Goal: Task Accomplishment & Management: Manage account settings

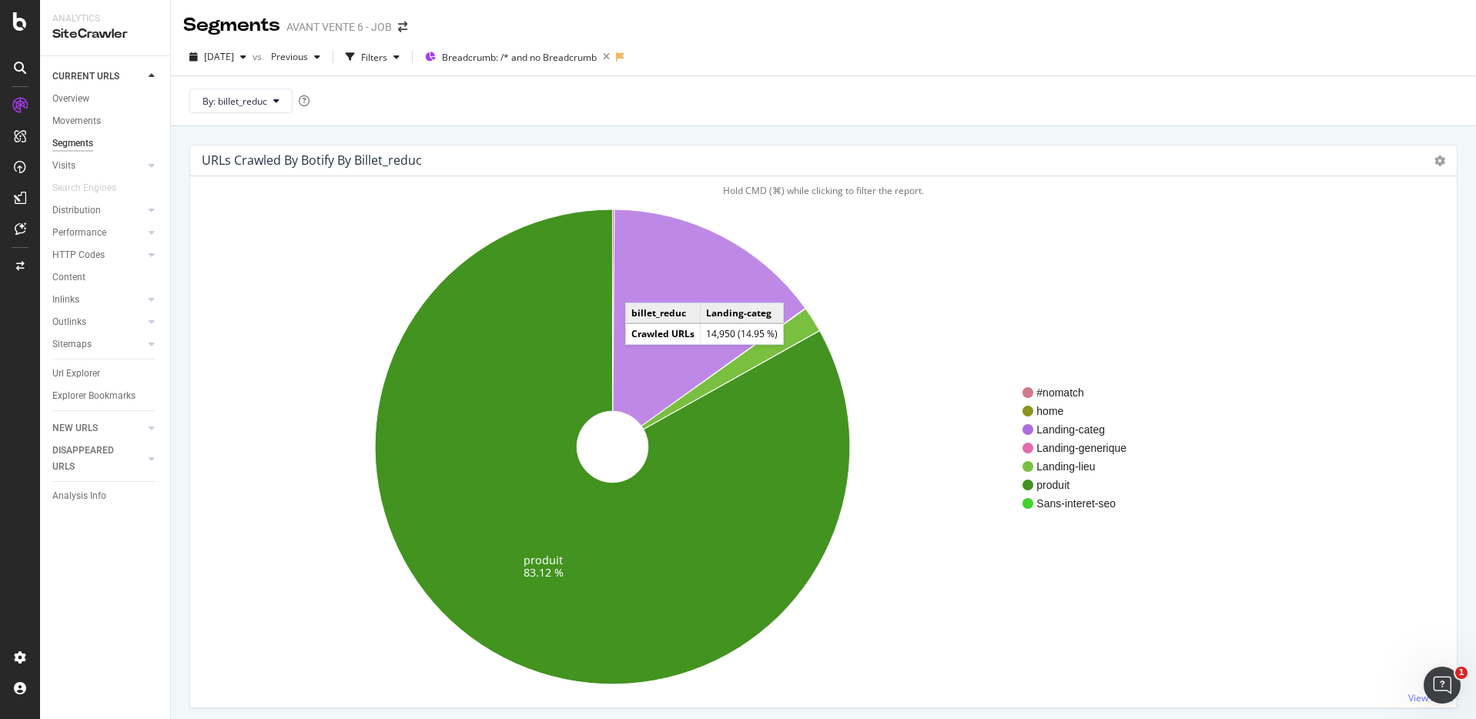
scroll to position [1, 0]
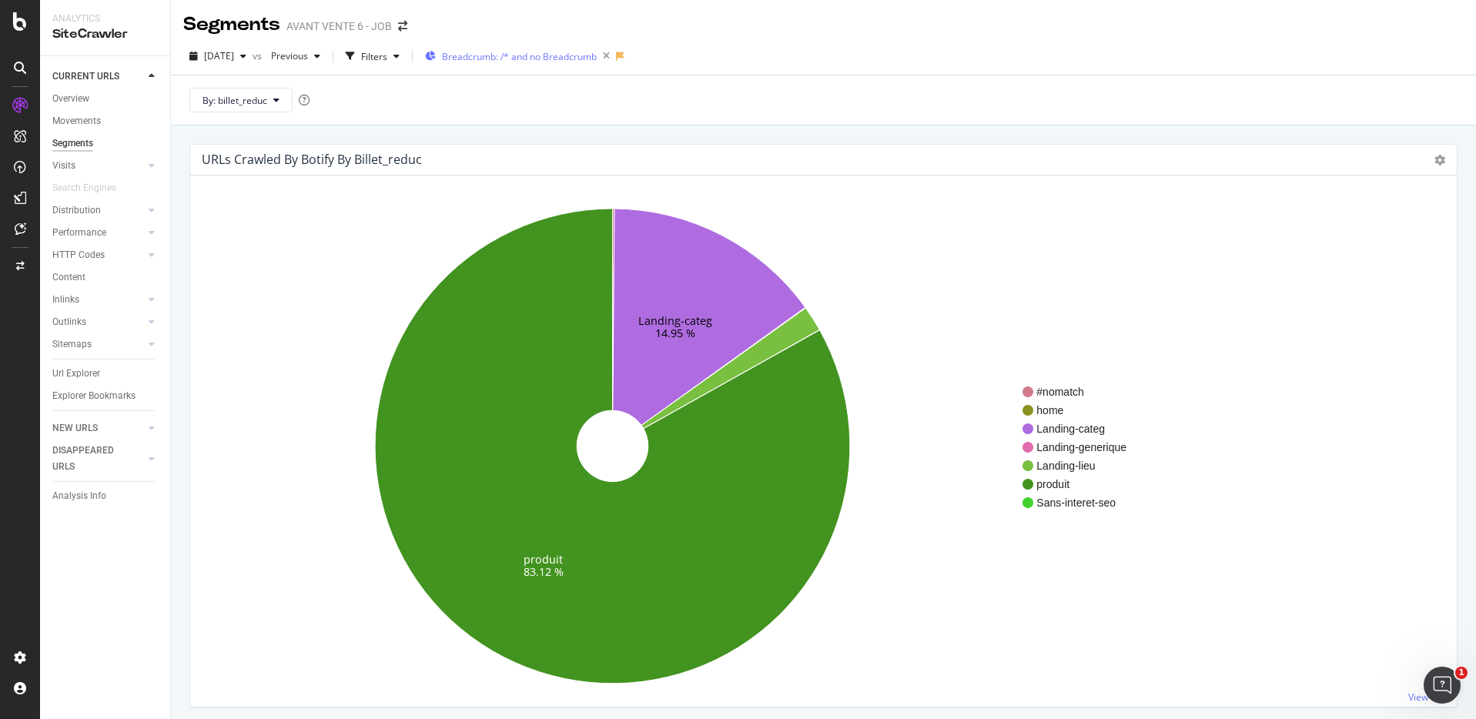
click at [522, 60] on span "Breadcrumb: /* and no Breadcrumb" at bounding box center [519, 56] width 155 height 13
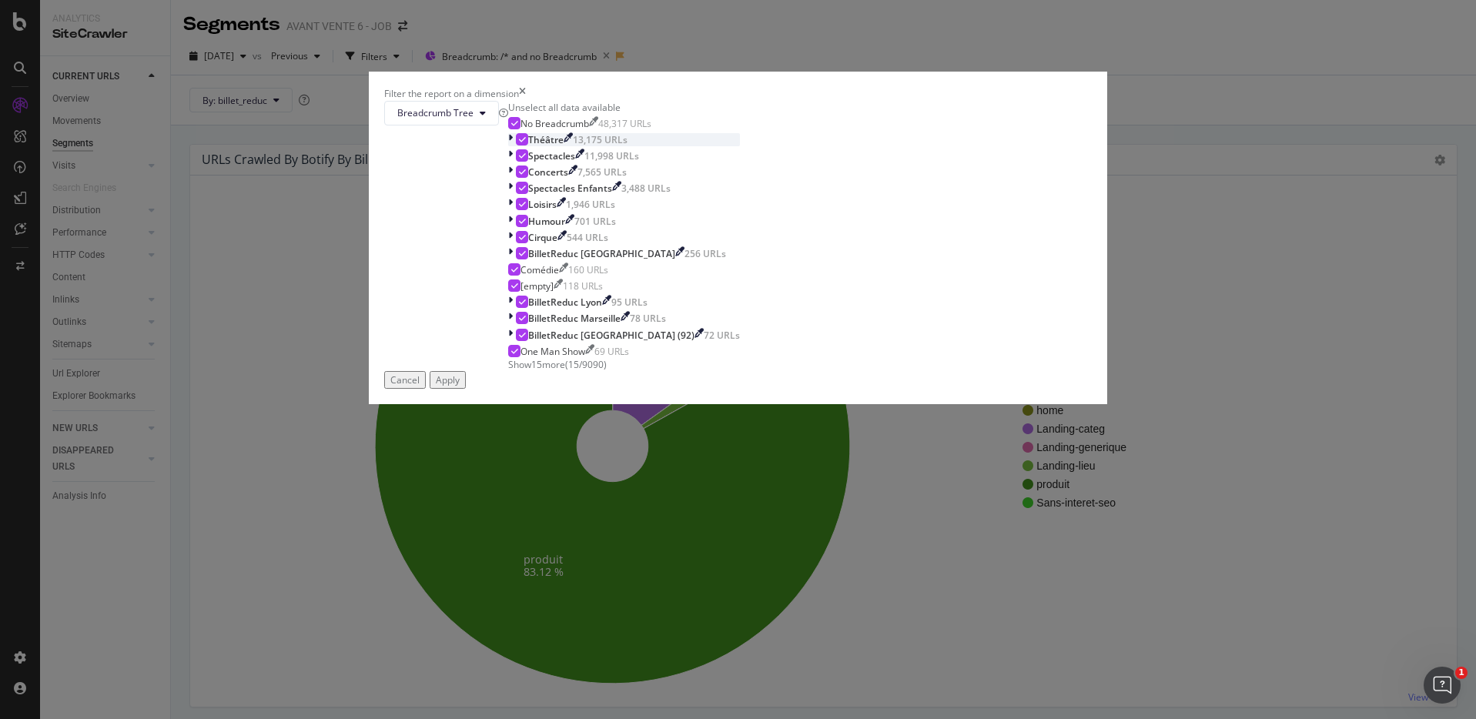
click at [513, 146] on icon "modal" at bounding box center [510, 139] width 5 height 13
click at [514, 146] on icon "modal" at bounding box center [511, 139] width 6 height 13
click at [565, 371] on span "Show 15 more" at bounding box center [536, 364] width 57 height 13
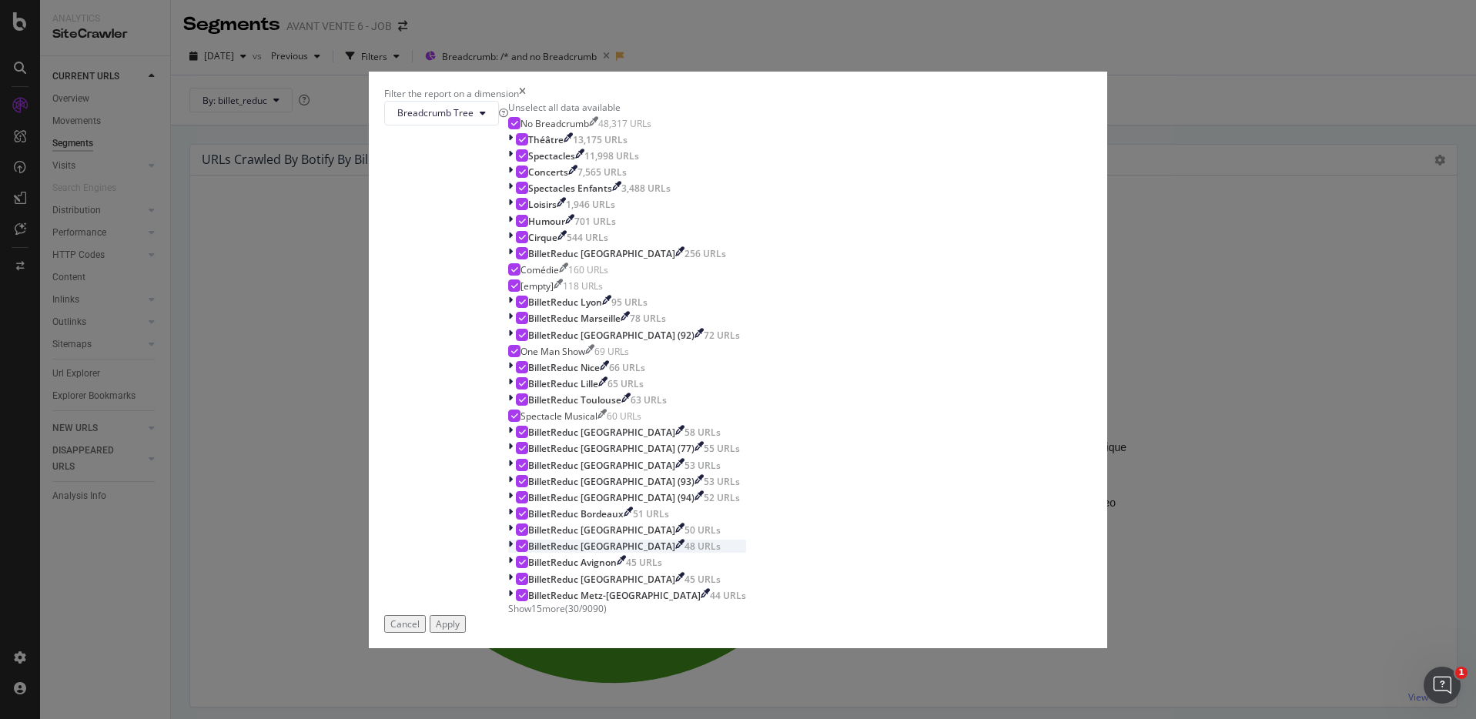
scroll to position [0, 0]
click at [499, 125] on button "Breadcrumb Tree" at bounding box center [441, 113] width 115 height 25
click at [420, 617] on div "Cancel" at bounding box center [404, 623] width 29 height 13
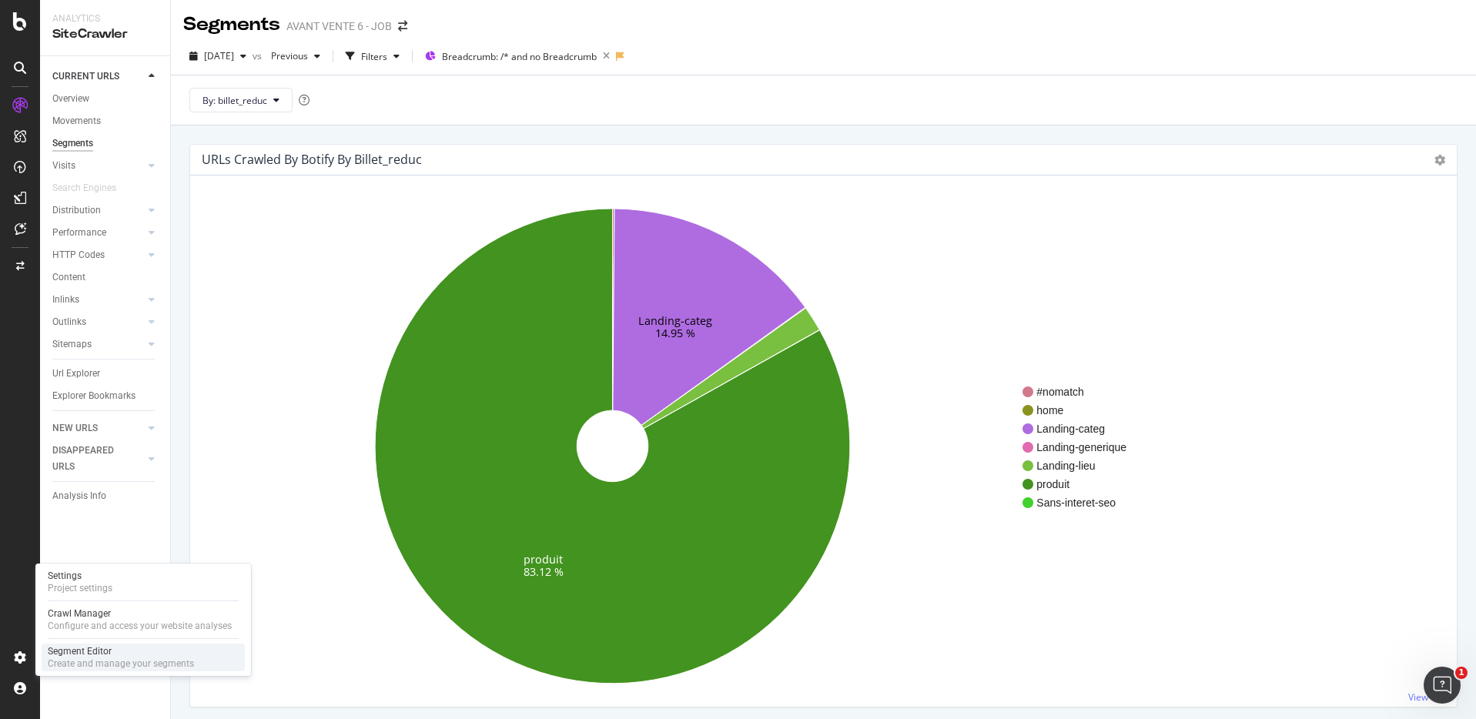
click at [92, 653] on div "Segment Editor" at bounding box center [121, 651] width 146 height 12
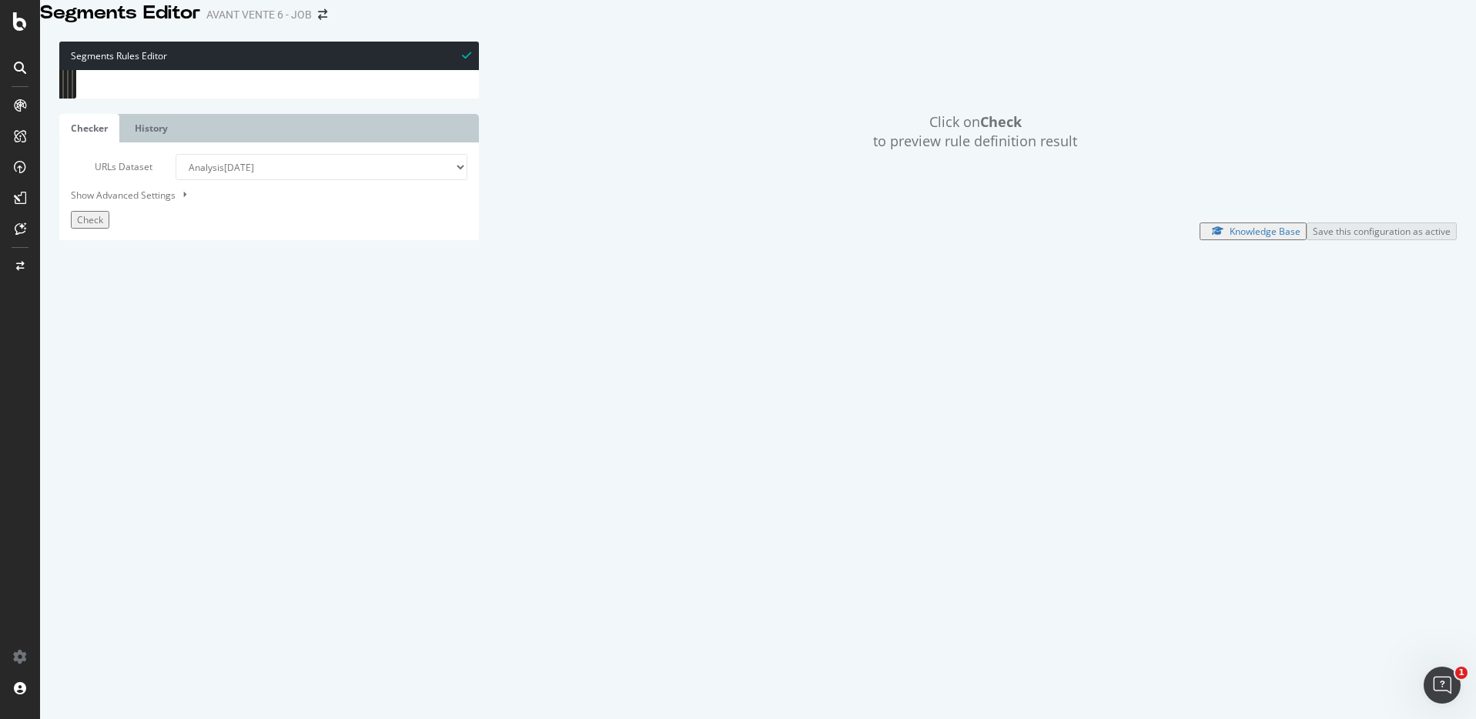
scroll to position [436, 0]
click at [231, 320] on div "path rx : ^/.*-[0-9][0-9][0-9][0-9]$ path rx : ^/.*-[0-9][0-9][0-9][0-9][0-9]$ …" at bounding box center [281, 296] width 371 height 463
click at [231, 320] on div "or ( path rx : ^/.*-[0-9]$ path rx : ^/.*-[0-9][0-9]$ path rx : ^/.*-[0-9][0-9]…" at bounding box center [281, 301] width 371 height 463
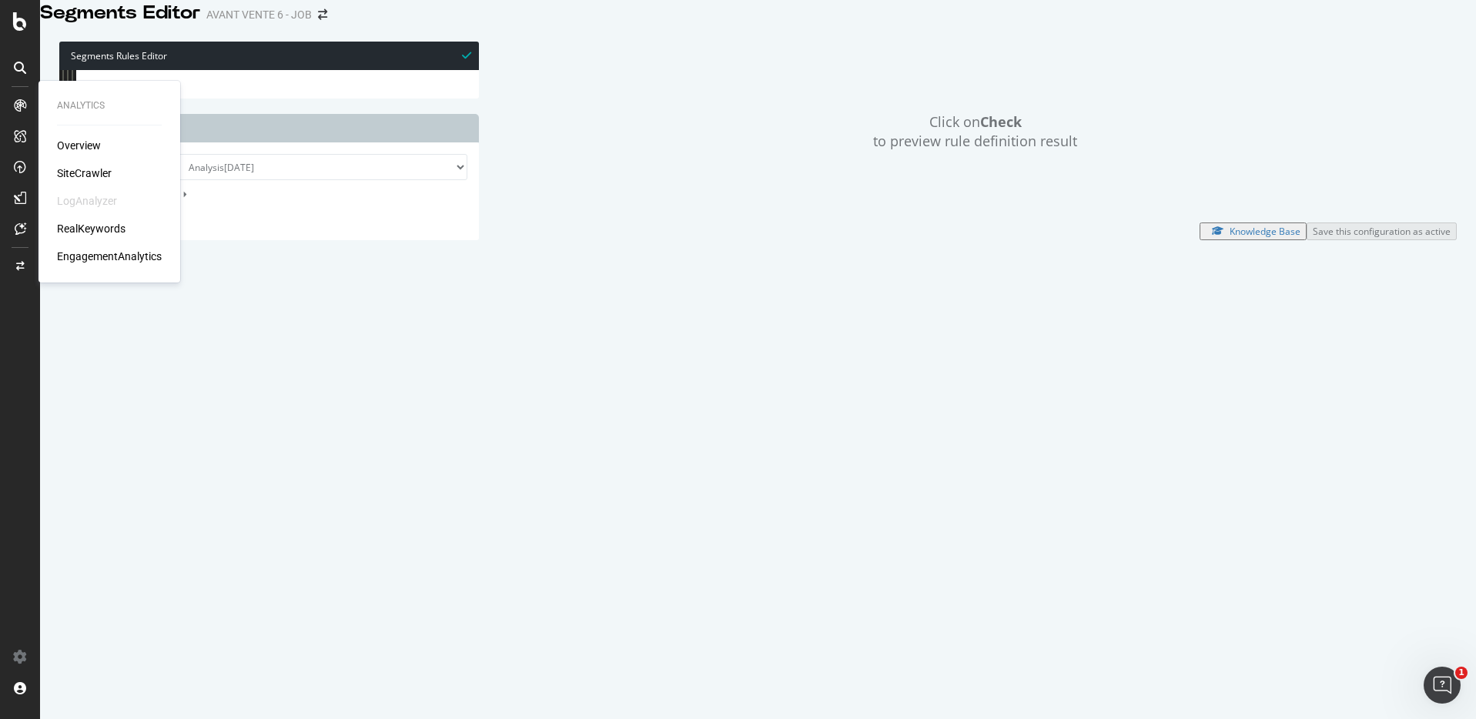
click at [87, 168] on div "SiteCrawler" at bounding box center [84, 173] width 55 height 15
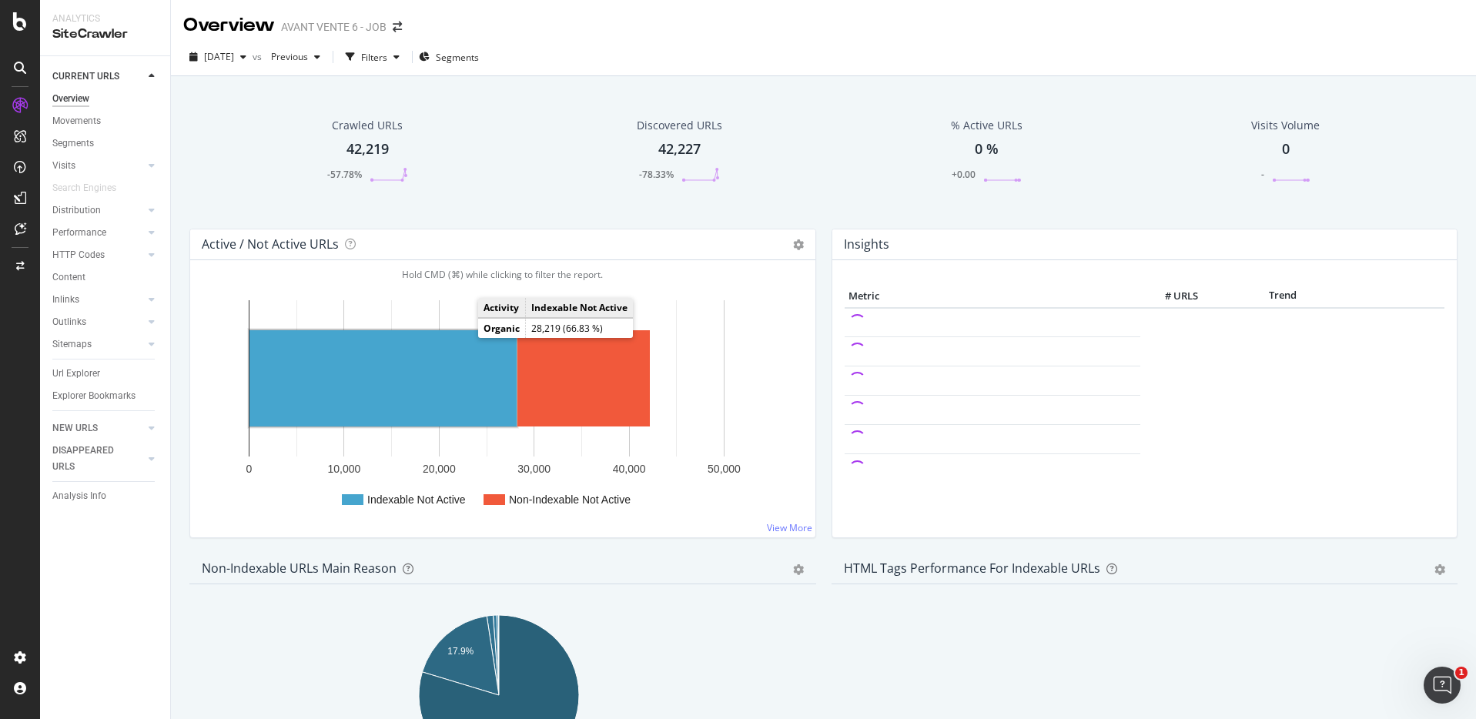
click at [463, 342] on rect "A chart." at bounding box center [382, 378] width 267 height 96
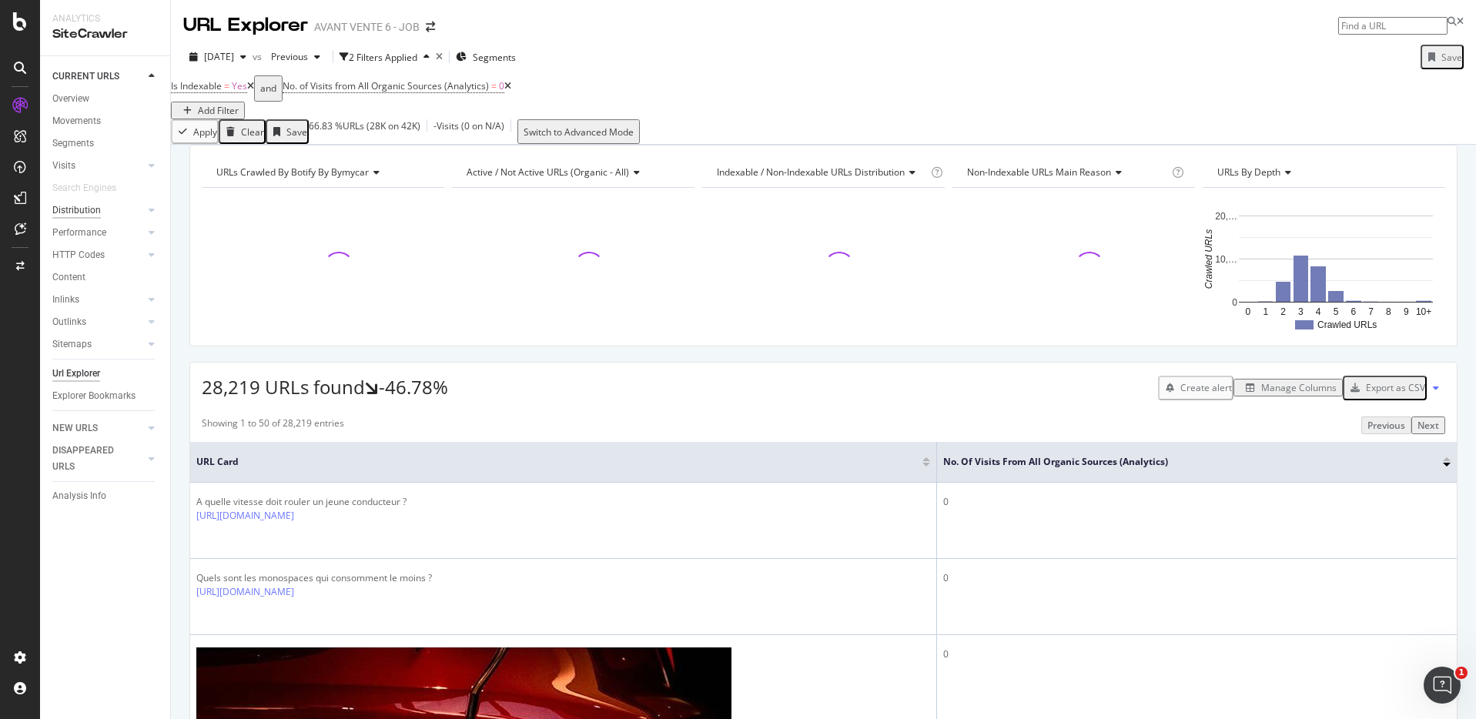
click at [89, 209] on div "Distribution" at bounding box center [76, 210] width 48 height 16
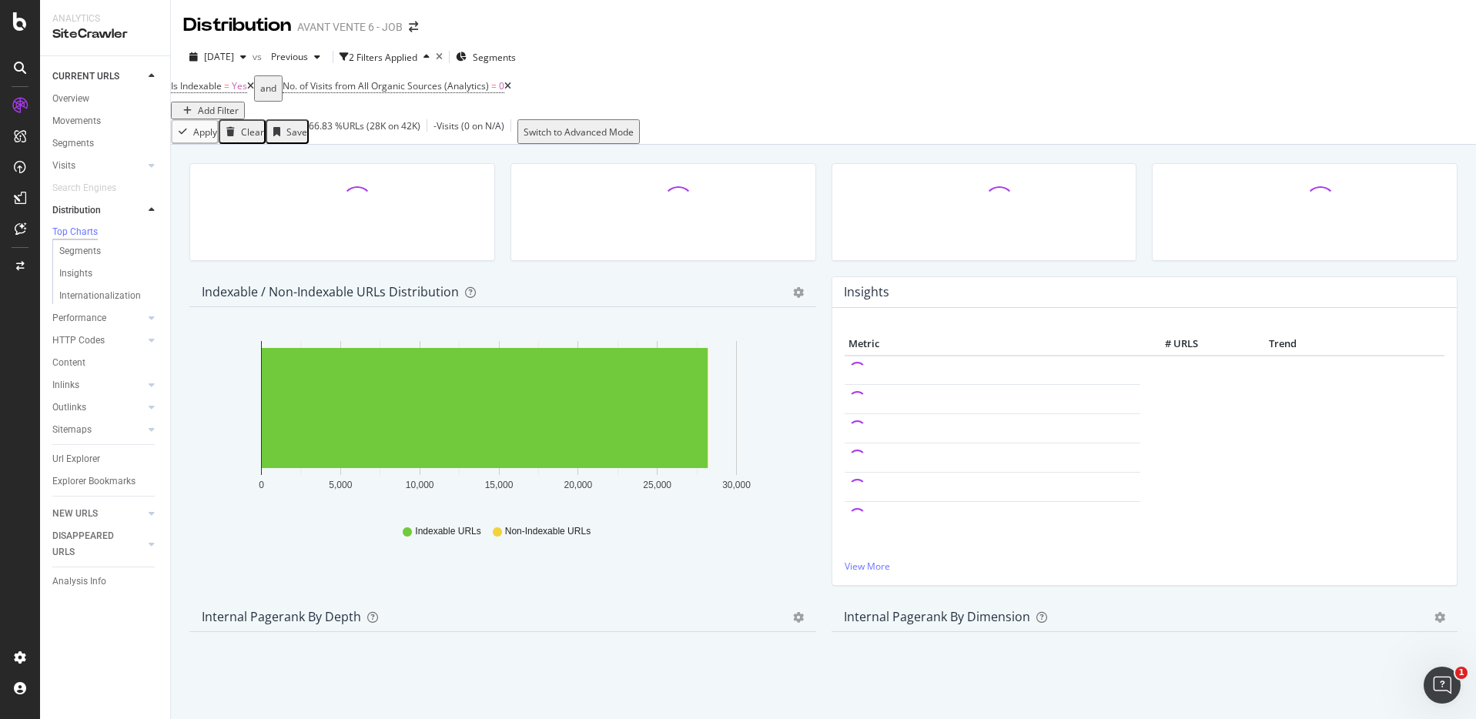
click at [511, 91] on icon at bounding box center [507, 86] width 7 height 9
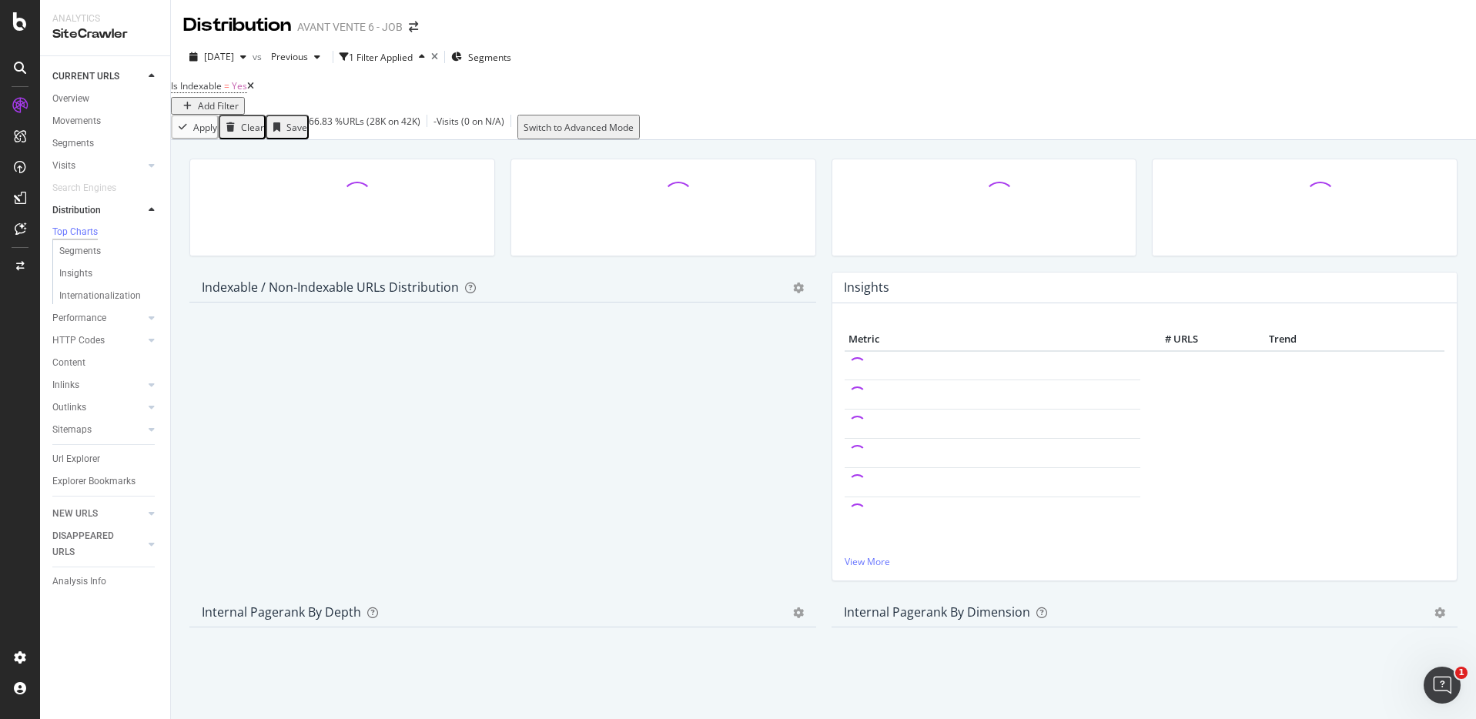
click at [254, 91] on icon at bounding box center [250, 86] width 7 height 9
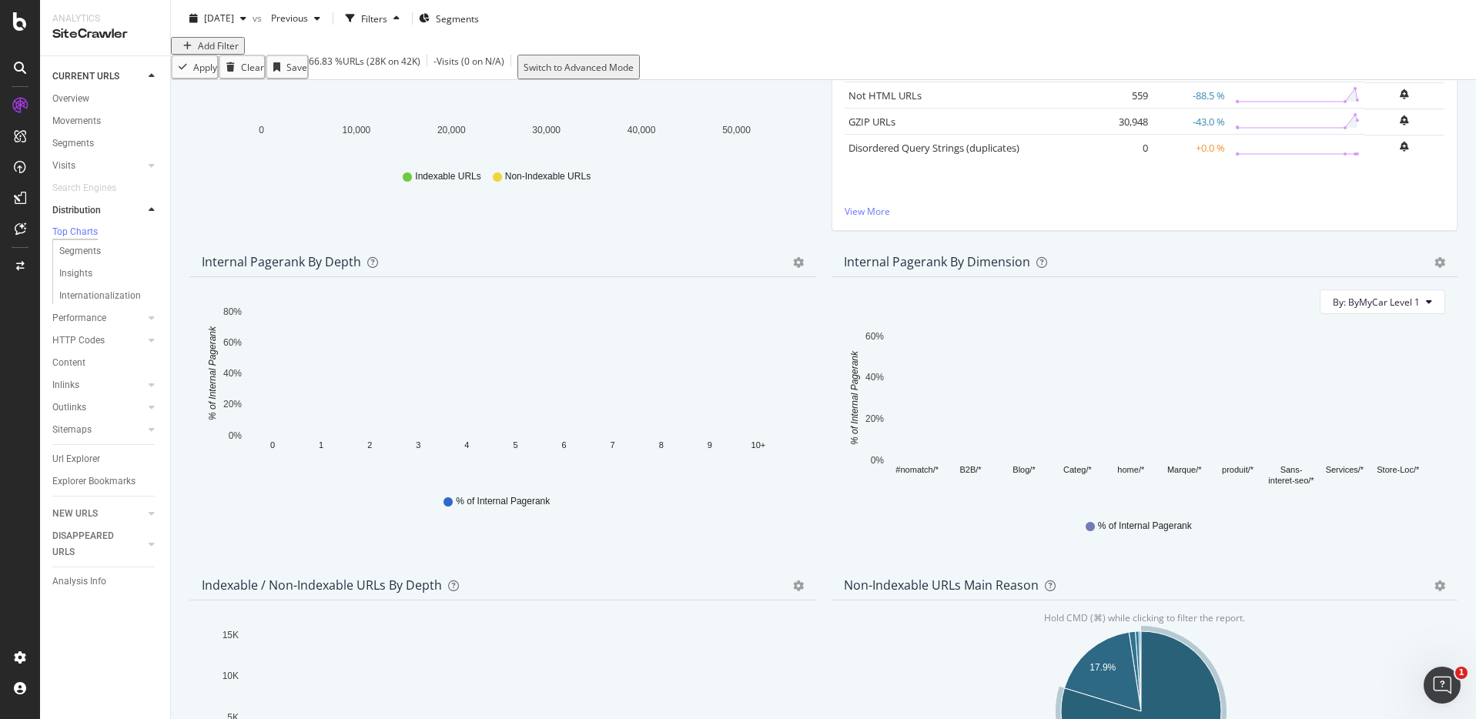
scroll to position [2212, 0]
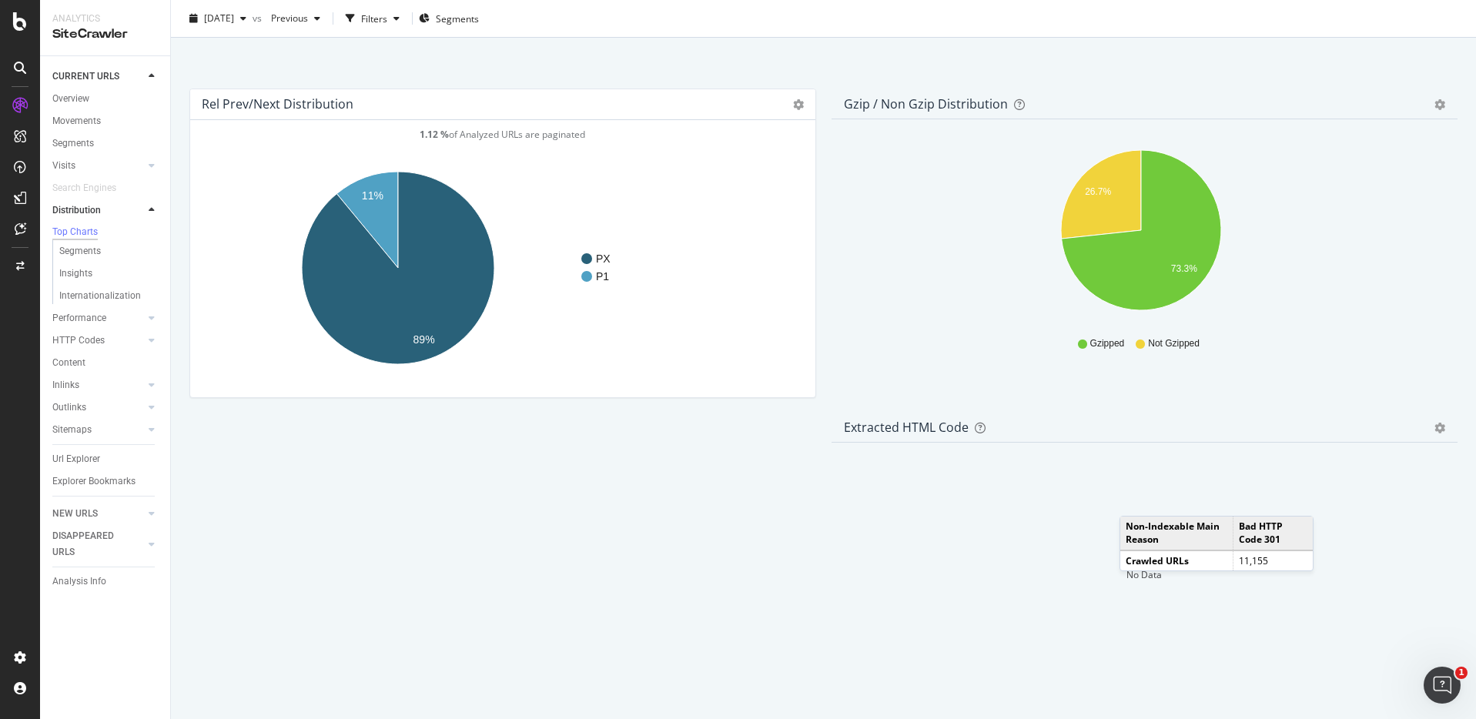
scroll to position [2142, 0]
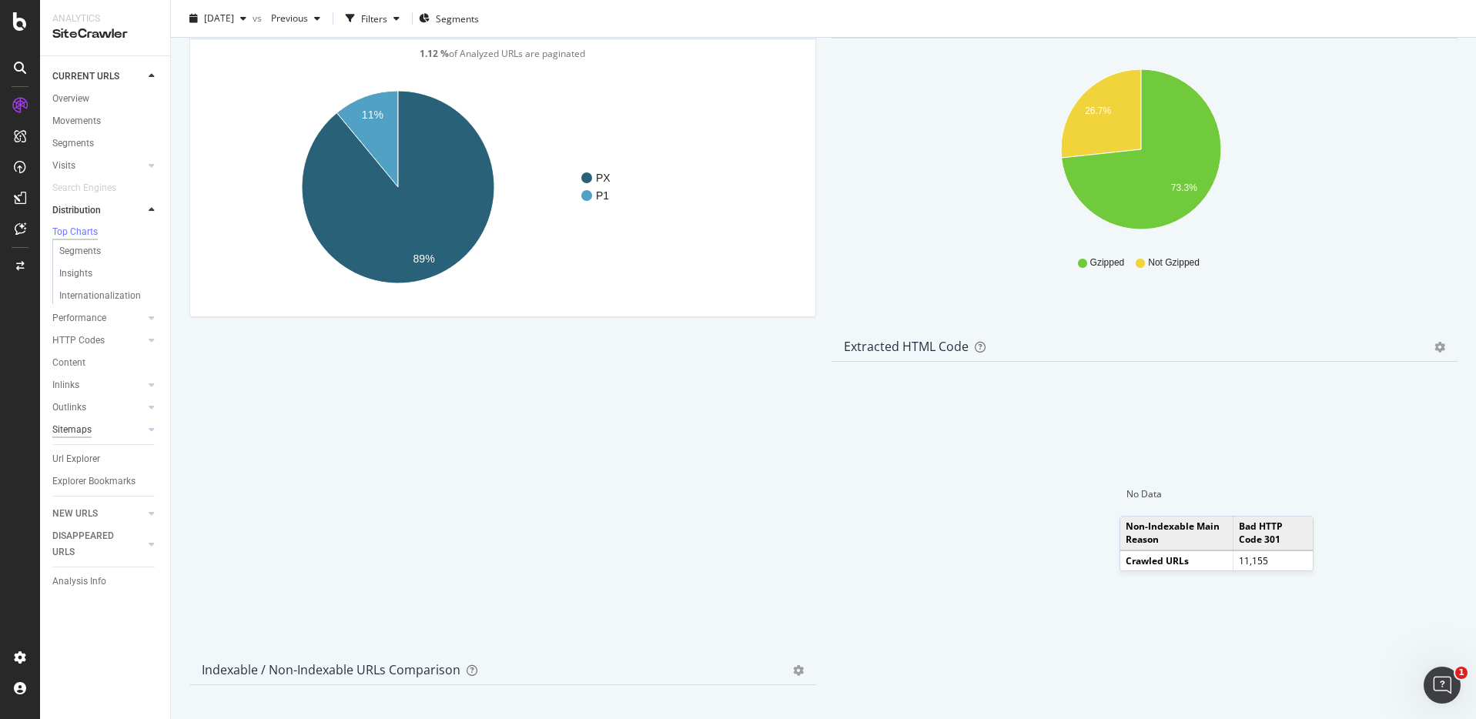
click at [79, 433] on div "Sitemaps" at bounding box center [71, 430] width 39 height 16
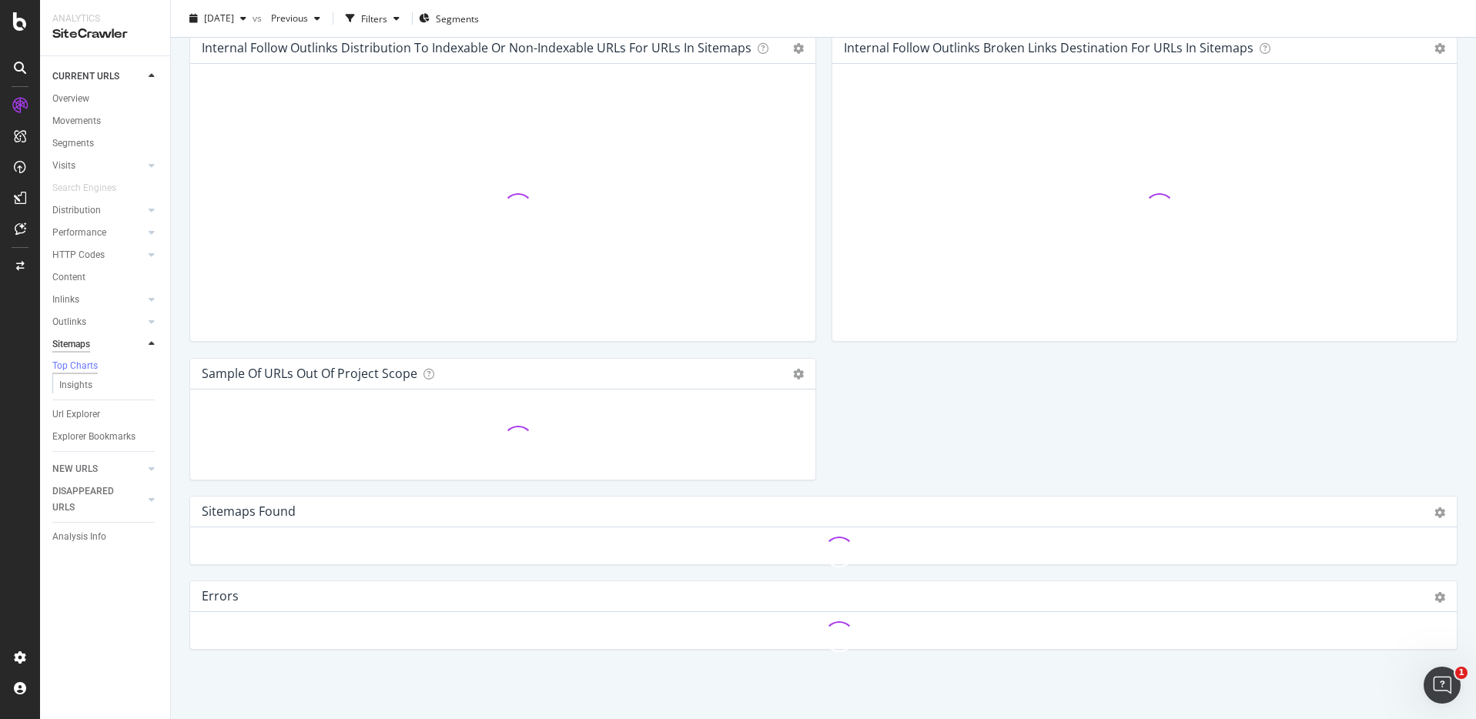
scroll to position [1474, 0]
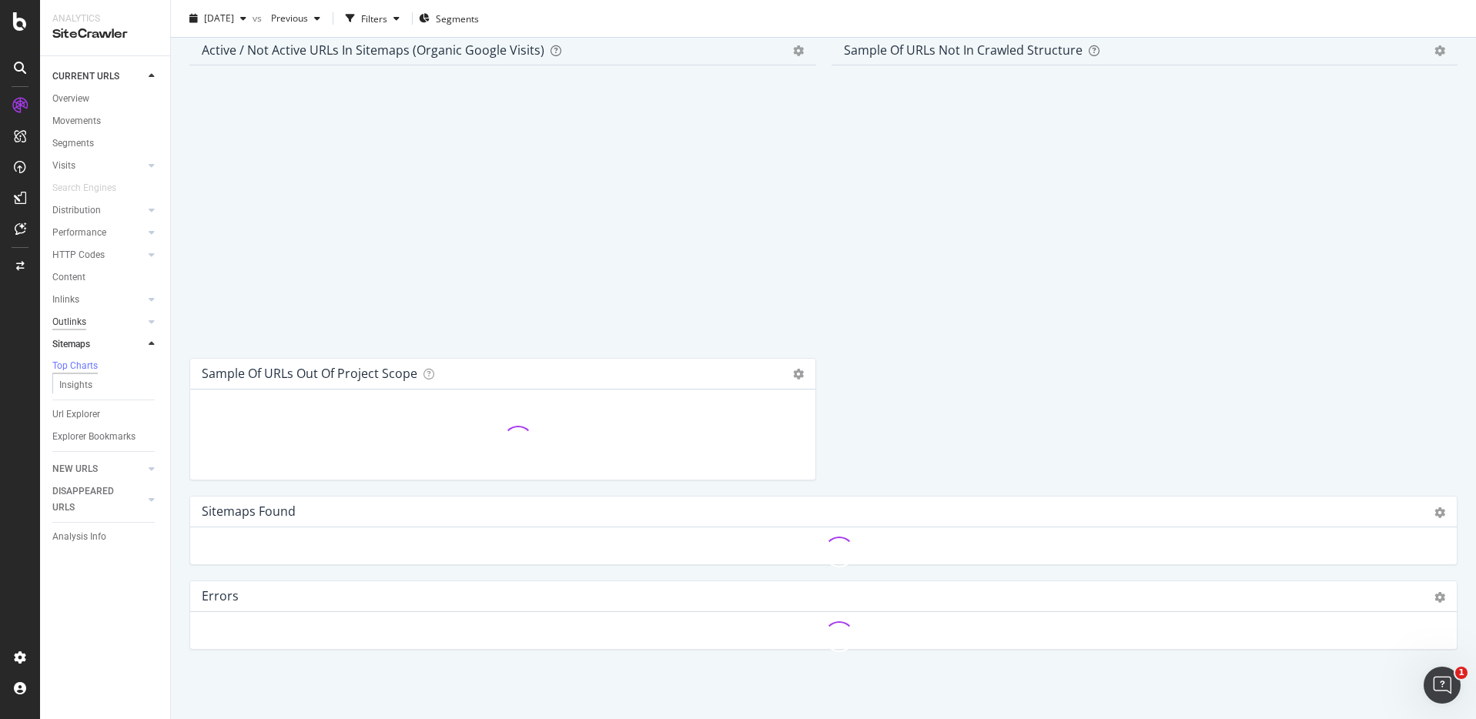
click at [63, 324] on div "Outlinks" at bounding box center [69, 322] width 34 height 16
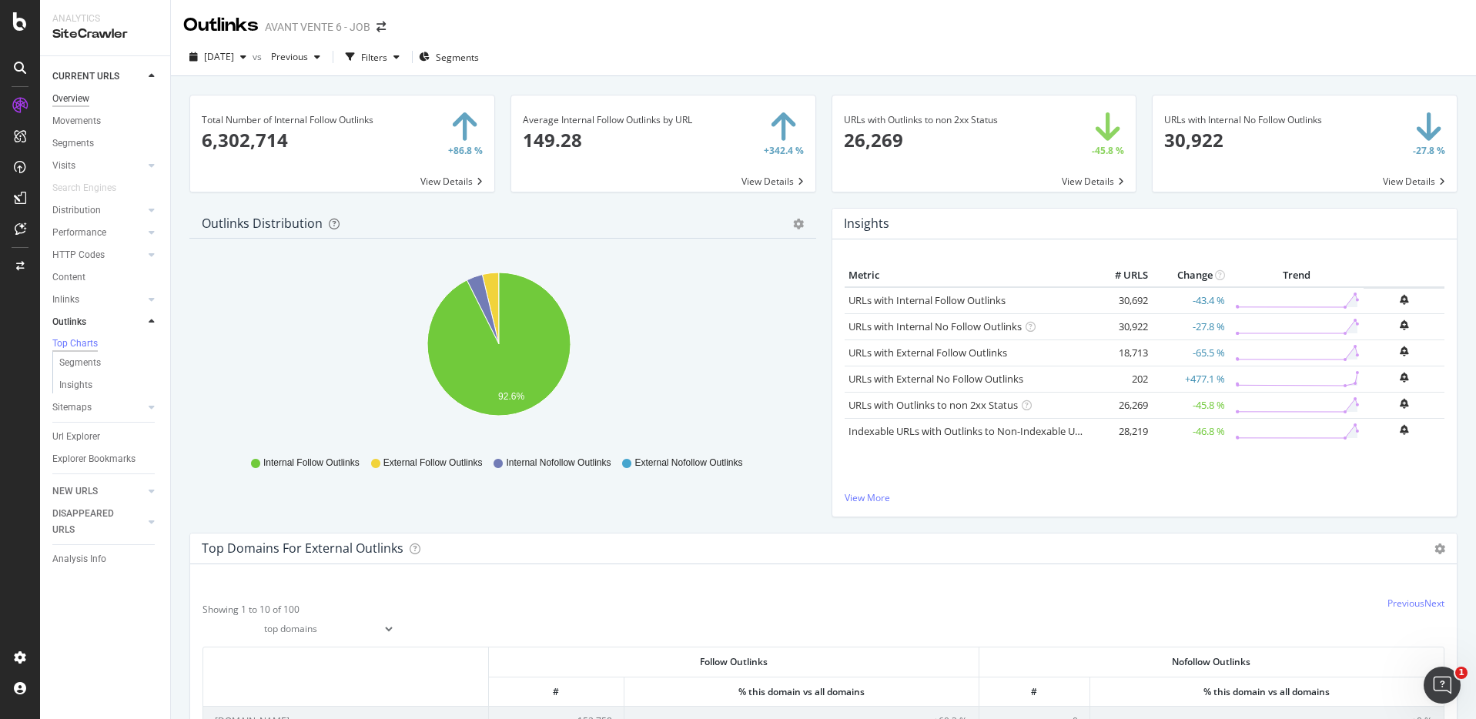
click at [79, 93] on div "Overview" at bounding box center [70, 99] width 37 height 16
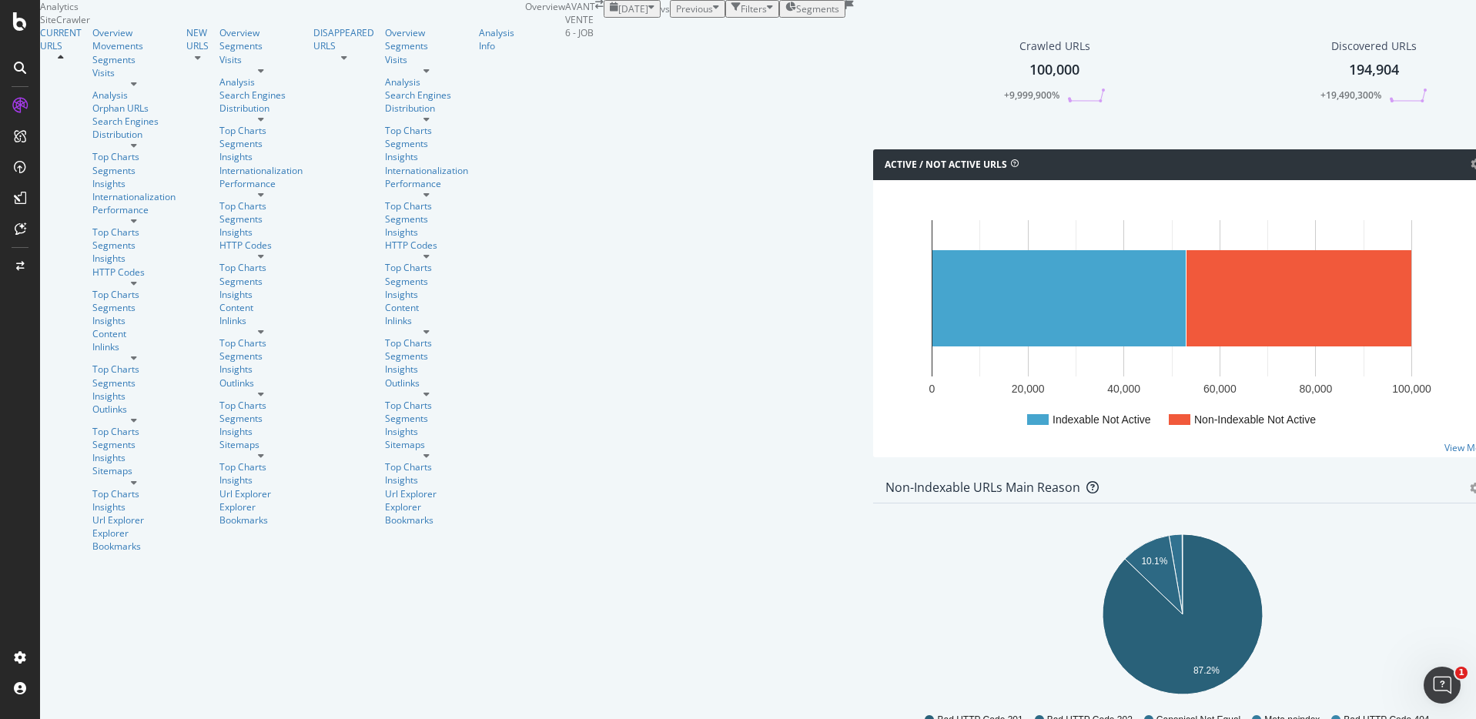
click at [95, 141] on div "Distribution" at bounding box center [133, 134] width 83 height 13
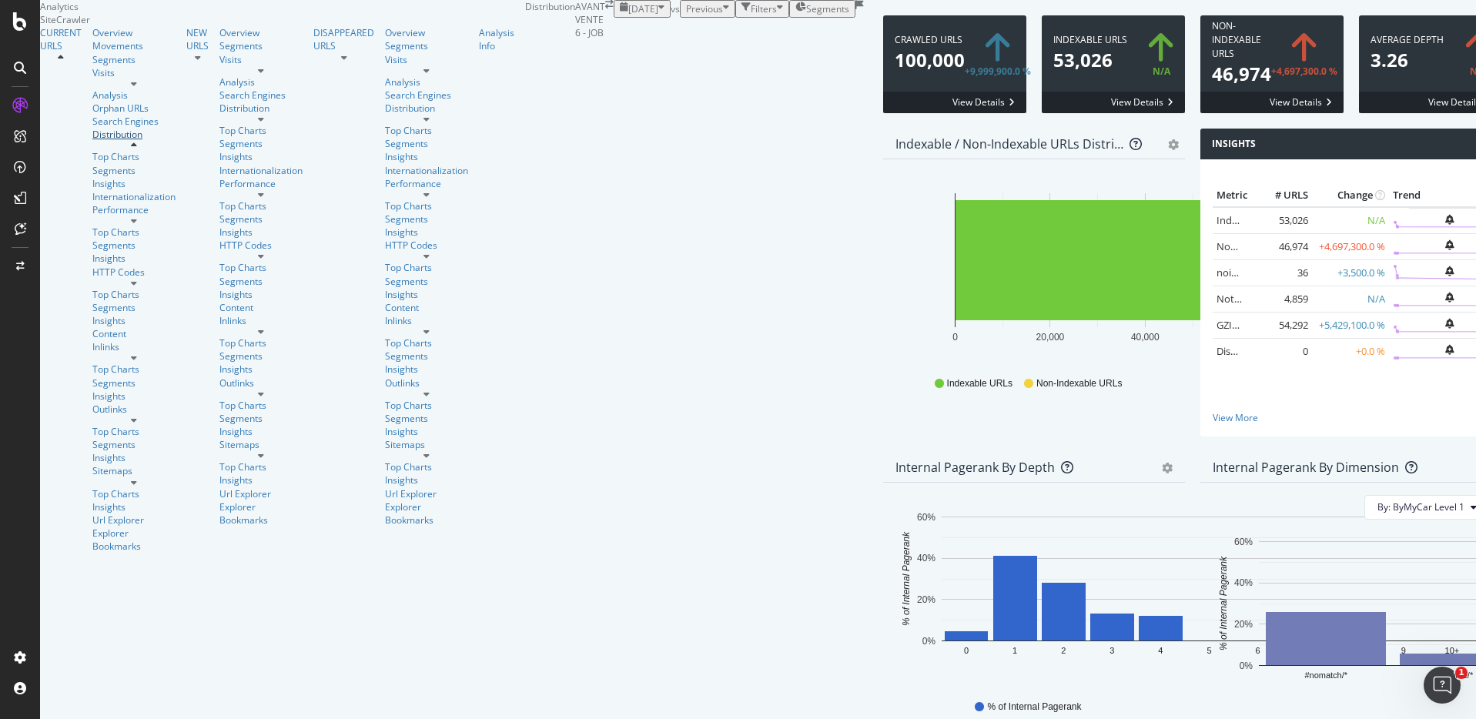
scroll to position [240, 0]
click at [1377, 500] on span "By: ByMyCar Level 1" at bounding box center [1420, 506] width 87 height 13
click at [1314, 417] on div "Select a Segment" at bounding box center [1336, 410] width 191 height 13
click at [1213, 483] on div "By: ByMyCar Level 1 Select a Segment URL Scheme and Segmentation ByMyCar Level …" at bounding box center [1351, 621] width 302 height 277
click at [1377, 500] on span "By: ByMyCar Level 1" at bounding box center [1420, 506] width 87 height 13
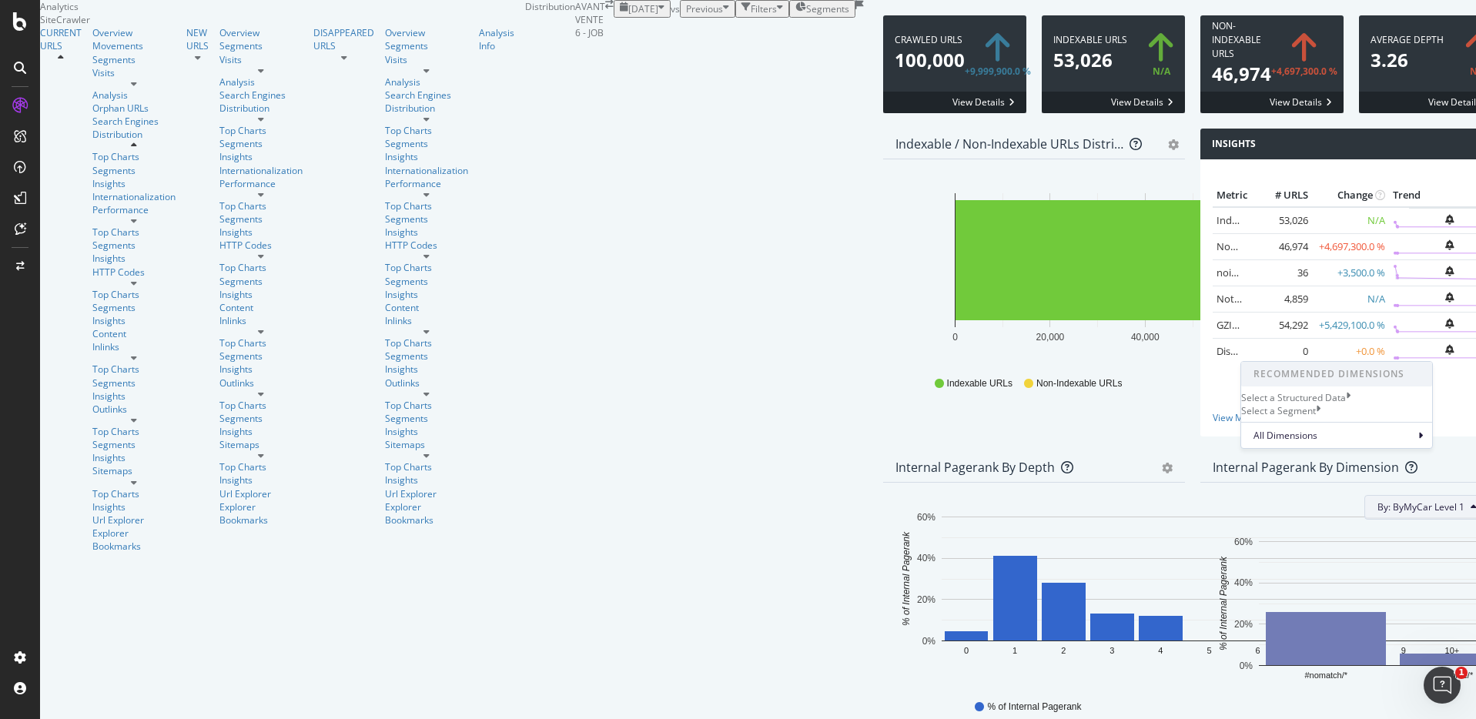
click at [1192, 289] on div "Insights Metric # URLS Change Trend Indexable URLs 53,026 N/A Non-Indexable URLs" at bounding box center [1350, 290] width 317 height 323
click at [806, 15] on span "Segments" at bounding box center [827, 8] width 43 height 13
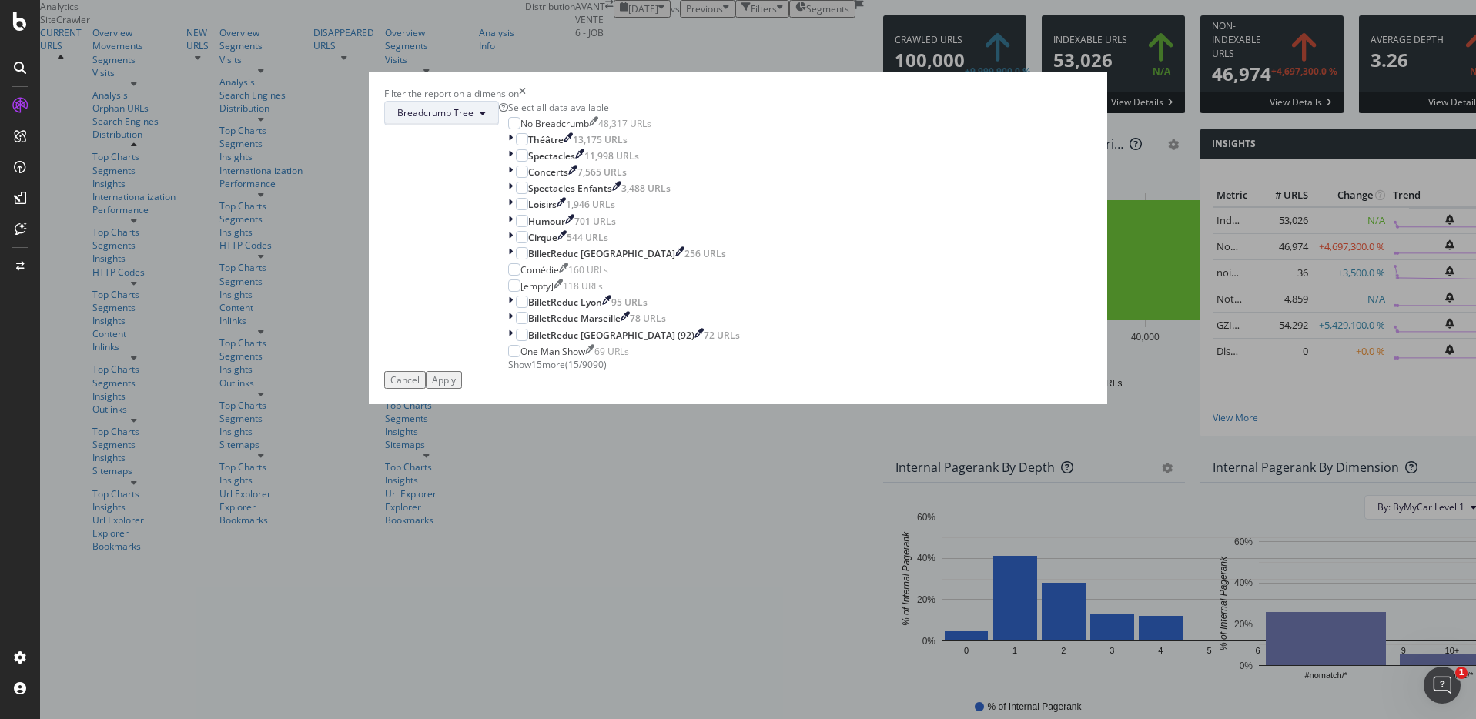
click at [499, 125] on button "Breadcrumb Tree" at bounding box center [441, 113] width 115 height 25
click at [872, 100] on div "Filter the report on a dimension" at bounding box center [737, 93] width 707 height 13
click at [878, 100] on div "Filter the report on a dimension" at bounding box center [737, 93] width 707 height 13
click at [526, 100] on icon "times" at bounding box center [522, 93] width 7 height 13
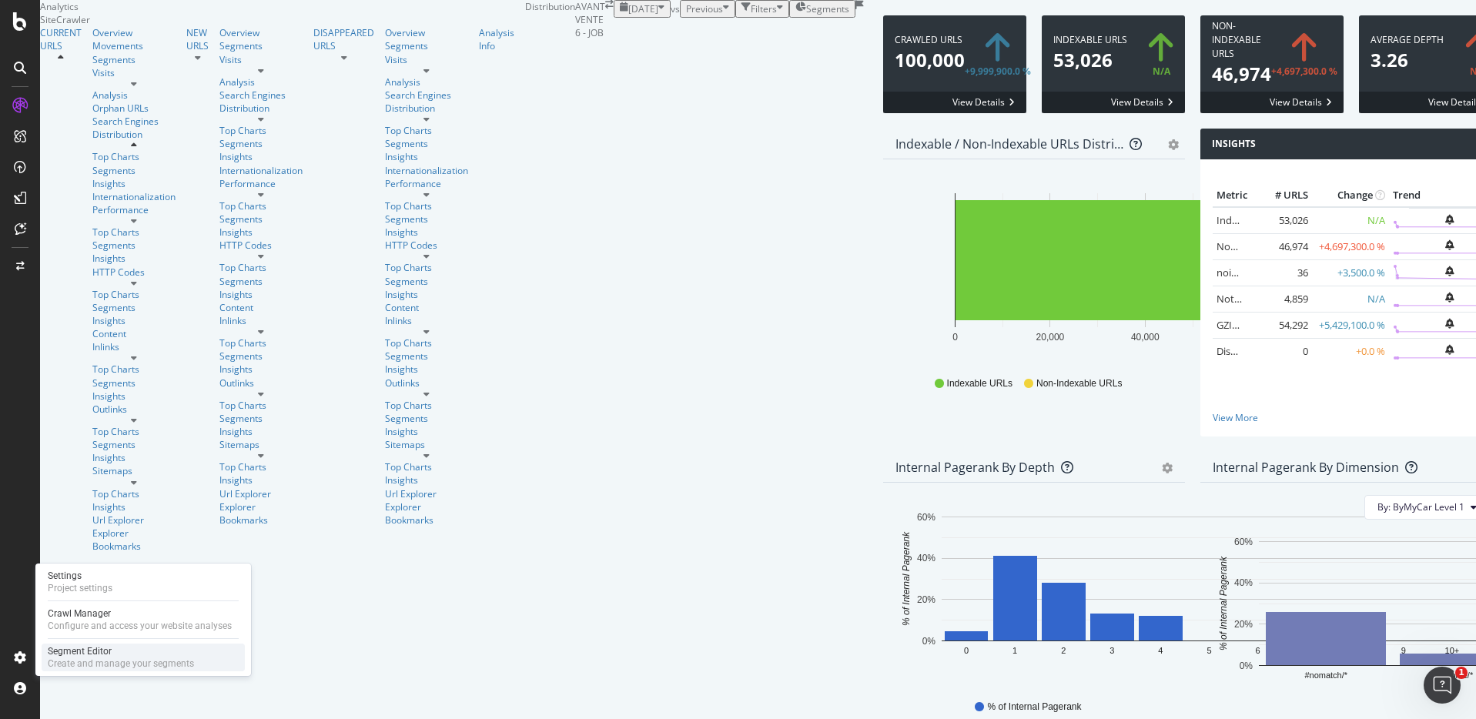
click at [105, 652] on div "Segment Editor" at bounding box center [121, 651] width 146 height 12
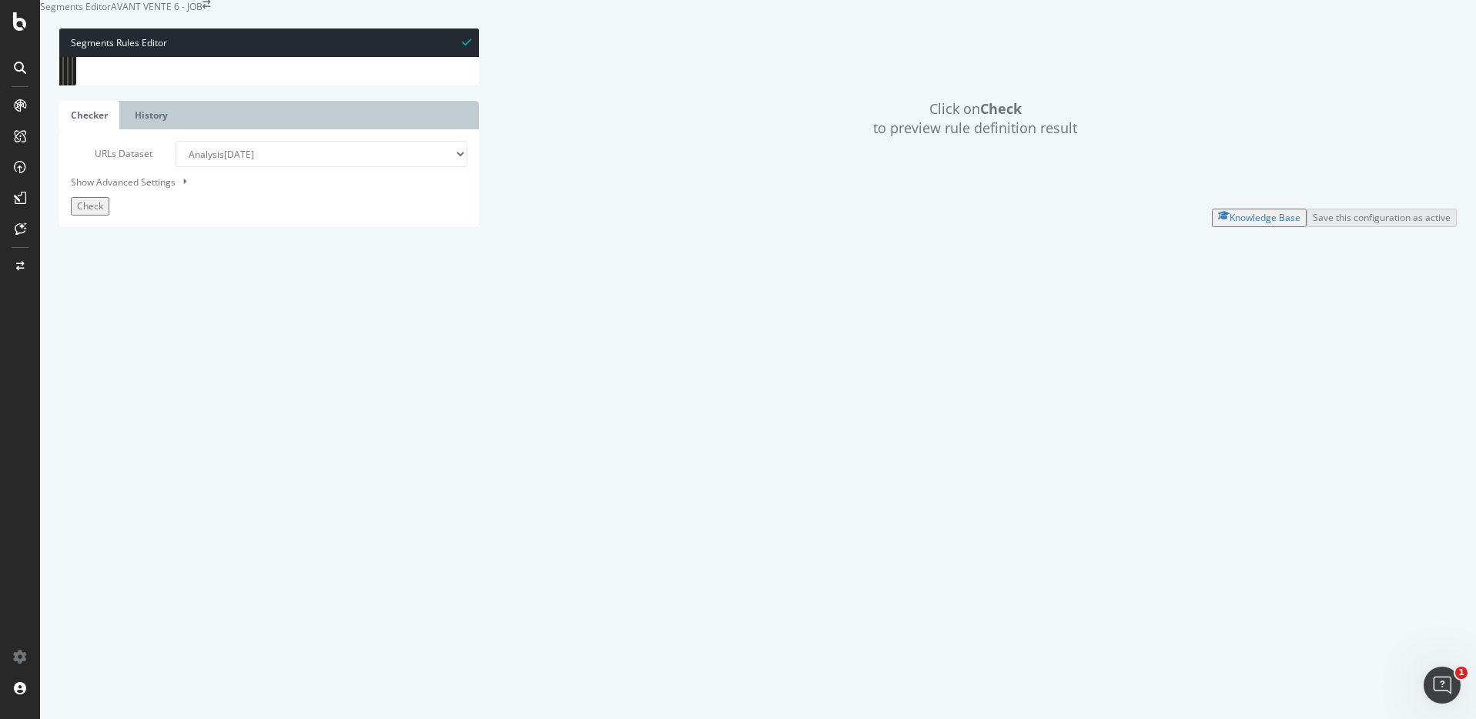
scroll to position [436, 0]
click at [279, 167] on select "Analysis 2025 Sep. 9th Analysis 2025 Sep. 8th Analysis 2025 Sep. 3rd Analysis 2…" at bounding box center [321, 154] width 291 height 26
select select "analysis:20250908"
click at [176, 167] on select "Analysis 2025 Sep. 9th Analysis 2025 Sep. 8th Analysis 2025 Sep. 3rd Analysis 2…" at bounding box center [321, 154] width 291 height 26
click at [109, 215] on button "Check" at bounding box center [90, 206] width 38 height 18
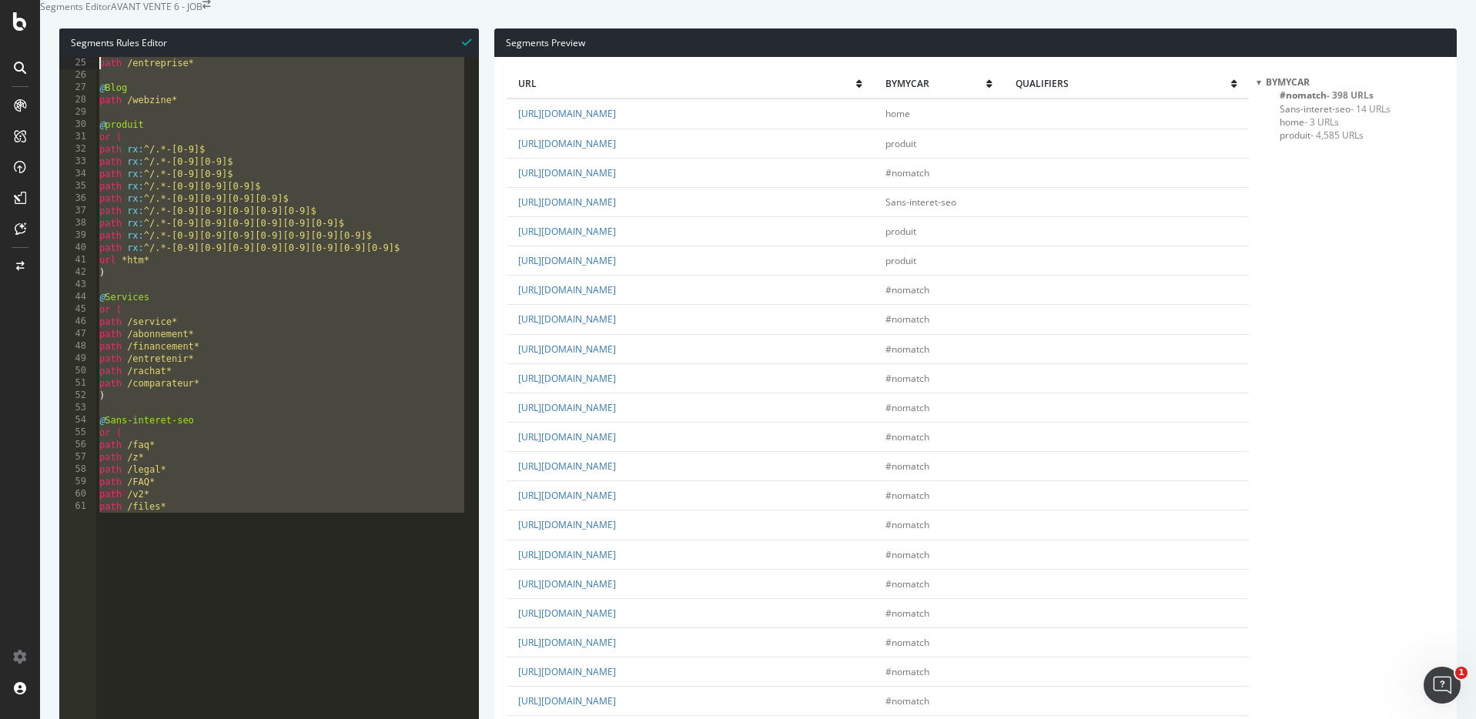
scroll to position [0, 0]
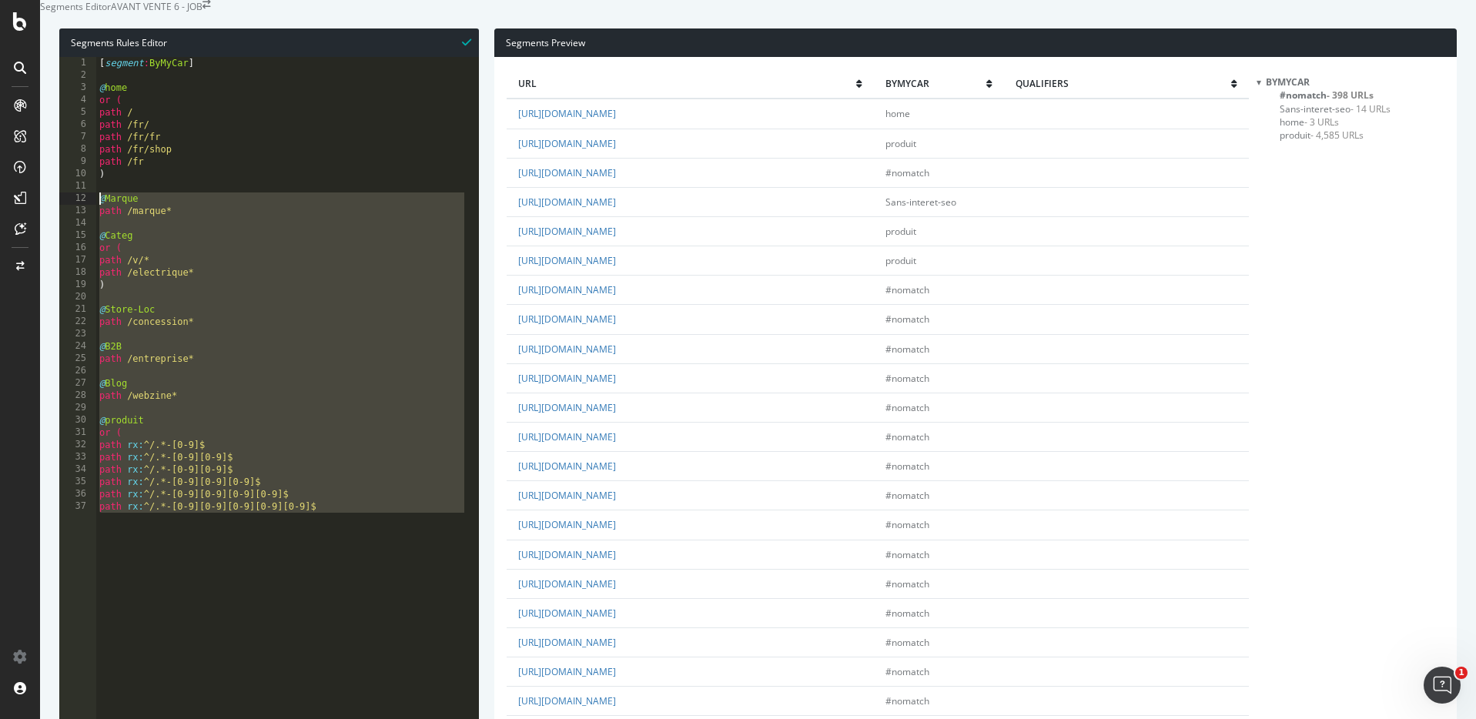
drag, startPoint x: 159, startPoint y: 517, endPoint x: 62, endPoint y: 236, distance: 298.0
type textarea "@Marque path /marque*"
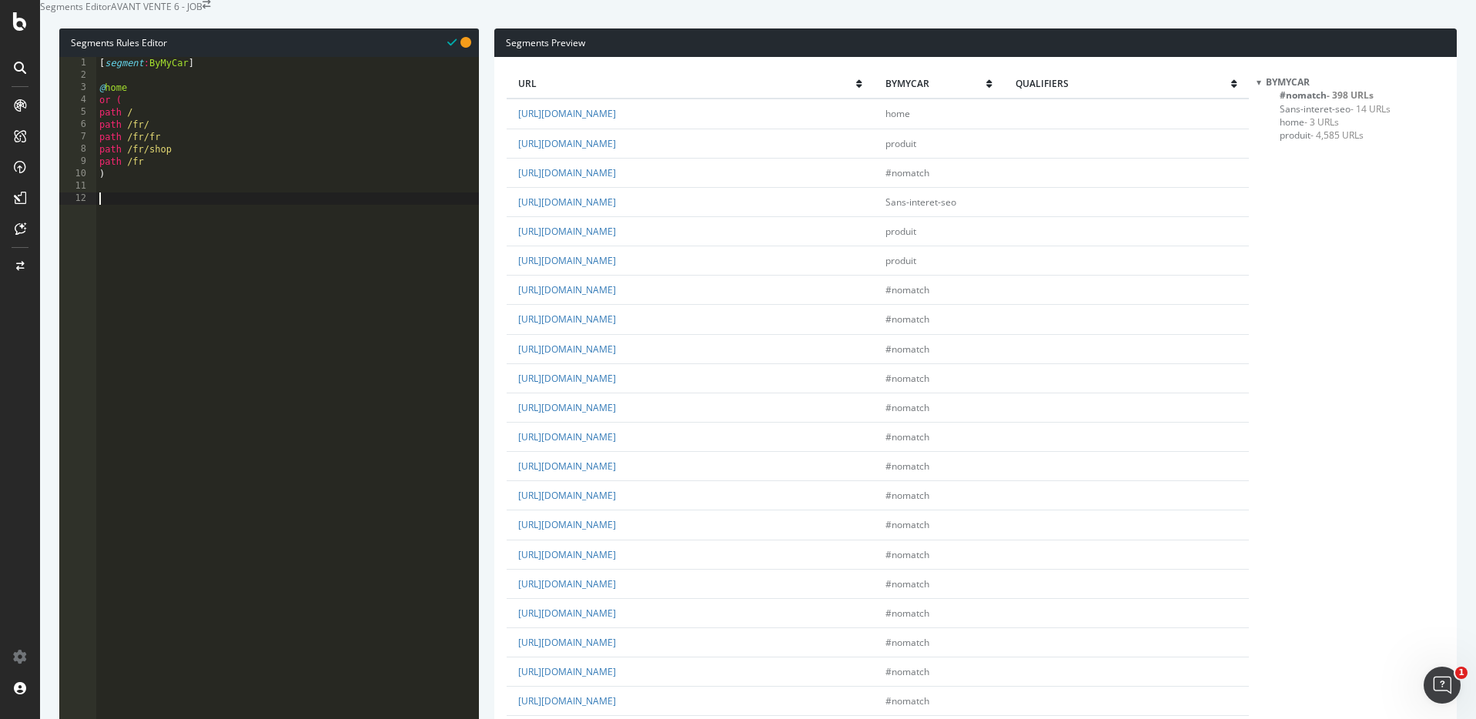
type textarea "path /les-garanties* )"
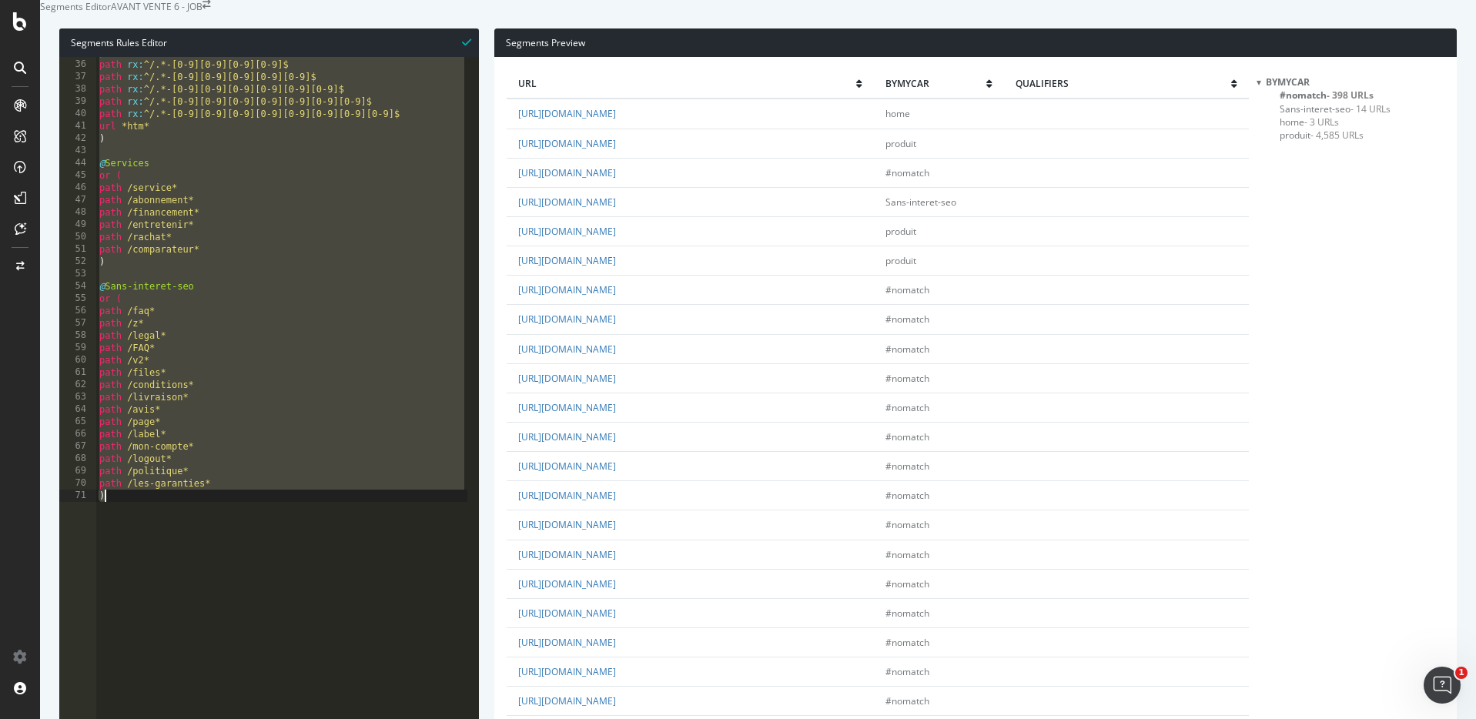
scroll to position [430, 0]
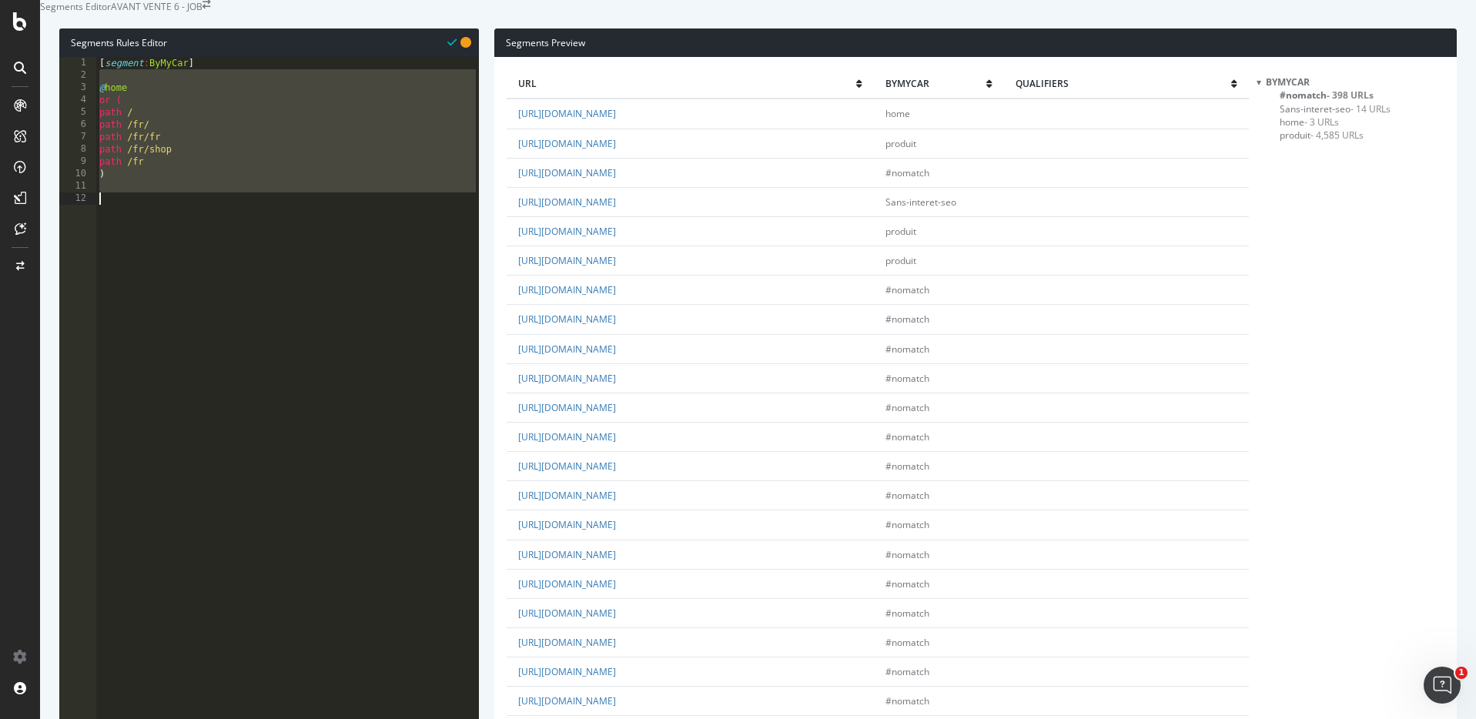
drag, startPoint x: 132, startPoint y: 109, endPoint x: 186, endPoint y: 420, distance: 316.3
click at [186, 420] on div "[ segment : ByMyCar ] @ home or ( path / path /fr/ path /fr/fr path /fr/shop pa…" at bounding box center [287, 288] width 383 height 463
paste textarea ")"
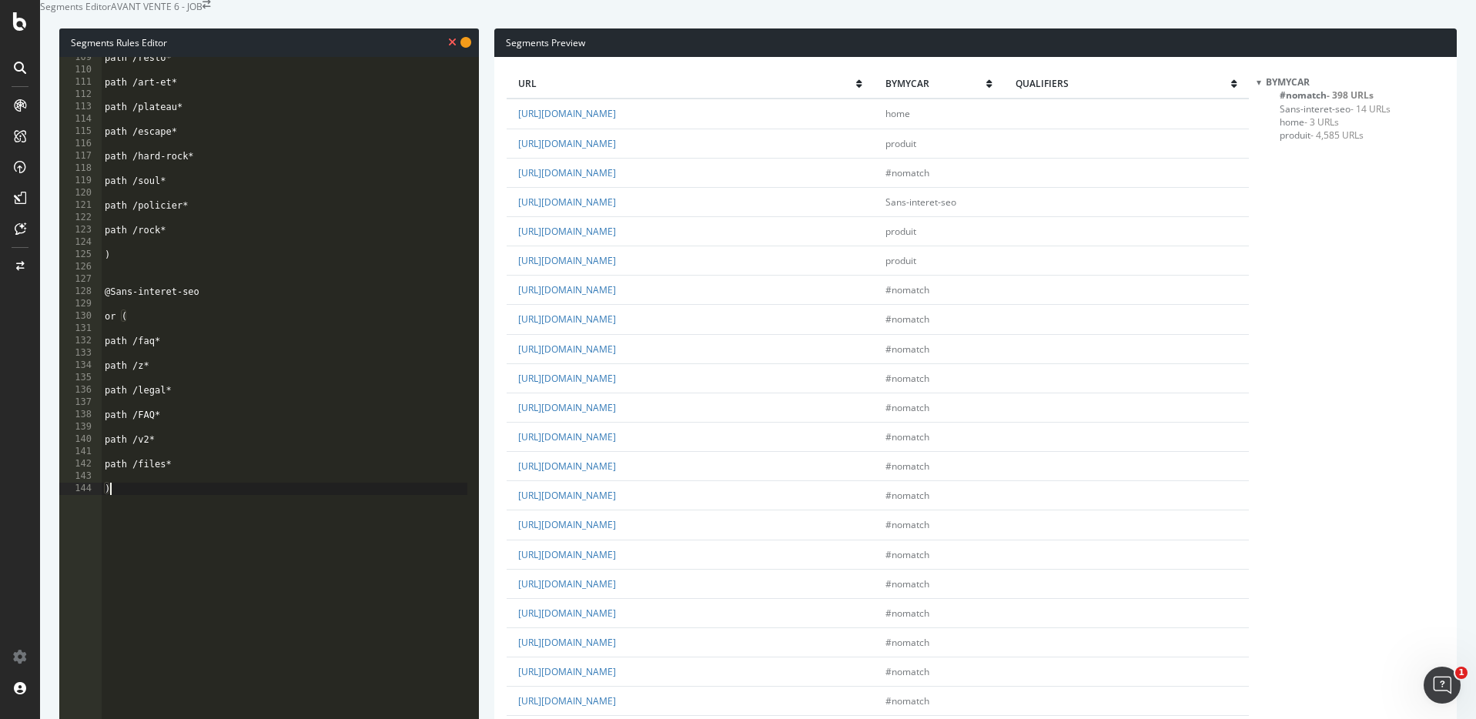
scroll to position [0, 0]
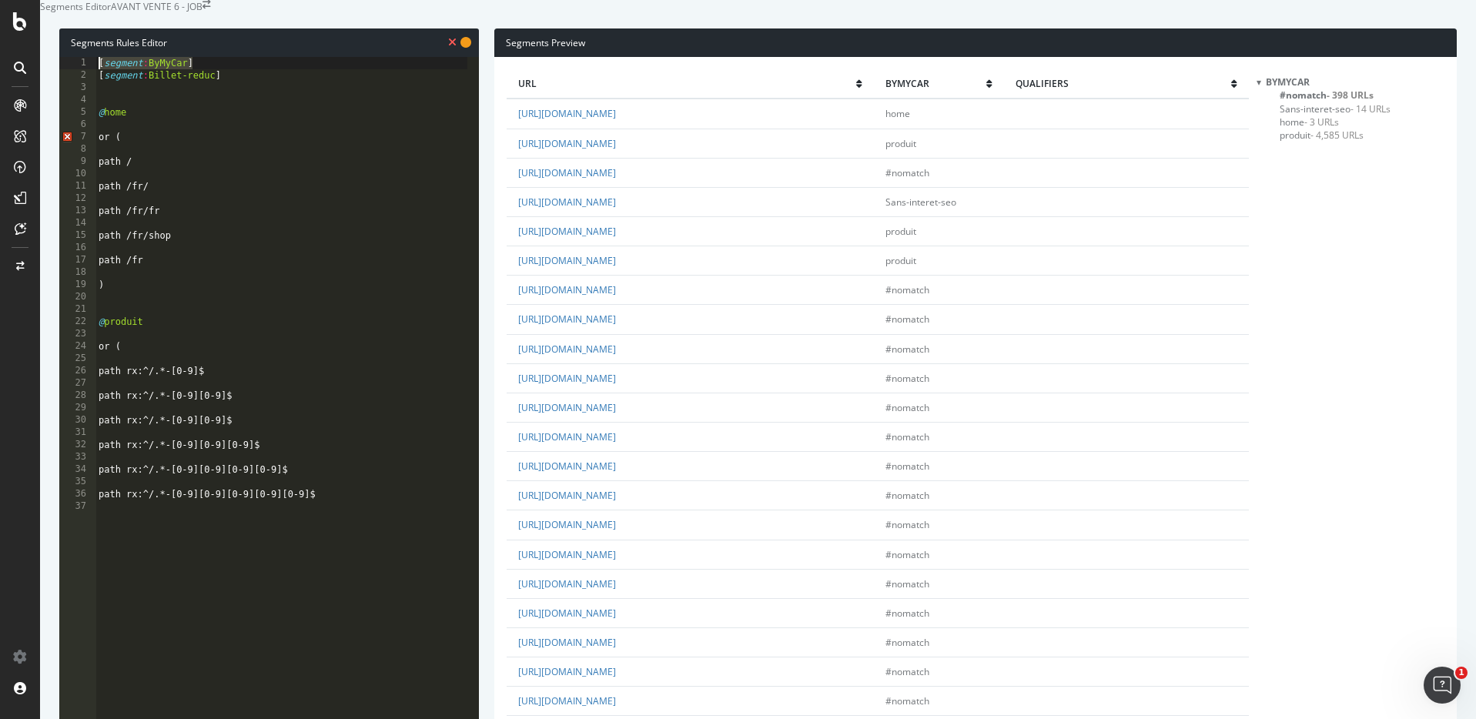
drag, startPoint x: 212, startPoint y: 95, endPoint x: 74, endPoint y: 92, distance: 138.6
type textarea "[segment:ByMyCar]"
click at [100, 110] on div "[ segment : Billet-reduc ] @ home or ( path / path /fr/ path /fr/fr path /fr/sh…" at bounding box center [281, 288] width 372 height 463
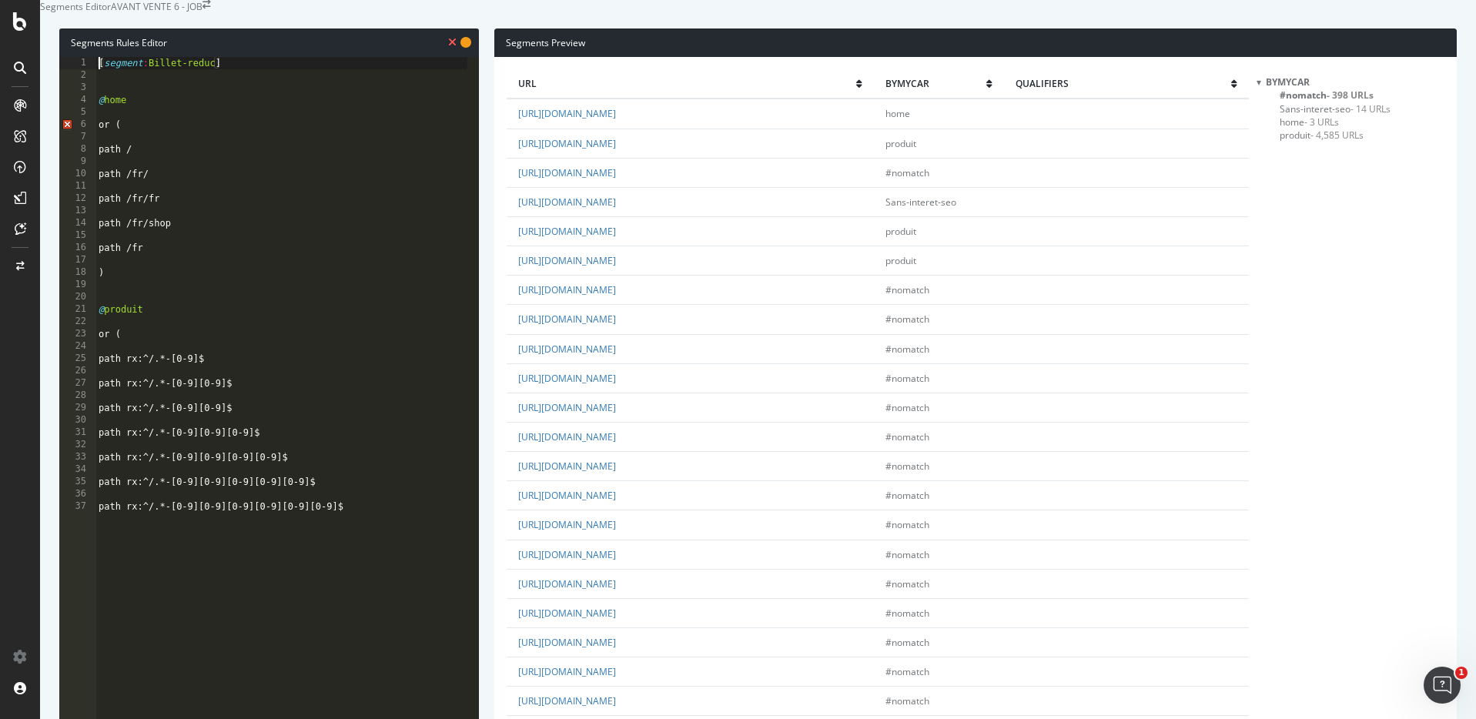
click at [97, 176] on div "[ segment : Billet-reduc ] @ home or ( path / path /fr/ path /fr/fr path /fr/sh…" at bounding box center [281, 288] width 372 height 463
type textarea "path /"
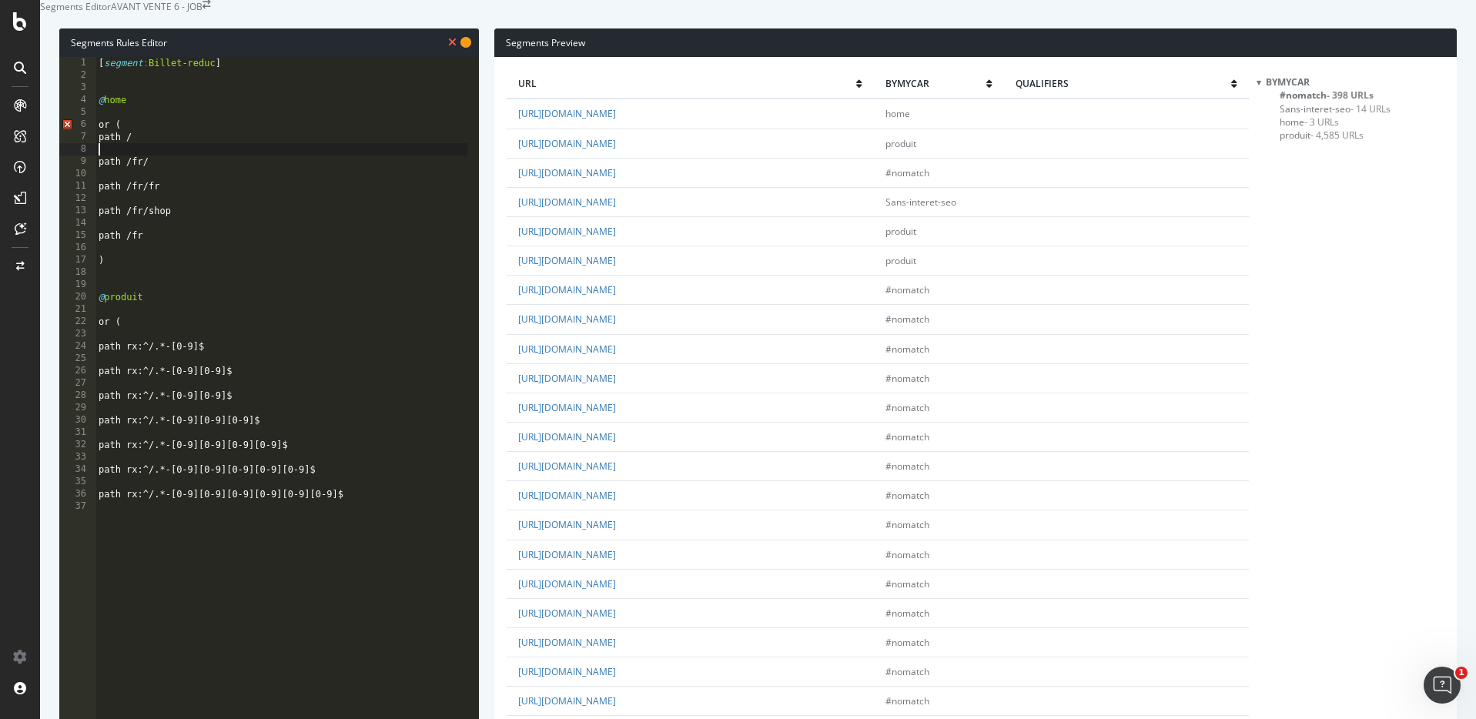
type textarea "path /fr/"
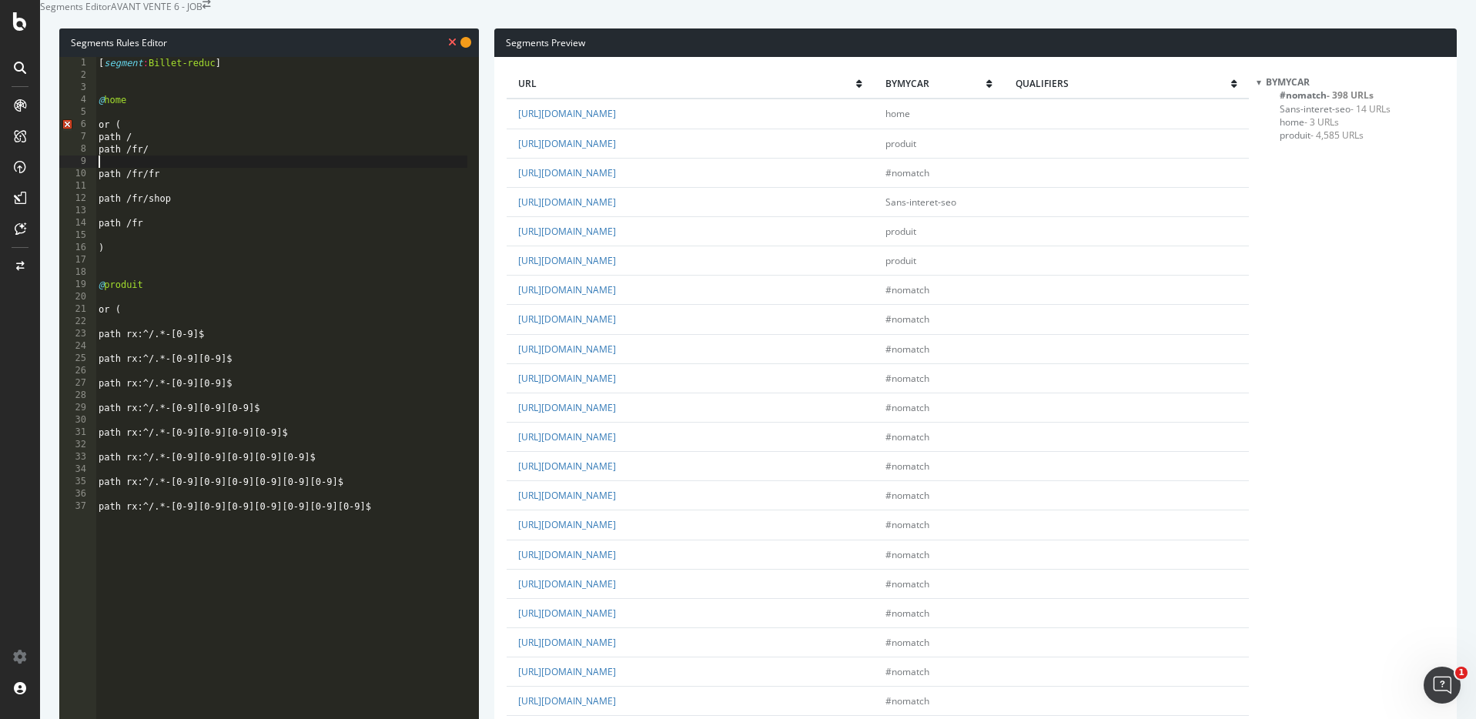
type textarea "path /fr/fr"
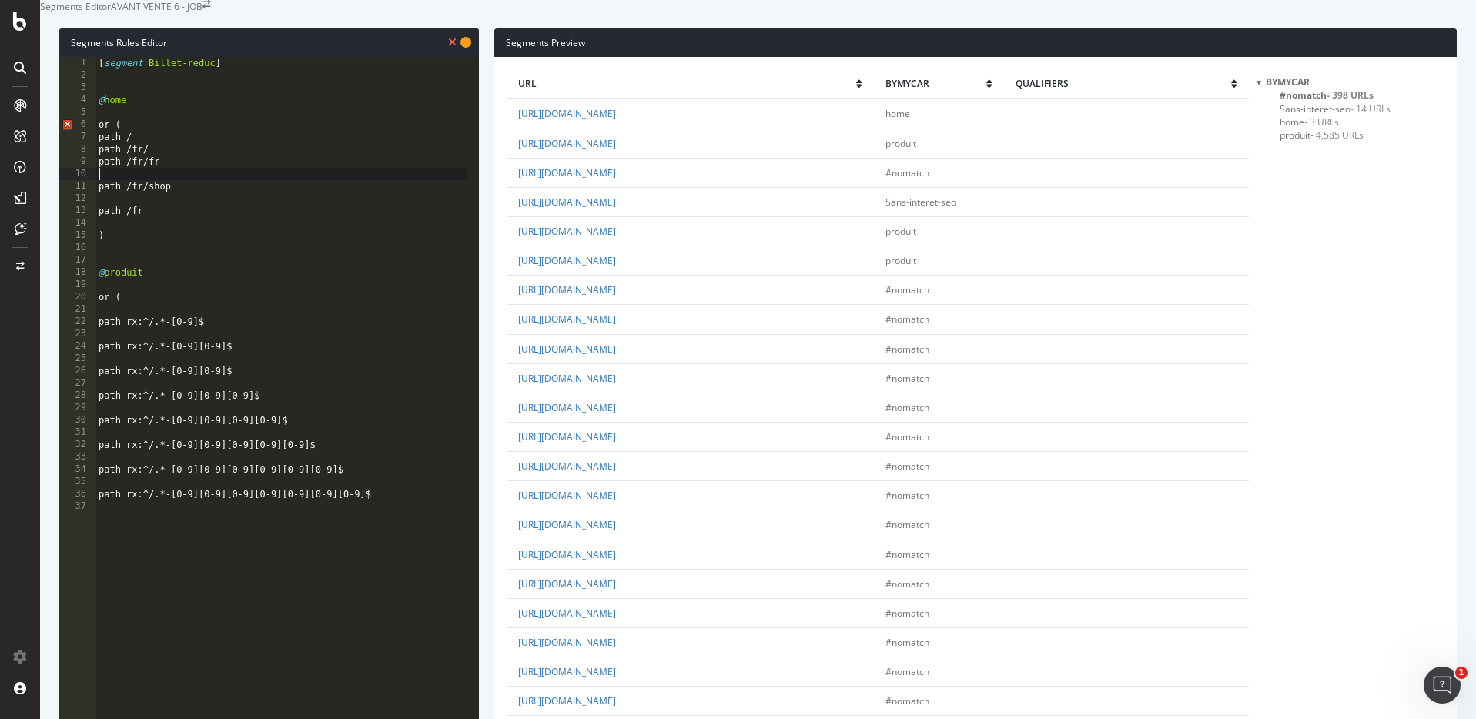
type textarea "path /fr/shop"
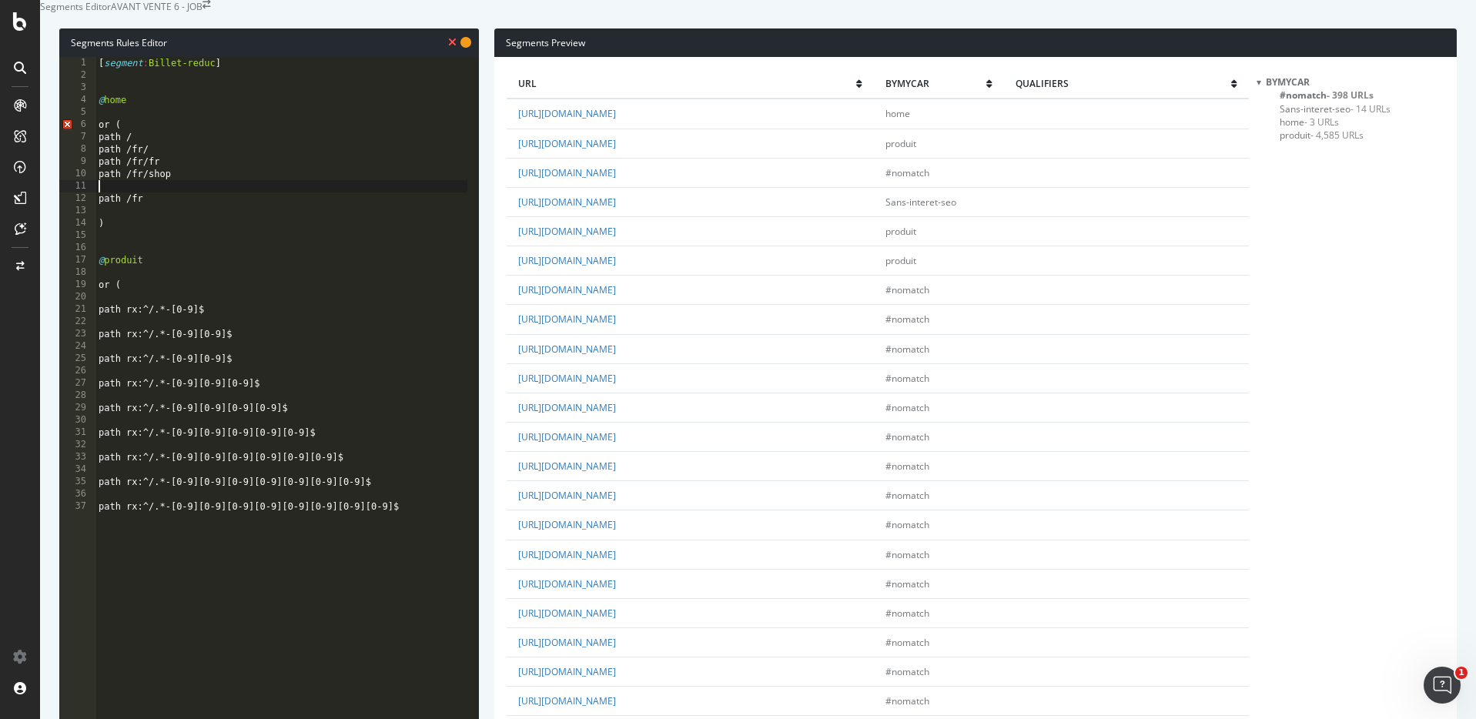
type textarea "path /fr"
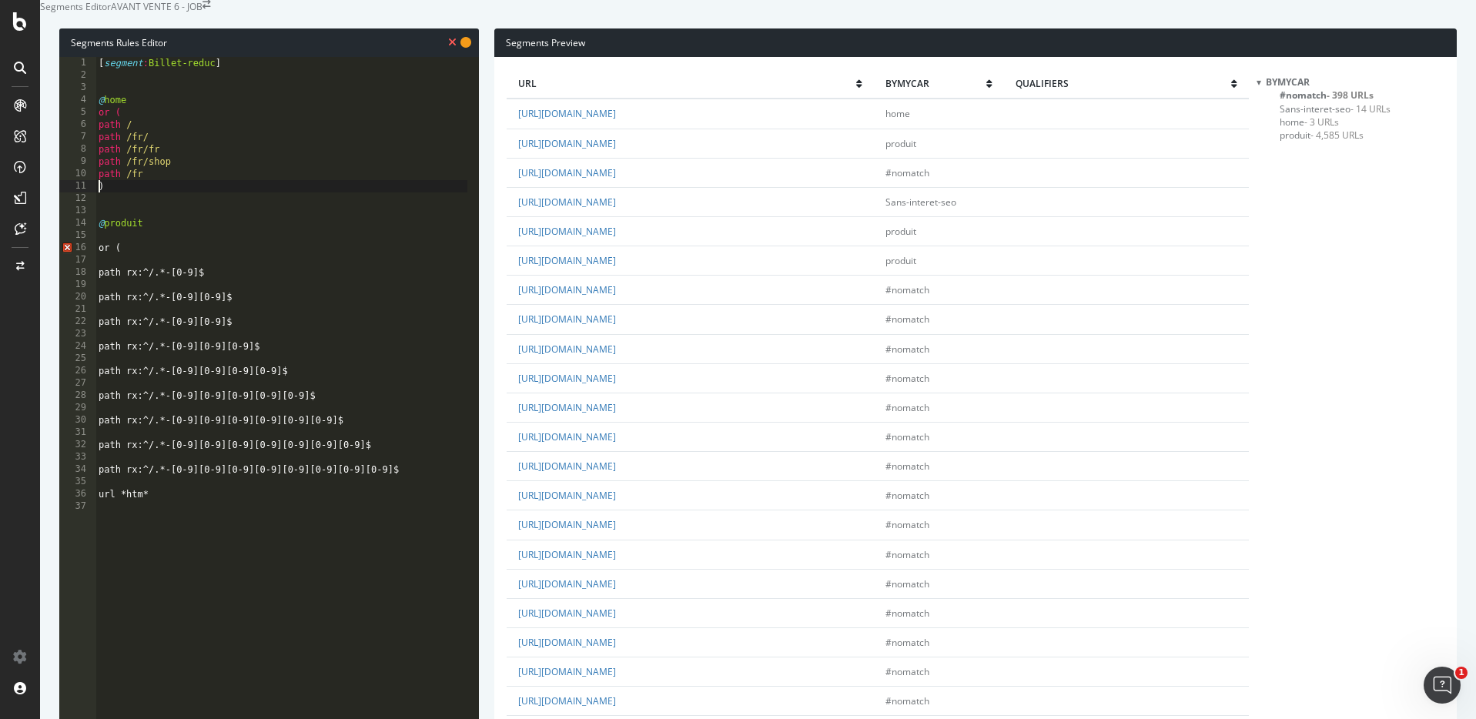
type textarea ")"
type textarea "@produit"
type textarea "or ("
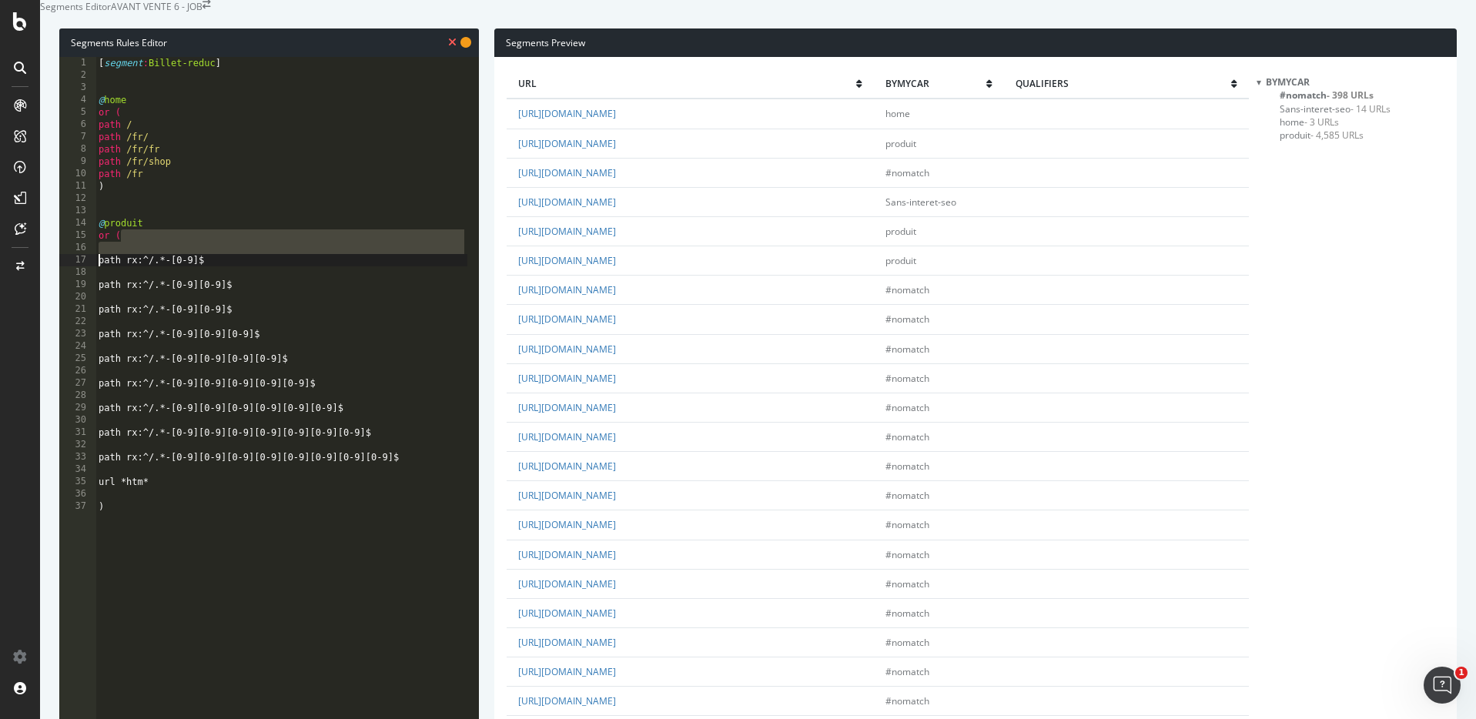
type textarea "path rx:^/.*-[0-9]$"
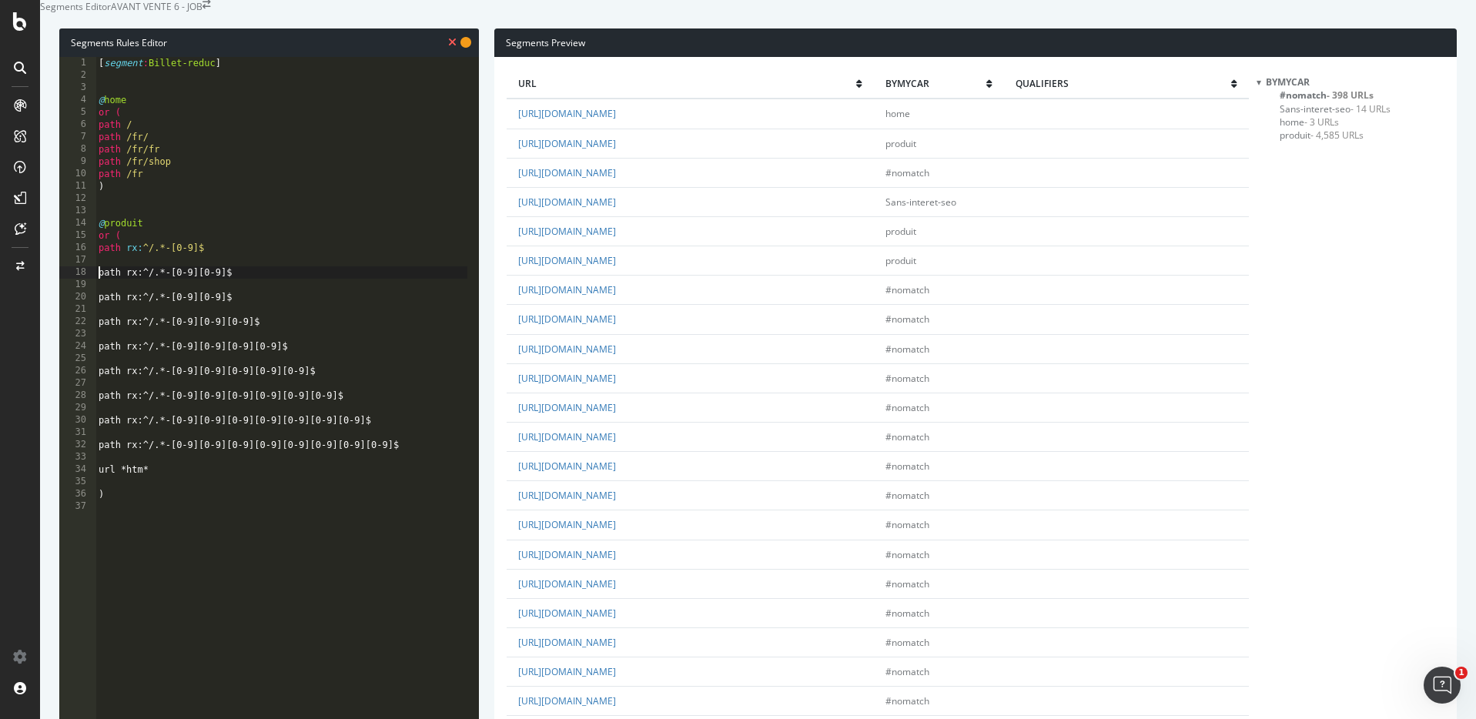
type textarea "path rx:^/.*-[0-9][0-9]$"
type textarea "path rx:^/.*-[0-9][0-9][0-9]$"
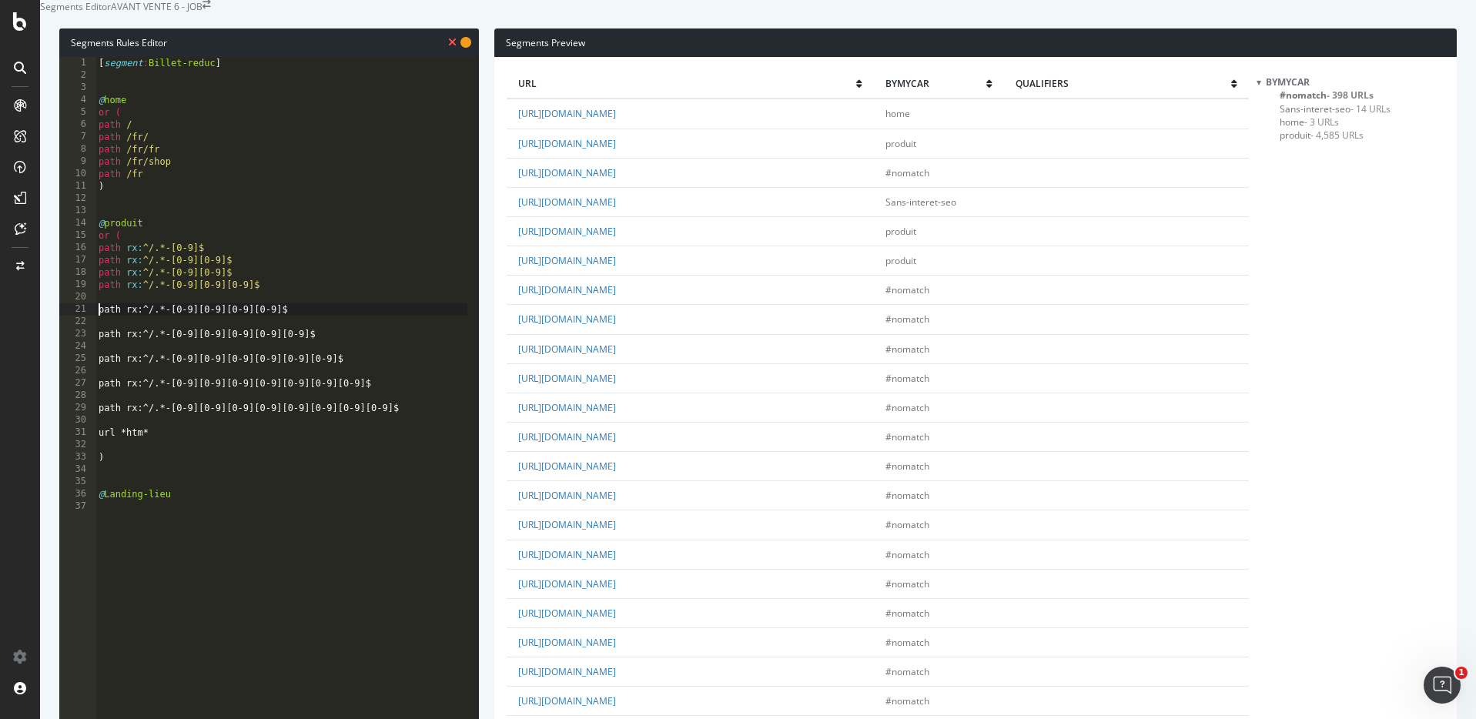
type textarea "path rx:^/.*-[0-9][0-9][0-9][0-9]$"
type textarea "path rx:^/.*-[0-9][0-9][0-9][0-9][0-9]$"
type textarea "path rx:^/.*-[0-9][0-9][0-9][0-9][0-9][0-9]$"
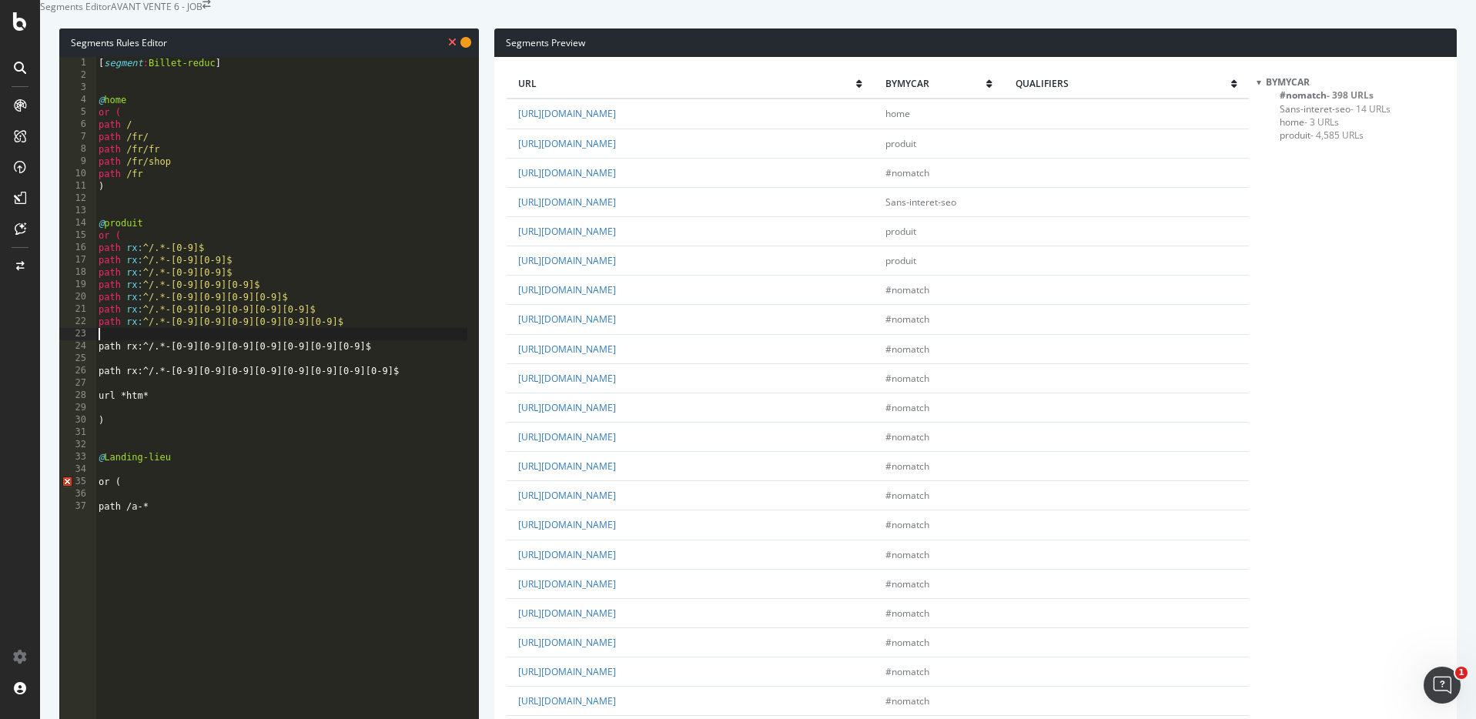
type textarea "path rx:^/.*-[0-9][0-9][0-9][0-9][0-9][0-9][0-9]$"
type textarea "path rx:^/.*-[0-9][0-9][0-9][0-9][0-9][0-9][0-9][0-9]$"
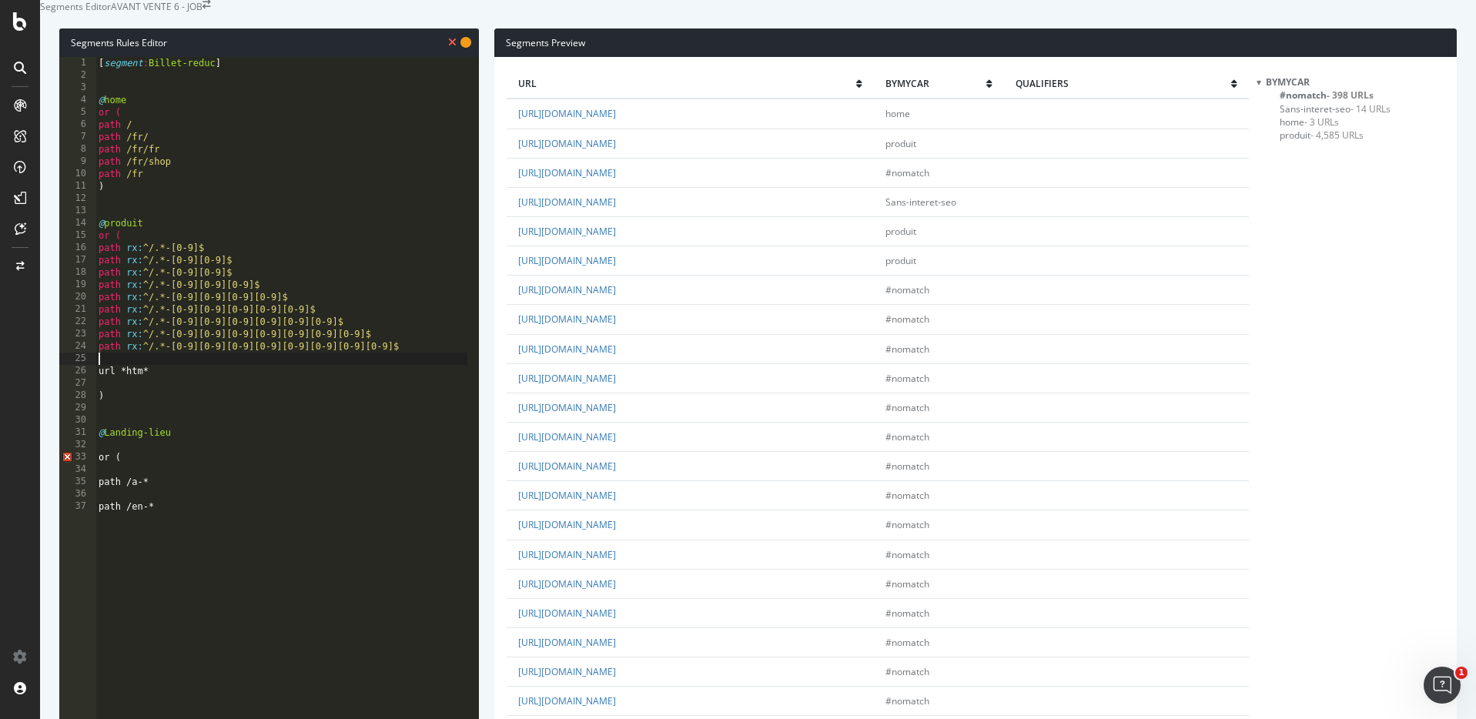
type textarea "url *htm*"
type textarea ")"
type textarea "@Landing-lieu"
type textarea "or ("
type textarea "path /a-*"
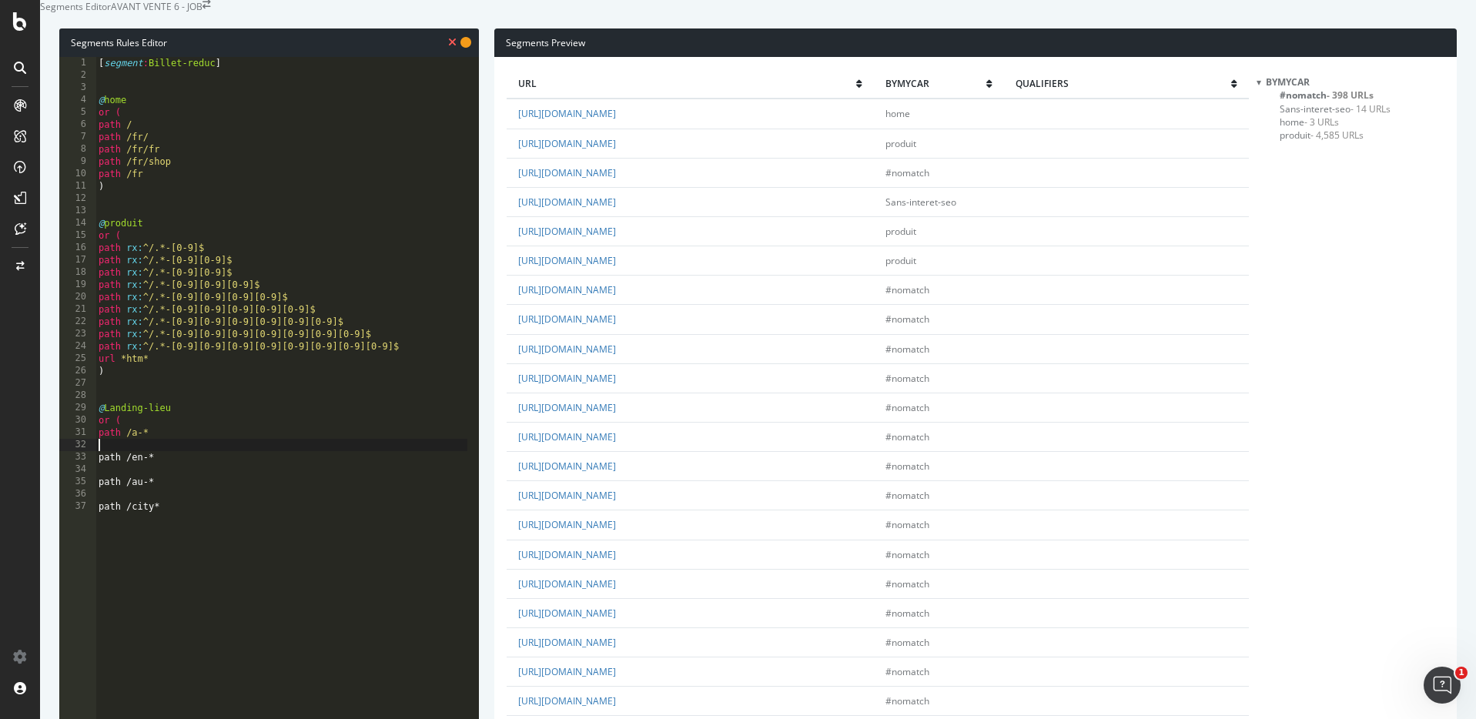
type textarea "path /en-*"
type textarea "path /au-*"
type textarea "path /city*"
type textarea "path /salle*"
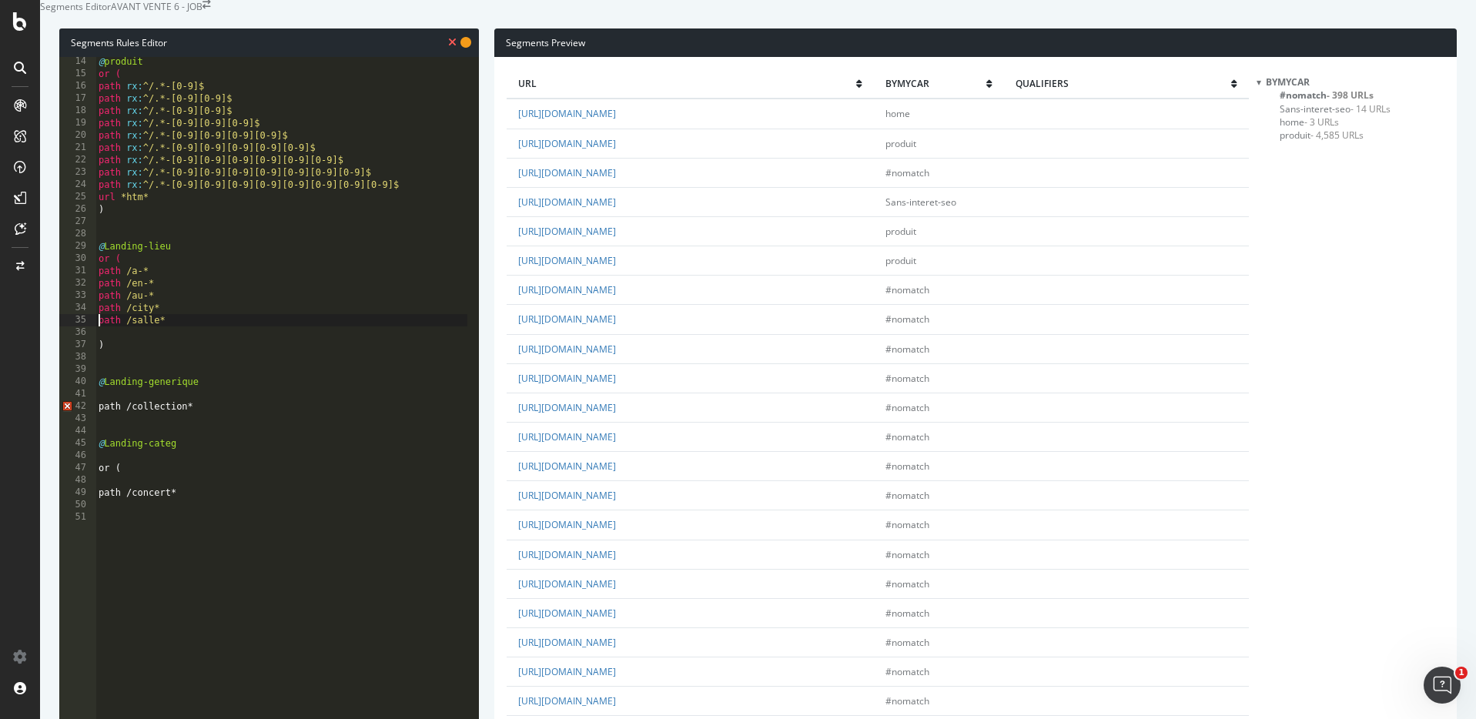
scroll to position [164, 0]
type textarea ")"
type textarea "@Landing-generique"
type textarea "path /collection*"
type textarea "@Landing-categ"
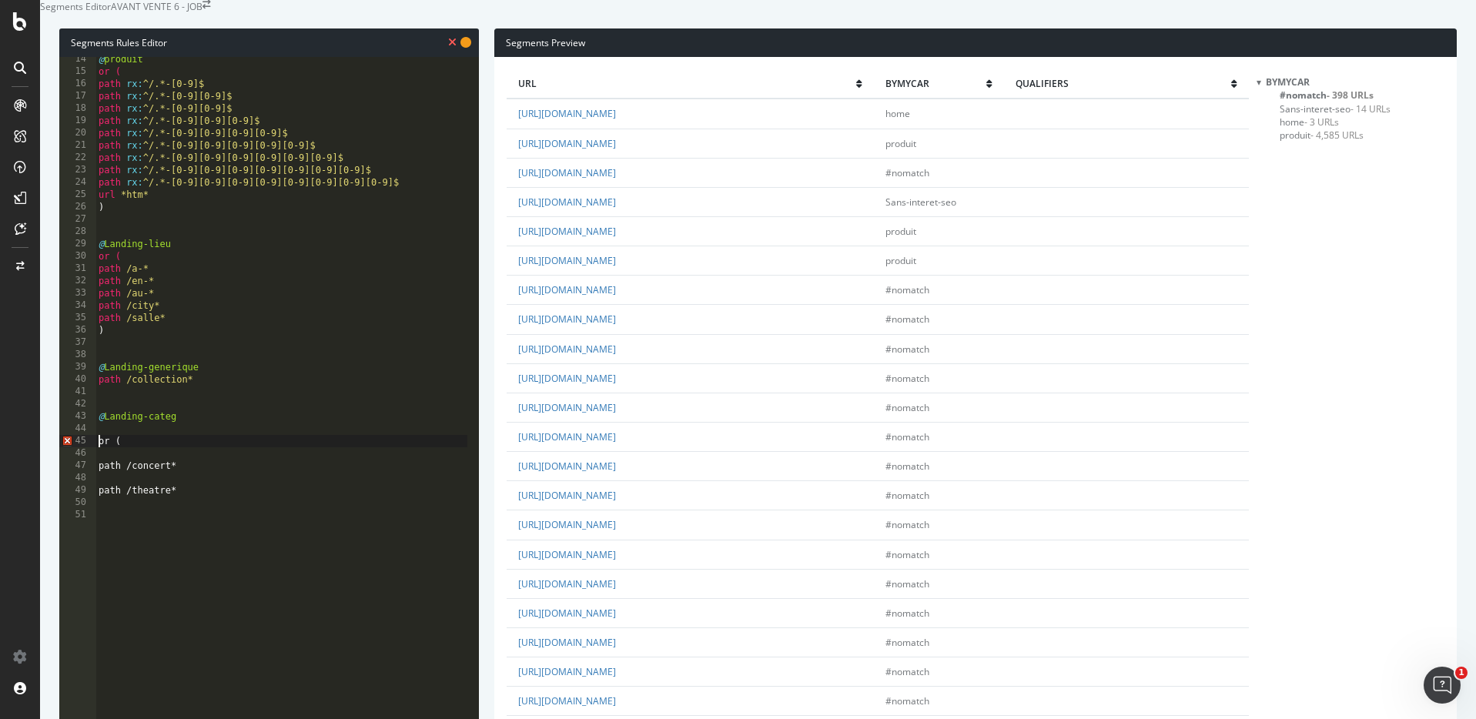
type textarea "or ("
type textarea "path /concert*"
type textarea "path /theatre*"
type textarea "path /spectacle*"
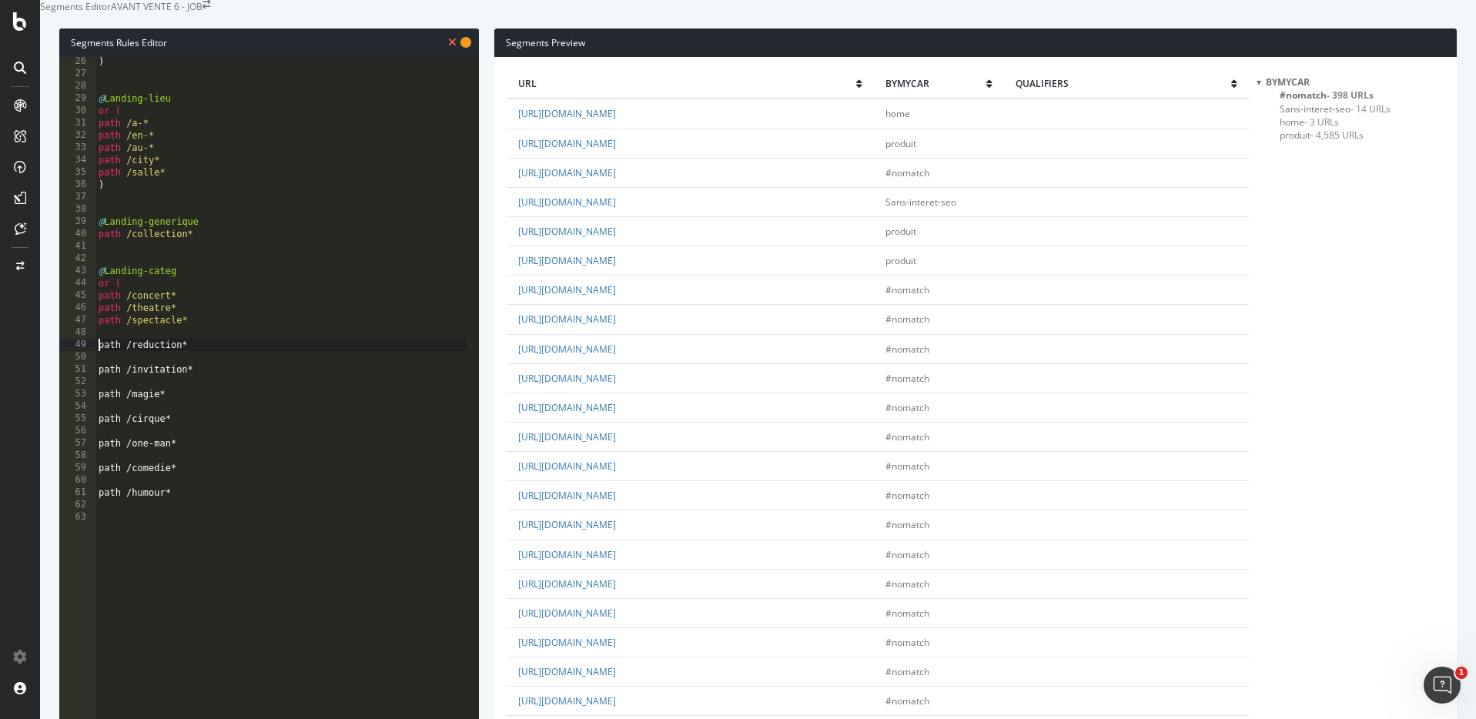
type textarea "path /reduction*"
type textarea "path /invitation*"
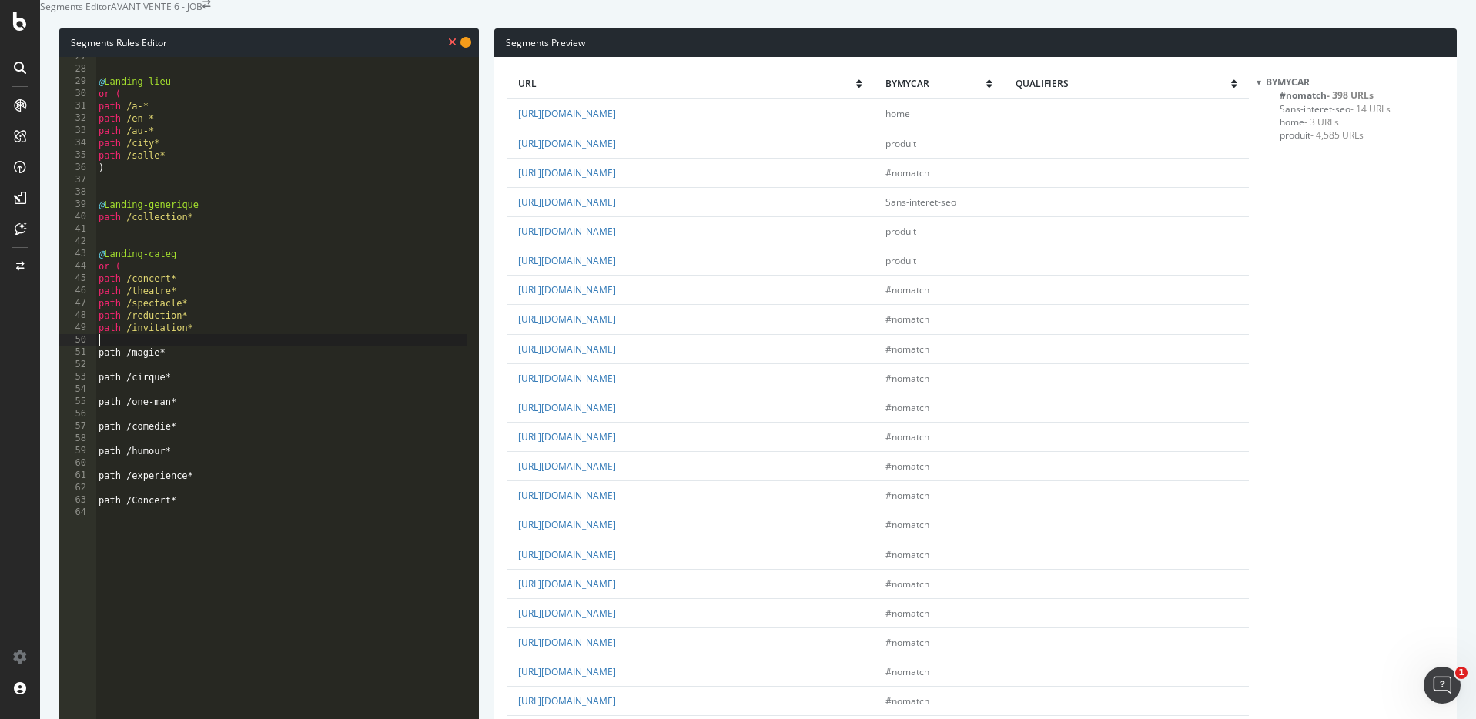
type textarea "path /magie*"
type textarea "path /cirque*"
type textarea "path /one-man*"
type textarea "path /comedie*"
type textarea "path /humour*"
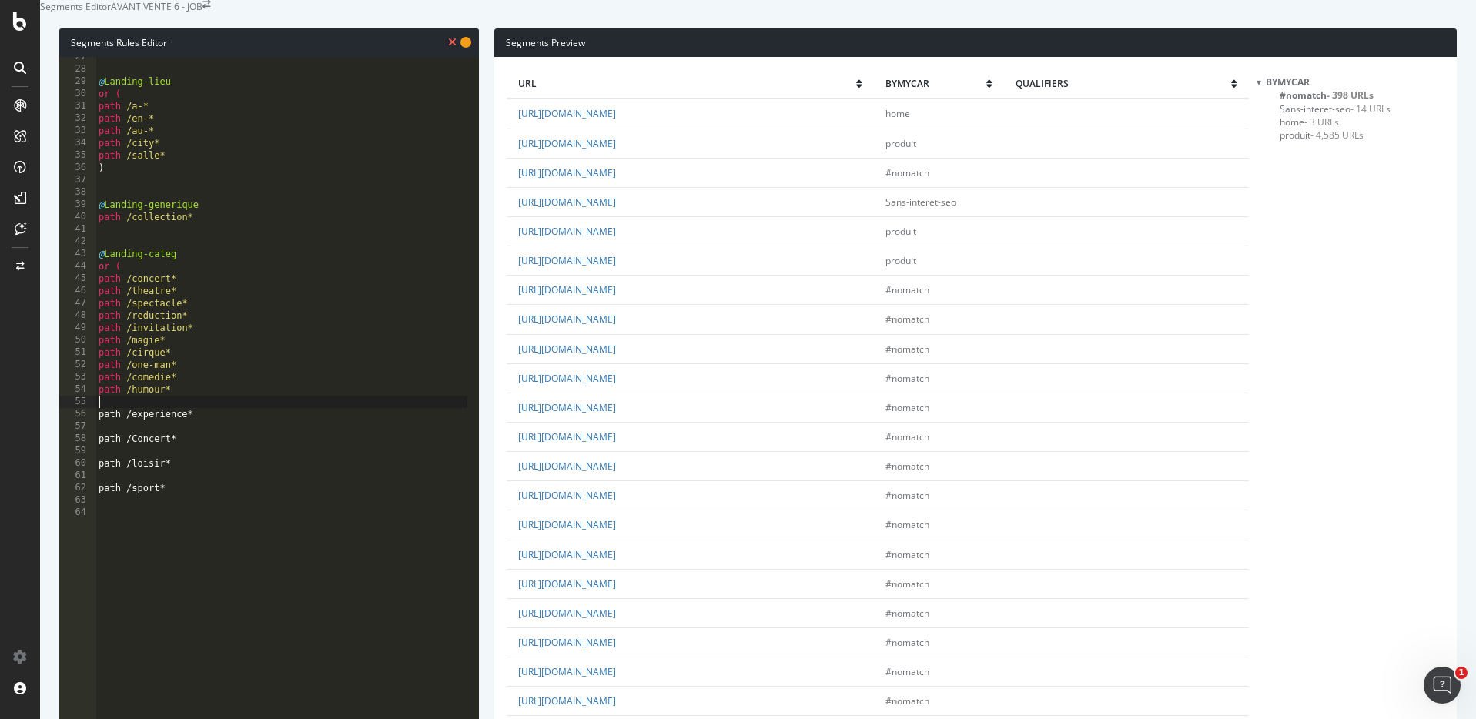
type textarea "path /experience*"
type textarea "path /Concert*"
type textarea "path /loisir*"
type textarea "path /sport*"
type textarea "path /expos*"
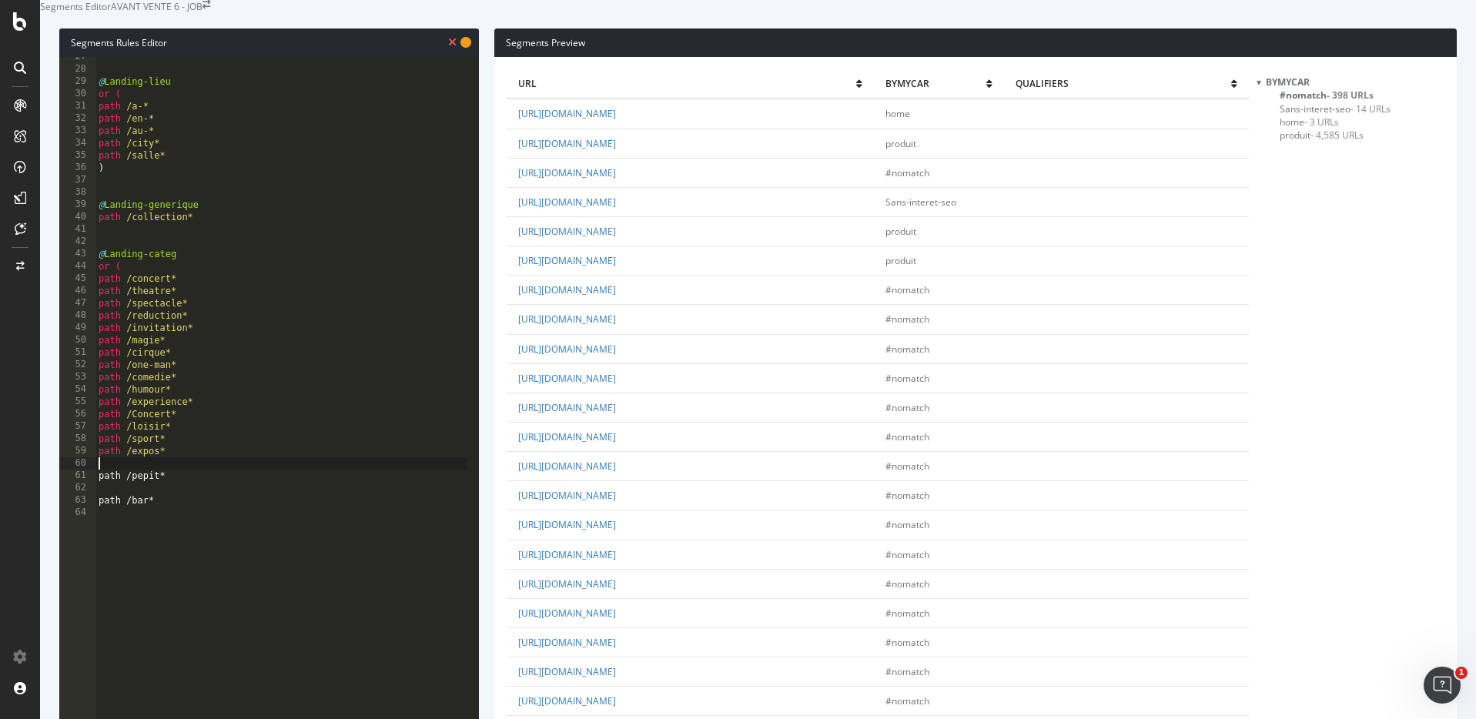
type textarea "path /pepit*"
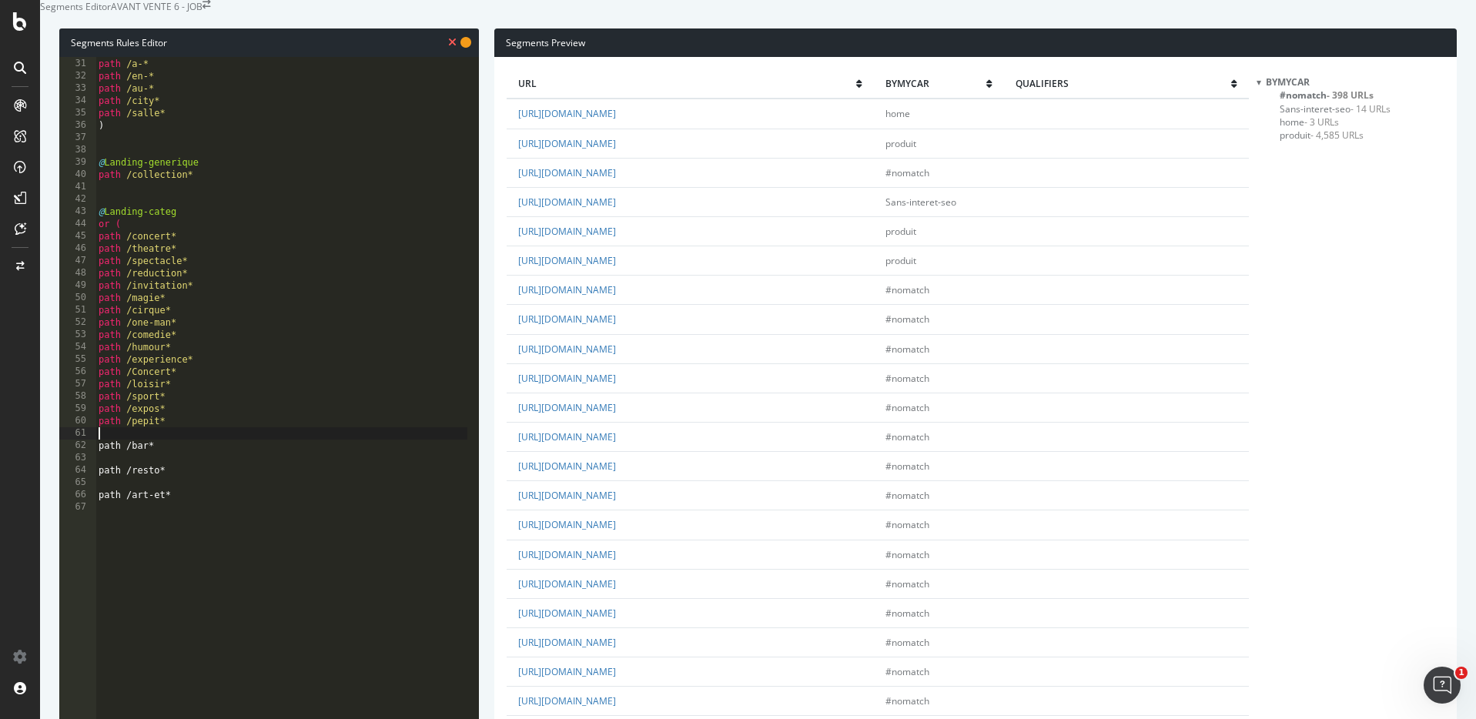
type textarea "path /bar*"
type textarea "path /resto*"
type textarea "path /art-et*"
type textarea "path /plateau*"
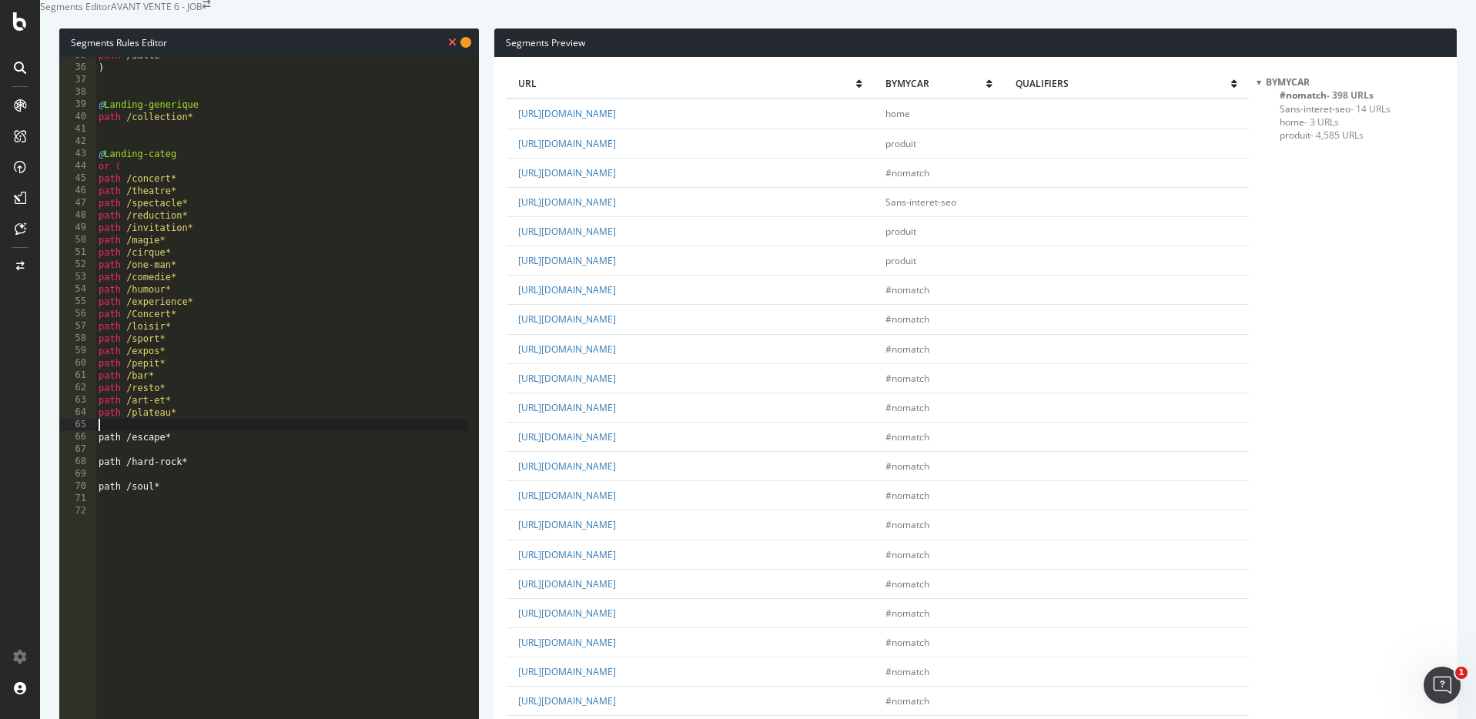
type textarea "path /escape*"
type textarea "path /hard-rock*"
type textarea "path /soul*"
type textarea "path /policier*"
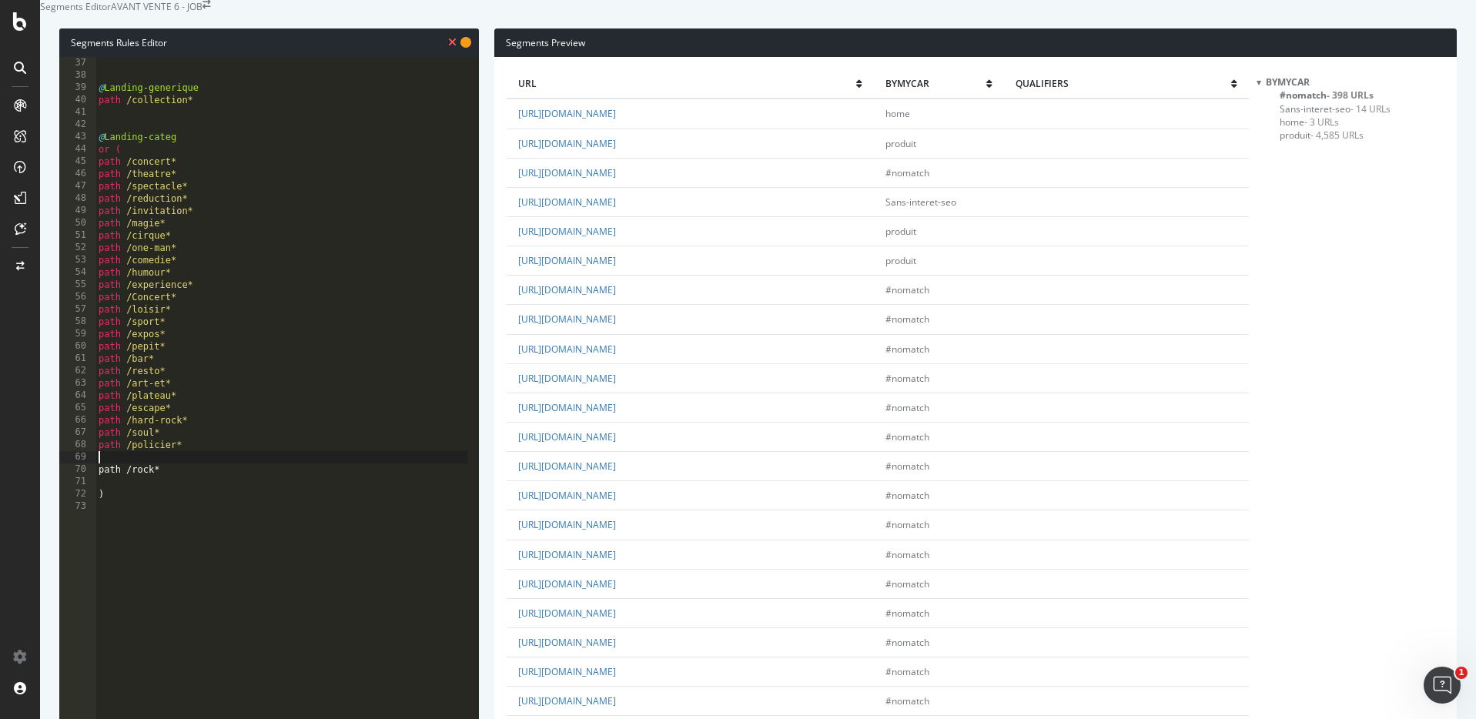
type textarea "path /rock*"
type textarea ")"
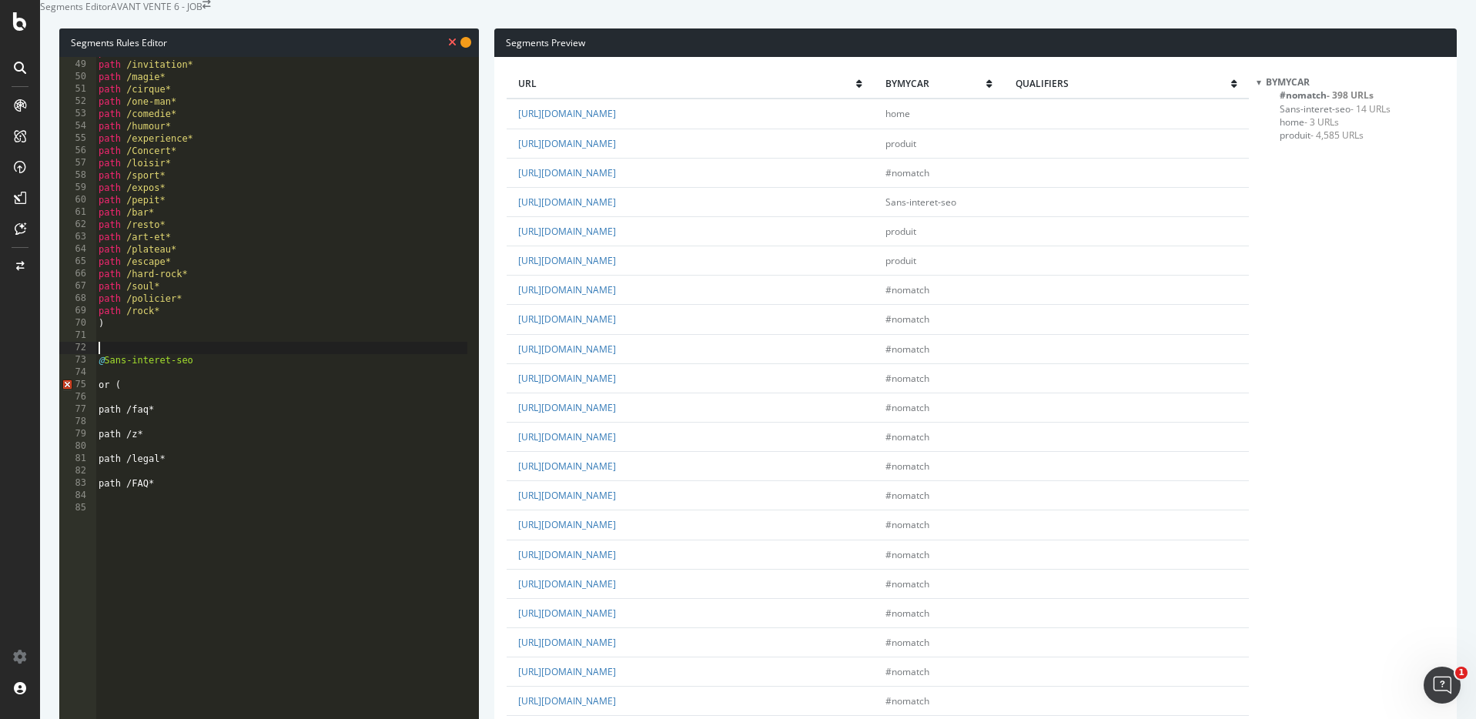
scroll to position [590, 0]
type textarea "@Sans-interet-seo"
type textarea "or ("
type textarea "path /faq*"
type textarea "path /z*"
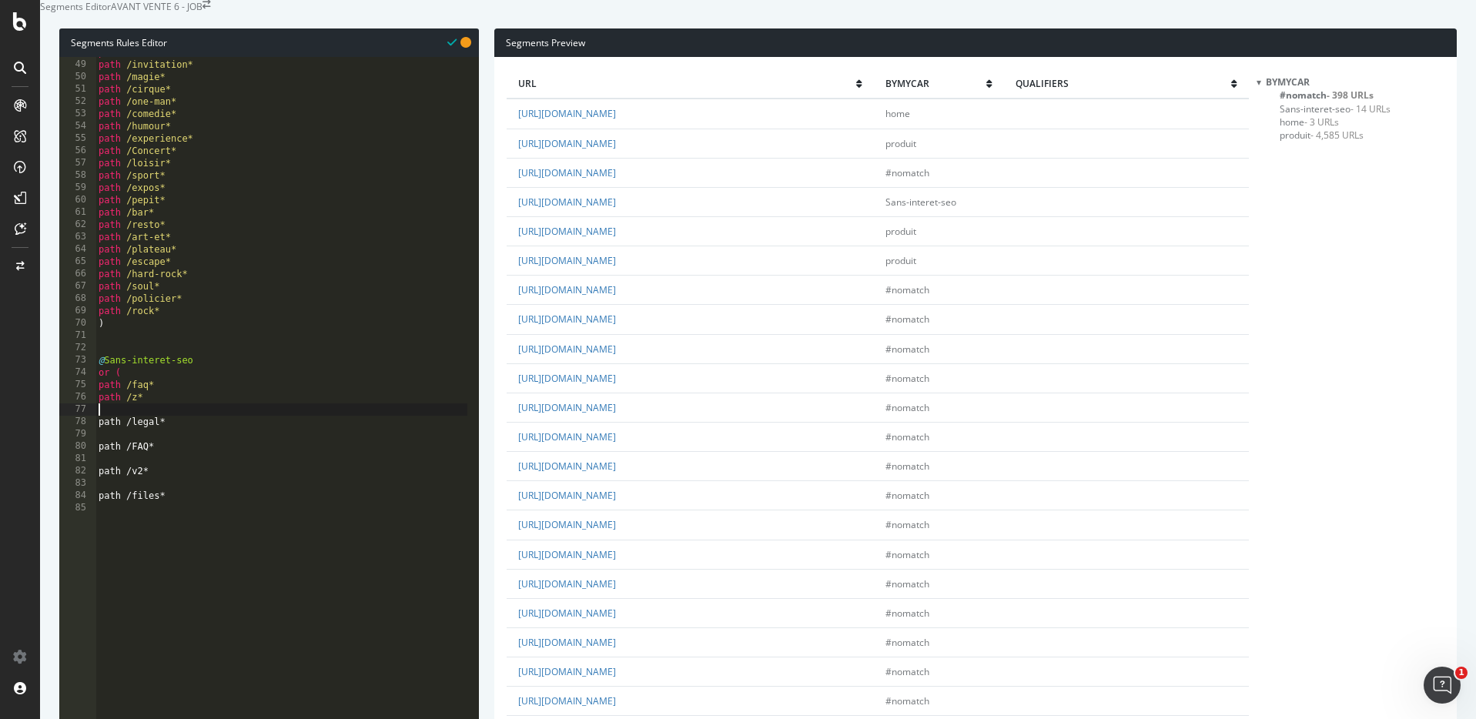
type textarea "path /legal*"
type textarea "path /FAQ*"
type textarea "path /v2*"
type textarea "path /files*"
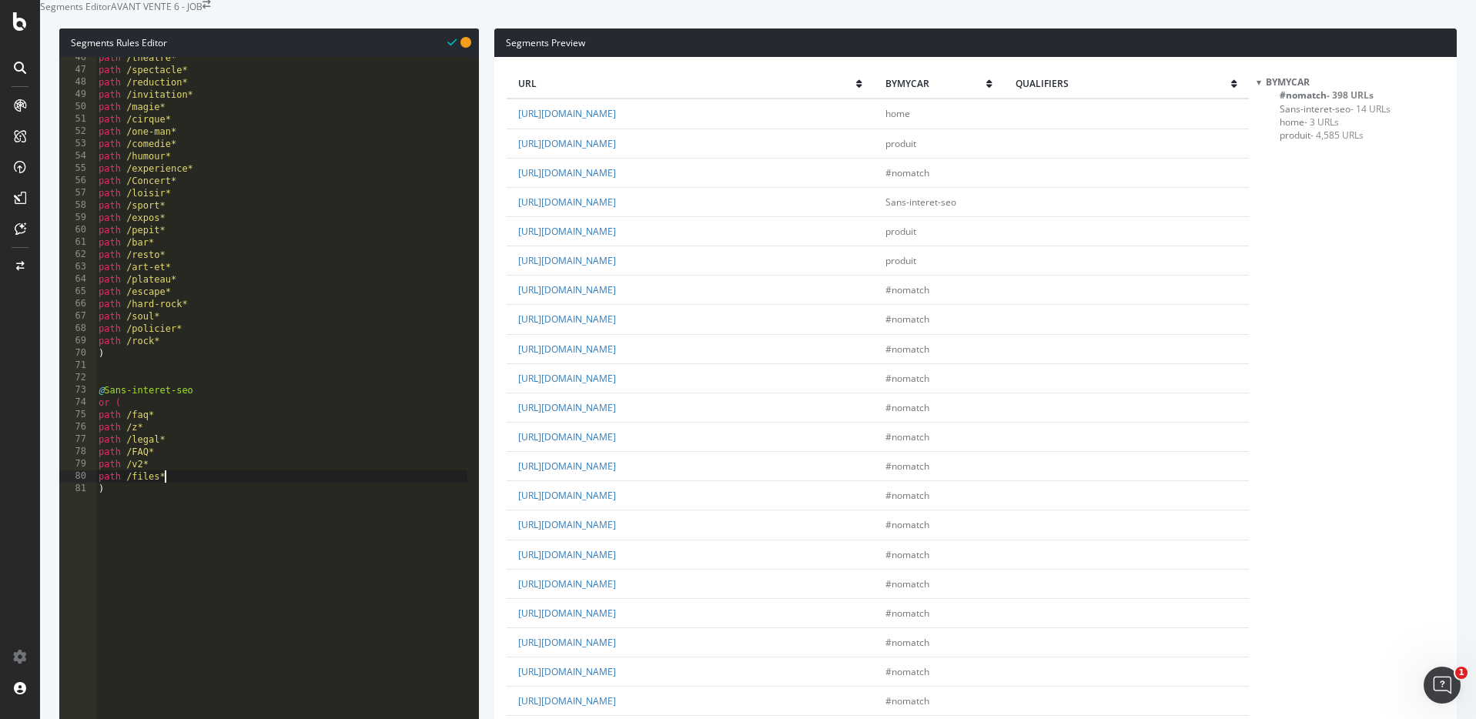
type textarea ")"
click at [234, 514] on div "path /theatre* path /spectacle* path /reduction* path /invitation* path /magie*…" at bounding box center [281, 283] width 372 height 463
click at [1310, 168] on span "produit - 4,585 URLs" at bounding box center [1321, 161] width 84 height 13
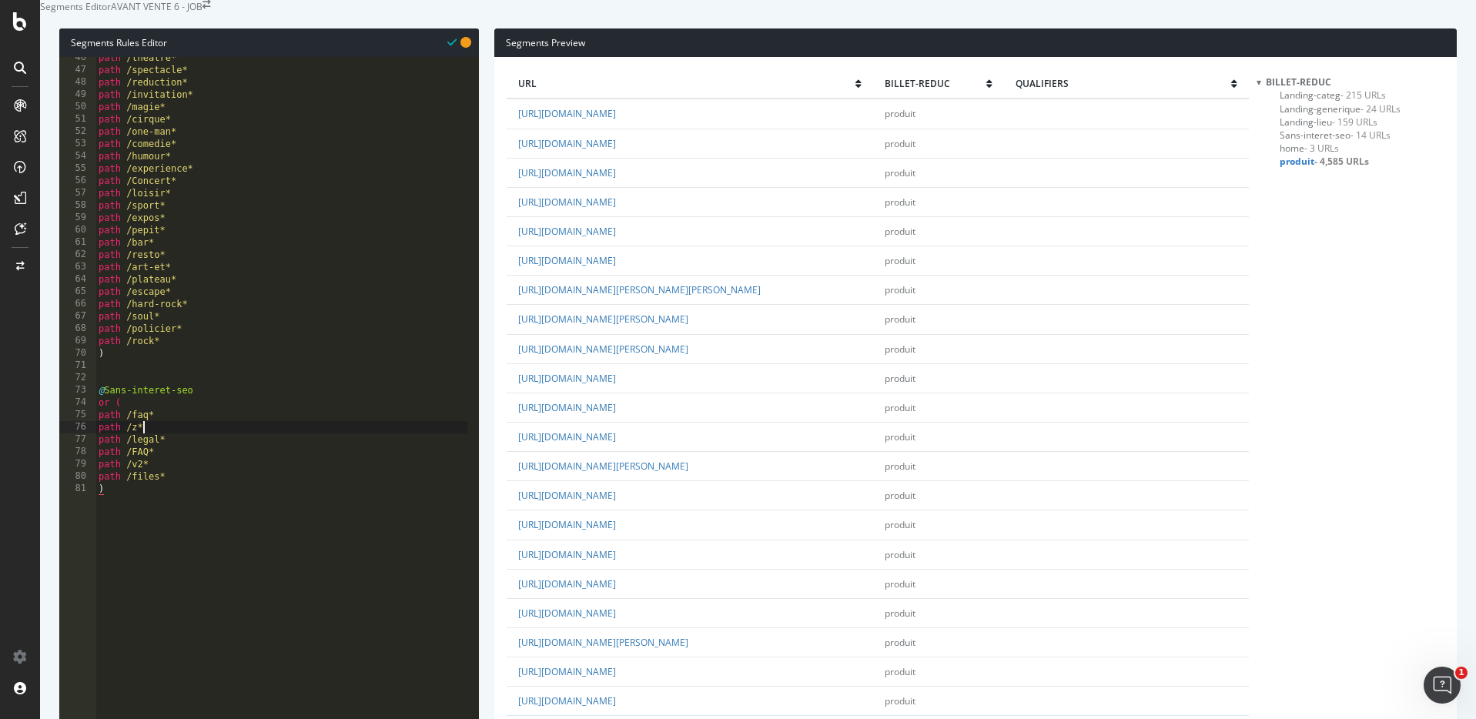
click at [193, 464] on div "path /theatre* path /spectacle* path /reduction* path /invitation* path /magie*…" at bounding box center [281, 283] width 372 height 463
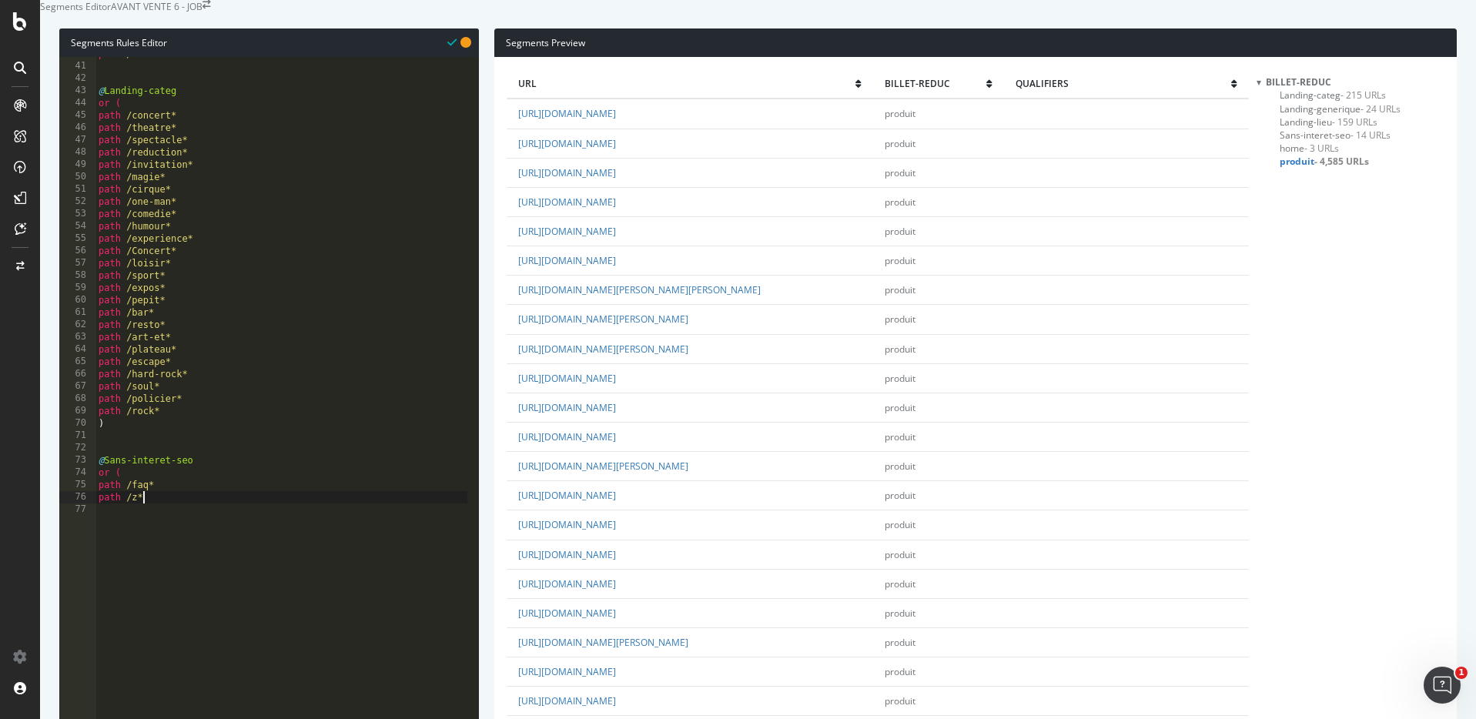
scroll to position [416, 0]
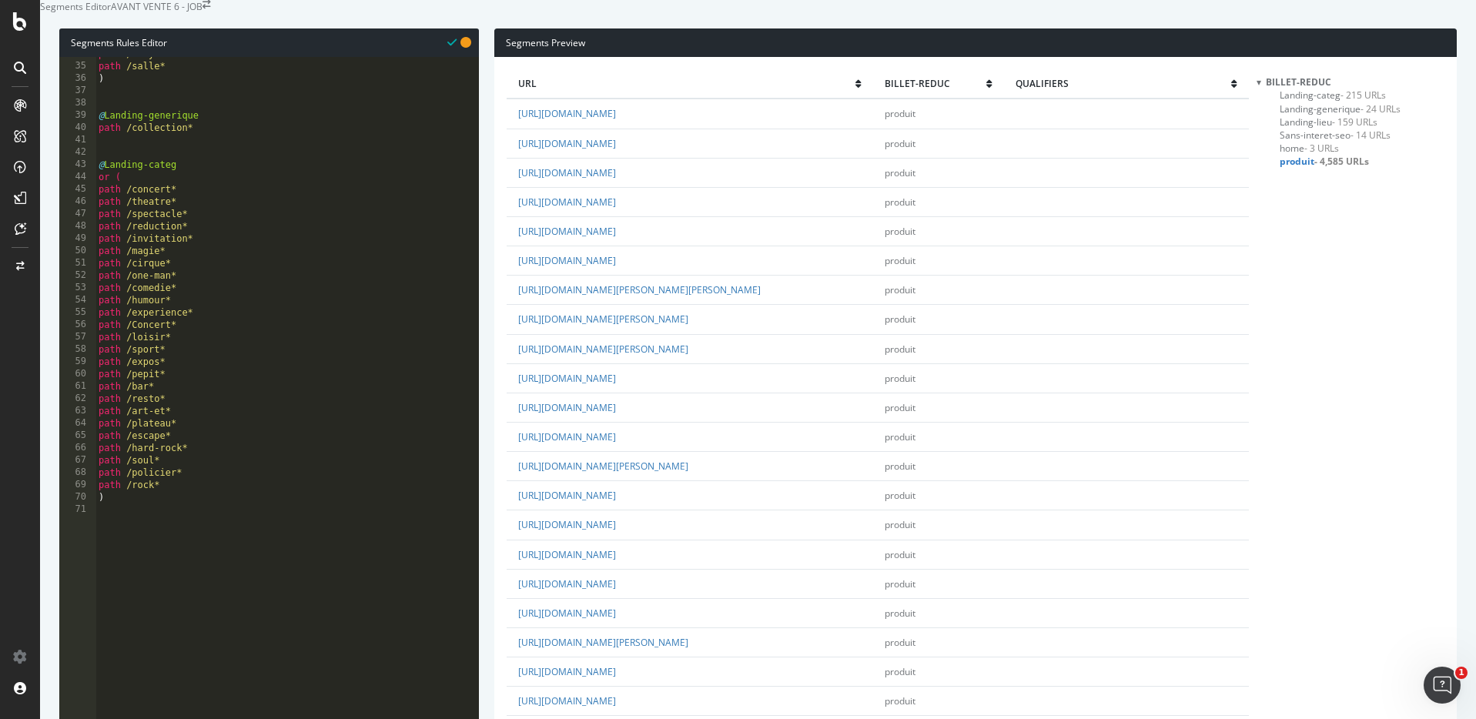
click at [164, 273] on div "path /city* path /salle* ) @ Landing-generique path /collection* @ Landing-cate…" at bounding box center [281, 279] width 372 height 463
click at [1308, 102] on span "Landing-categ - 215 URLs" at bounding box center [1332, 95] width 106 height 13
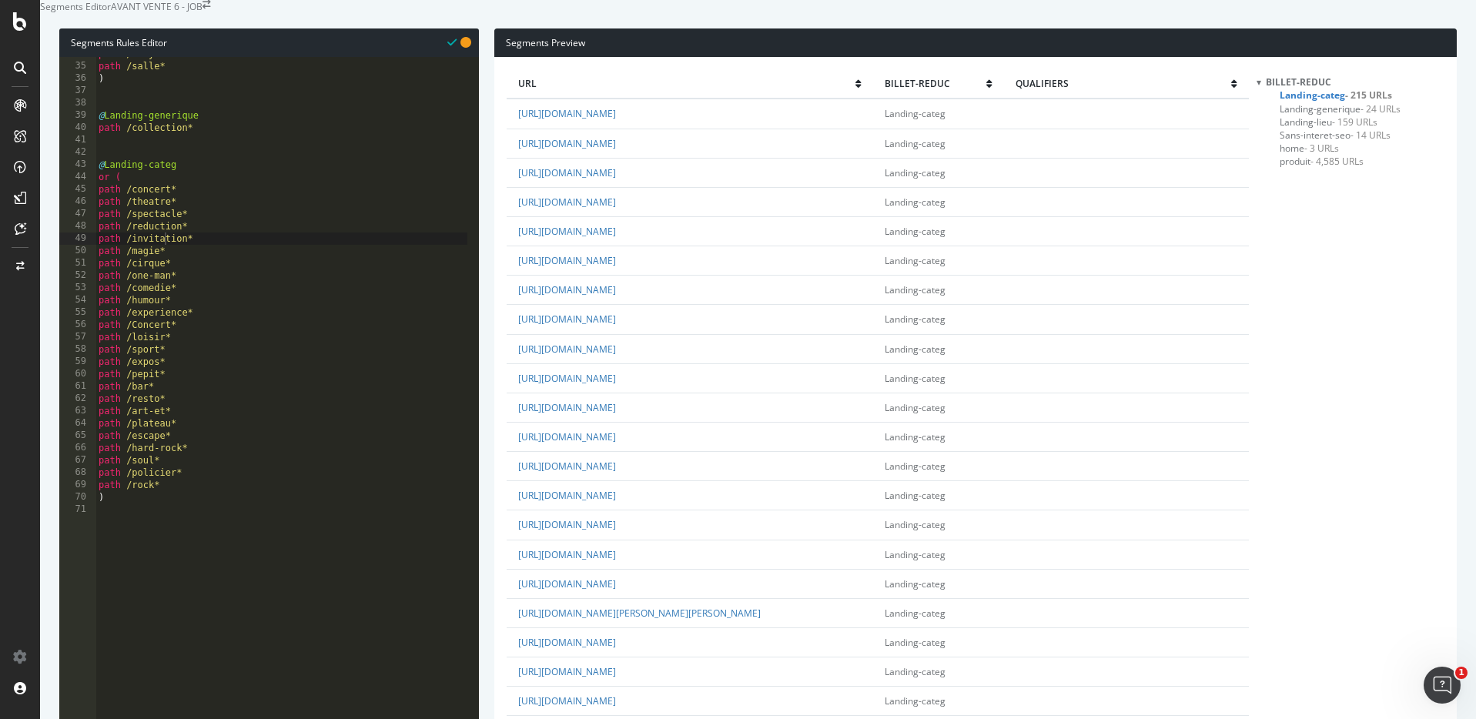
scroll to position [818, 0]
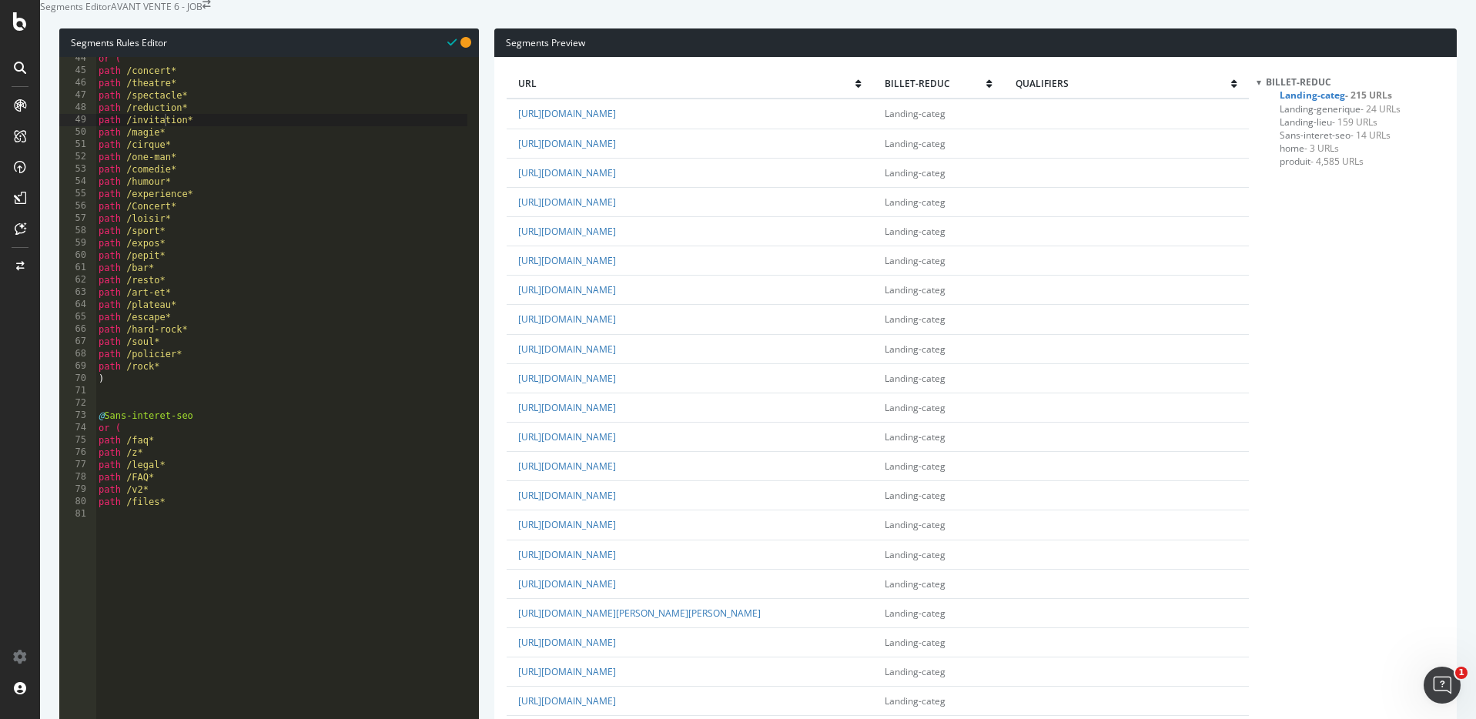
scroll to position [416, 0]
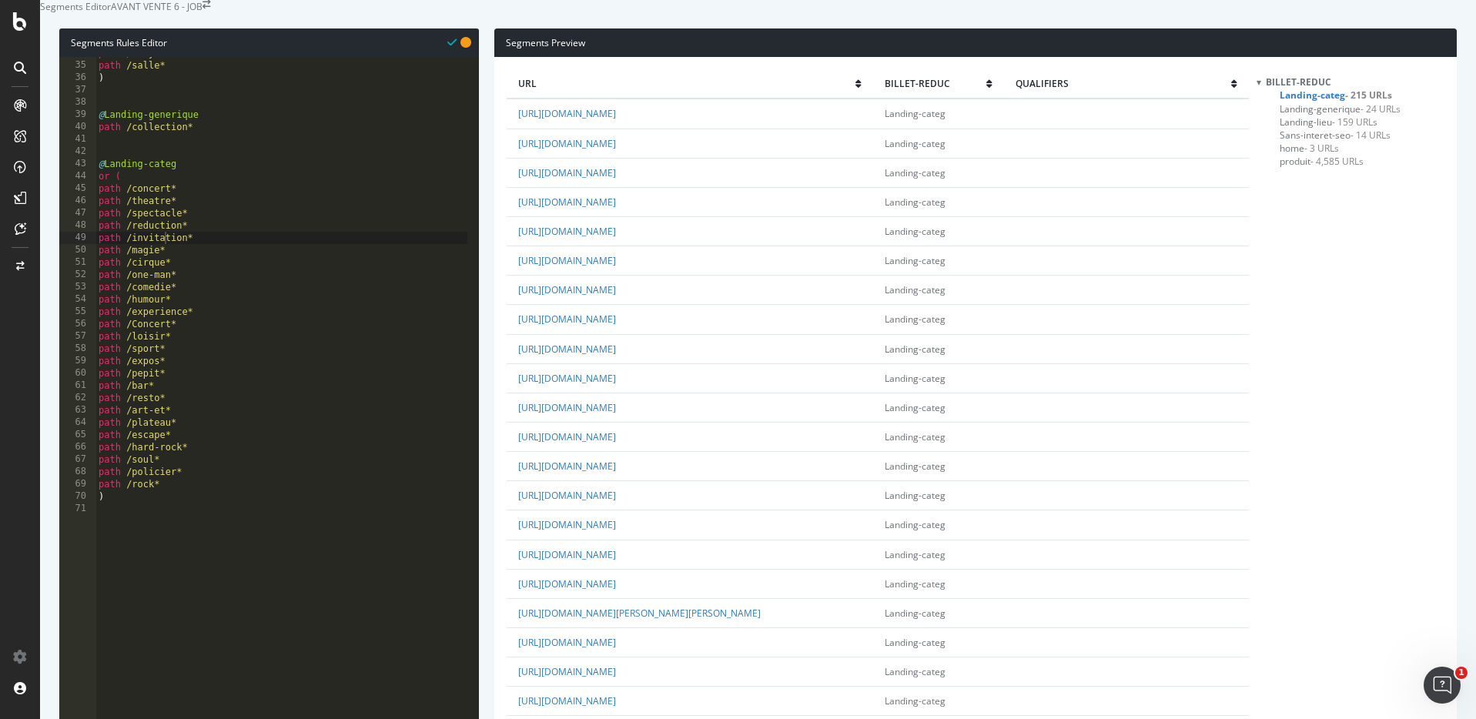
click at [208, 172] on div "path /city* path /salle* ) @ Landing-generique path /collection* @ Landing-cate…" at bounding box center [281, 278] width 372 height 463
type textarea "@Avis"
type textarea "path *avis*"
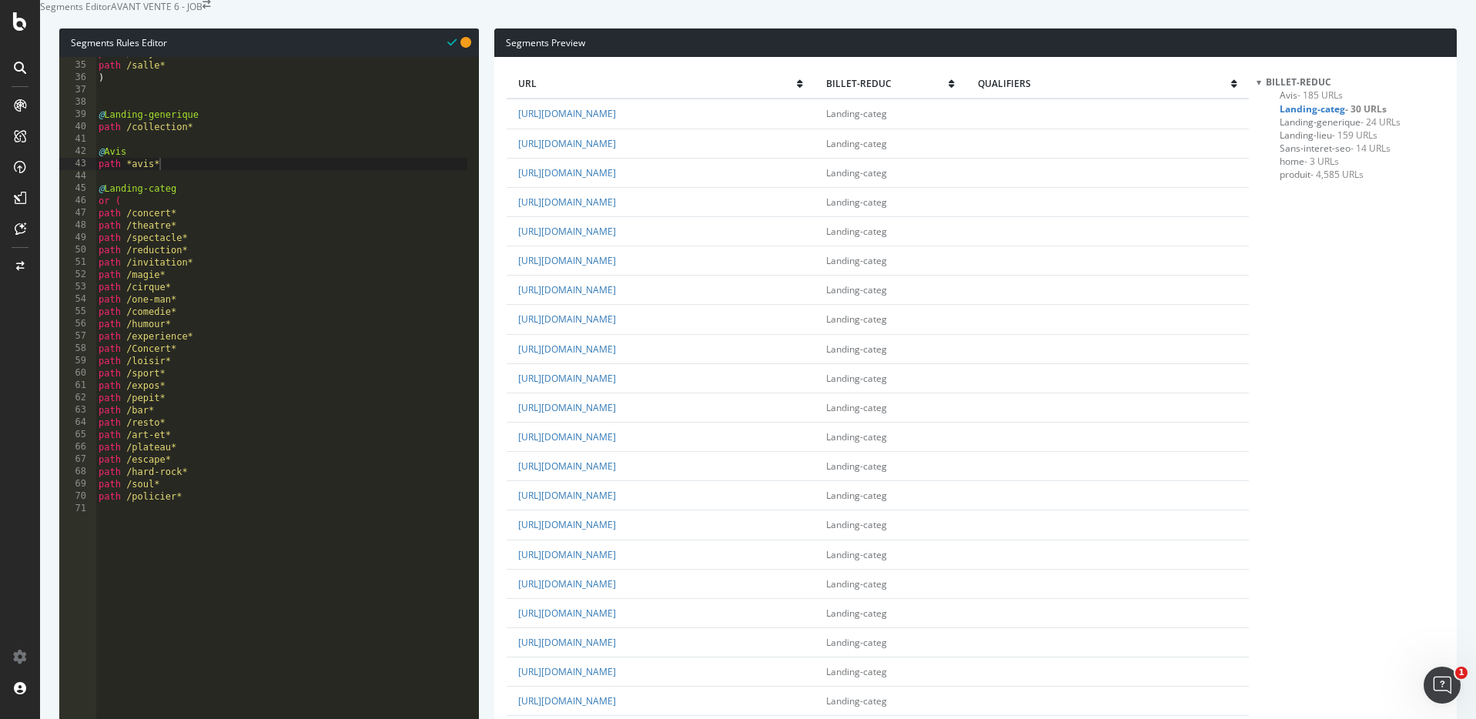
scroll to position [0, 0]
click at [1304, 102] on span "- 185 URLs" at bounding box center [1319, 95] width 45 height 13
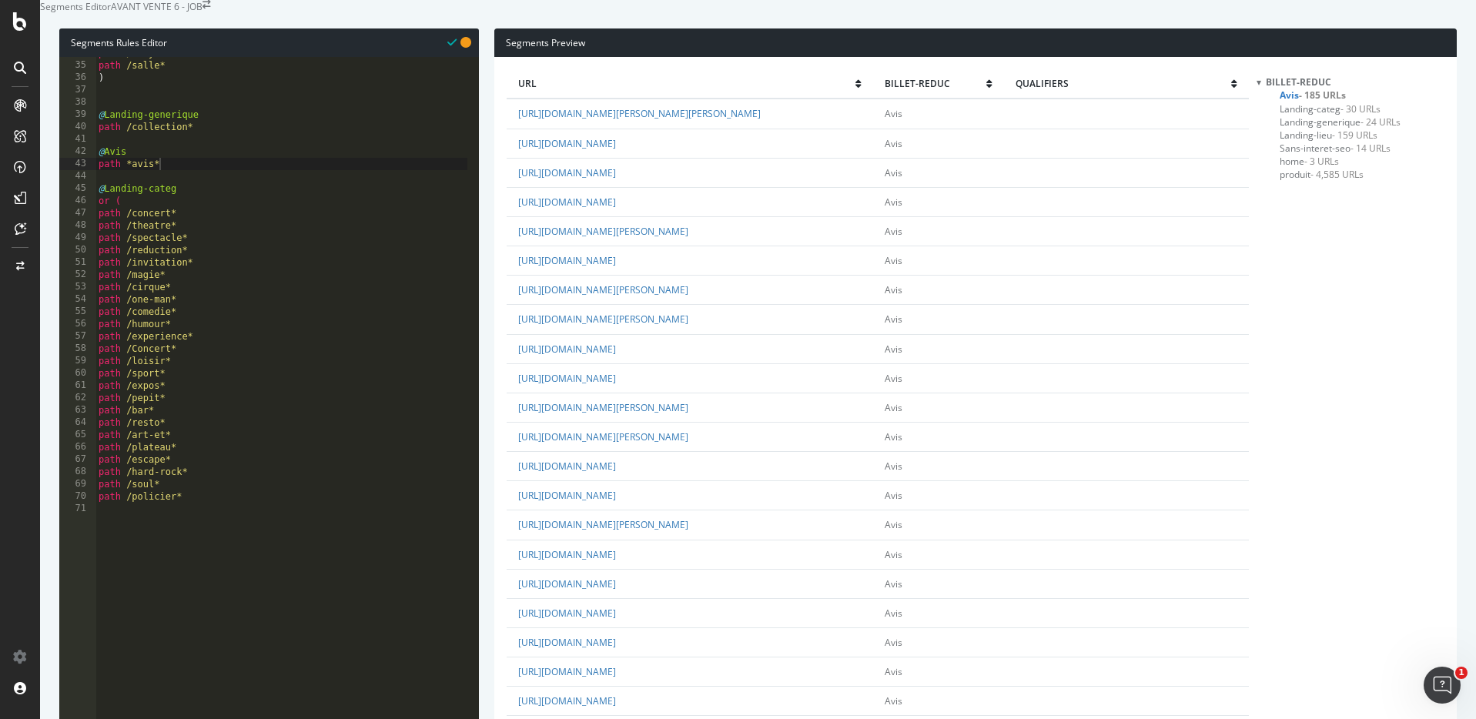
click at [1313, 115] on span "Landing-categ - 30 URLs" at bounding box center [1329, 108] width 101 height 13
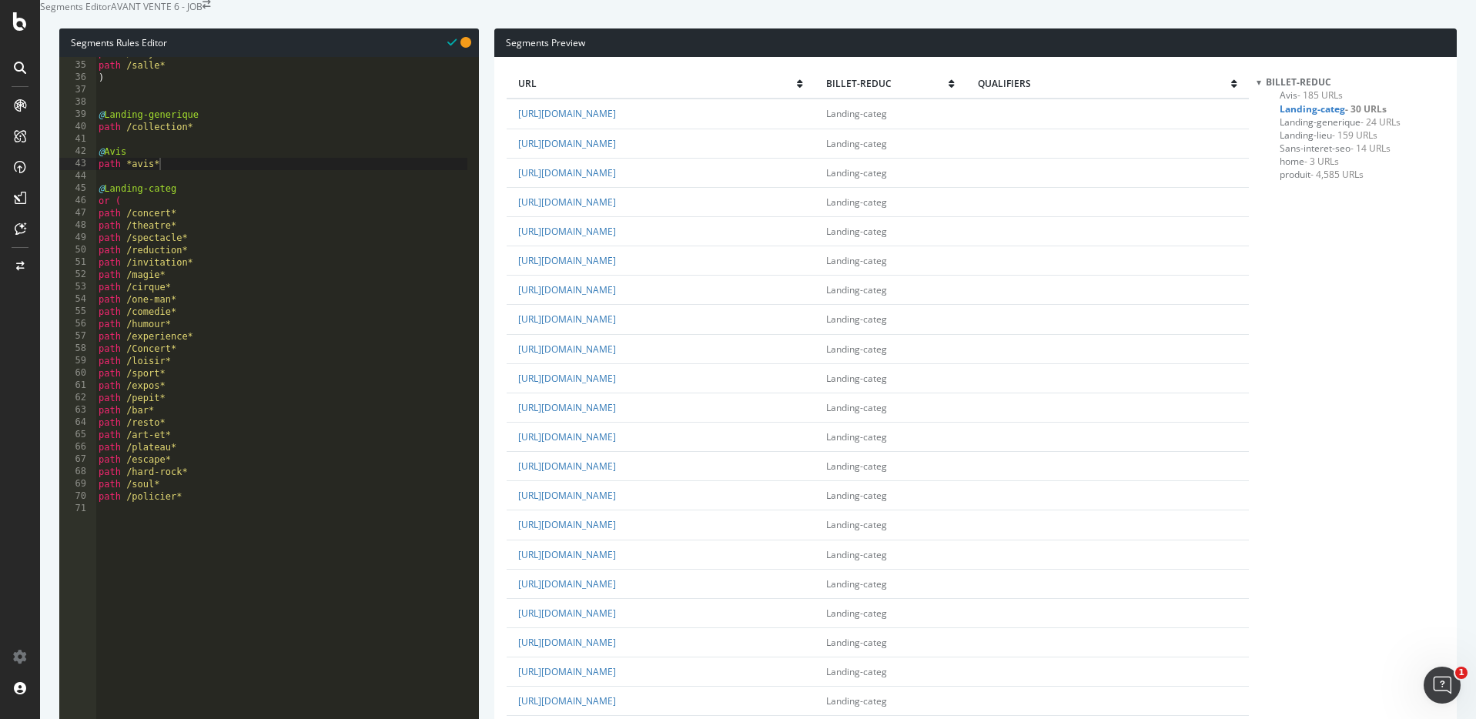
click at [1303, 129] on span "Landing-generique - 24 URLs" at bounding box center [1339, 121] width 121 height 13
click at [1302, 181] on span "produit - 4,585 URLs" at bounding box center [1321, 174] width 84 height 13
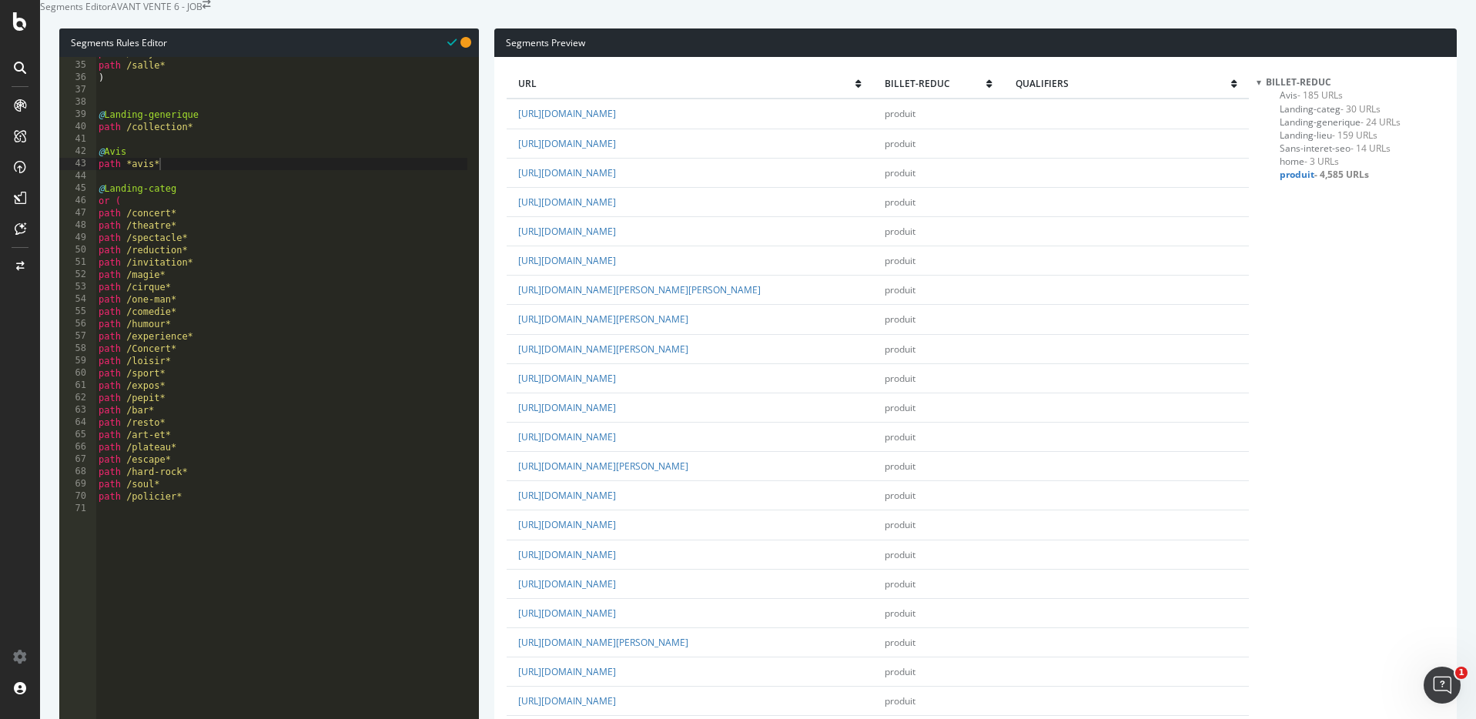
scroll to position [38, 0]
click at [616, 414] on link "https://www.billetreduc.com/spectacle/hold-up-comedy-382088" at bounding box center [567, 407] width 98 height 13
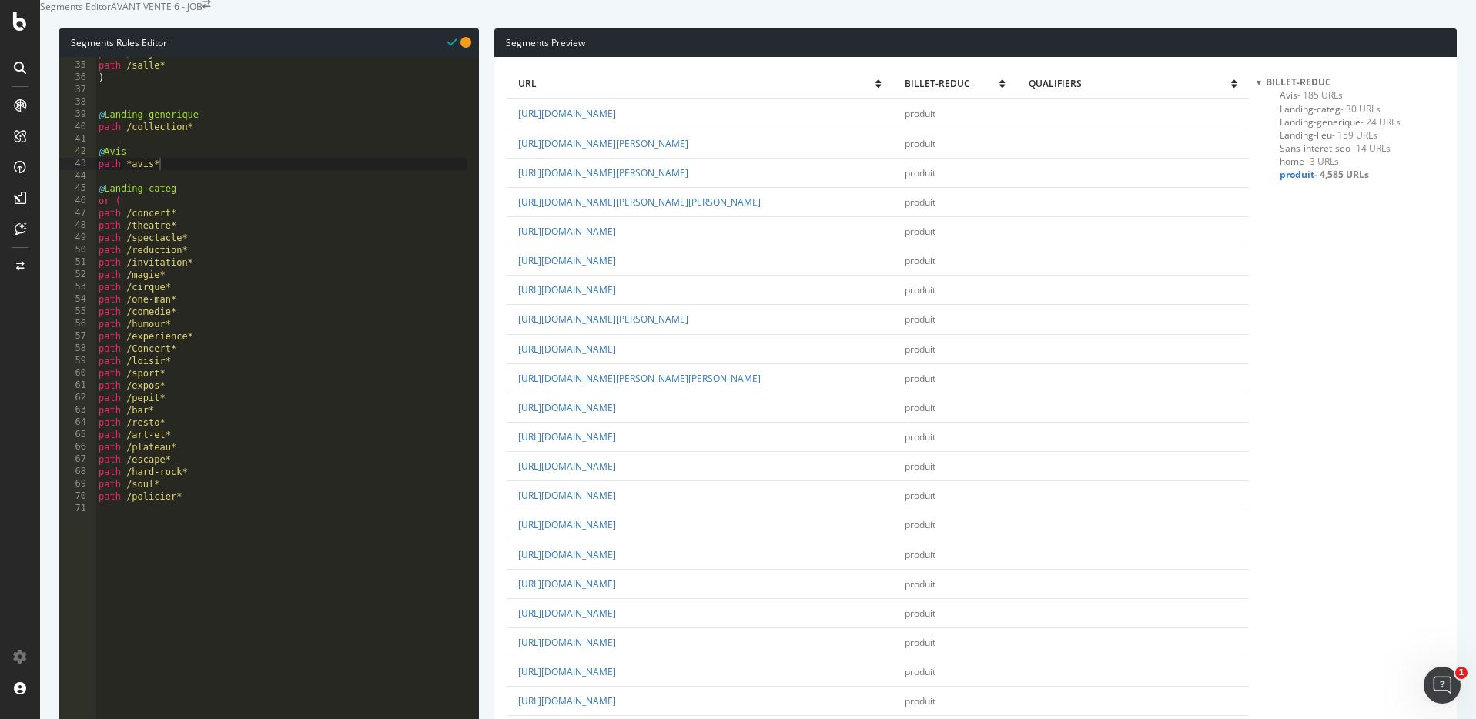
scroll to position [0, 0]
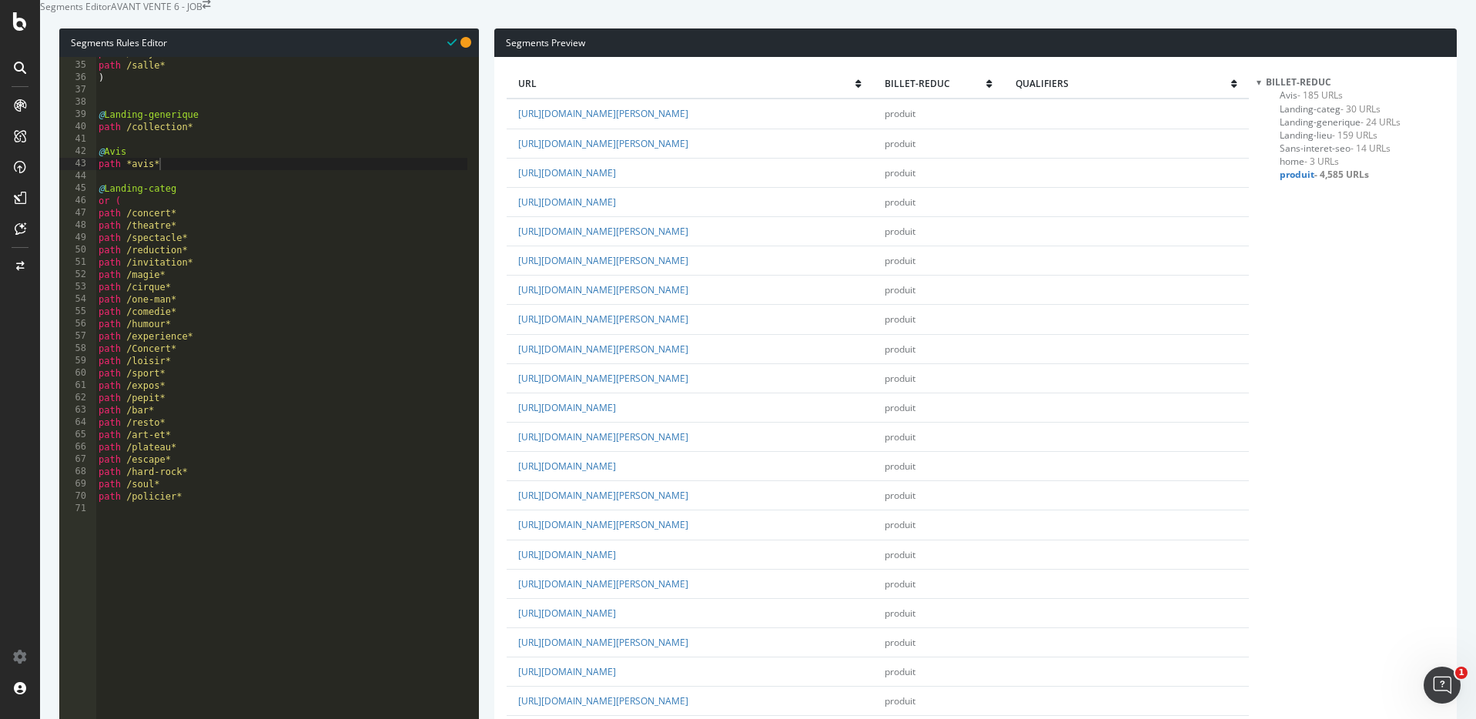
scroll to position [2507, 0]
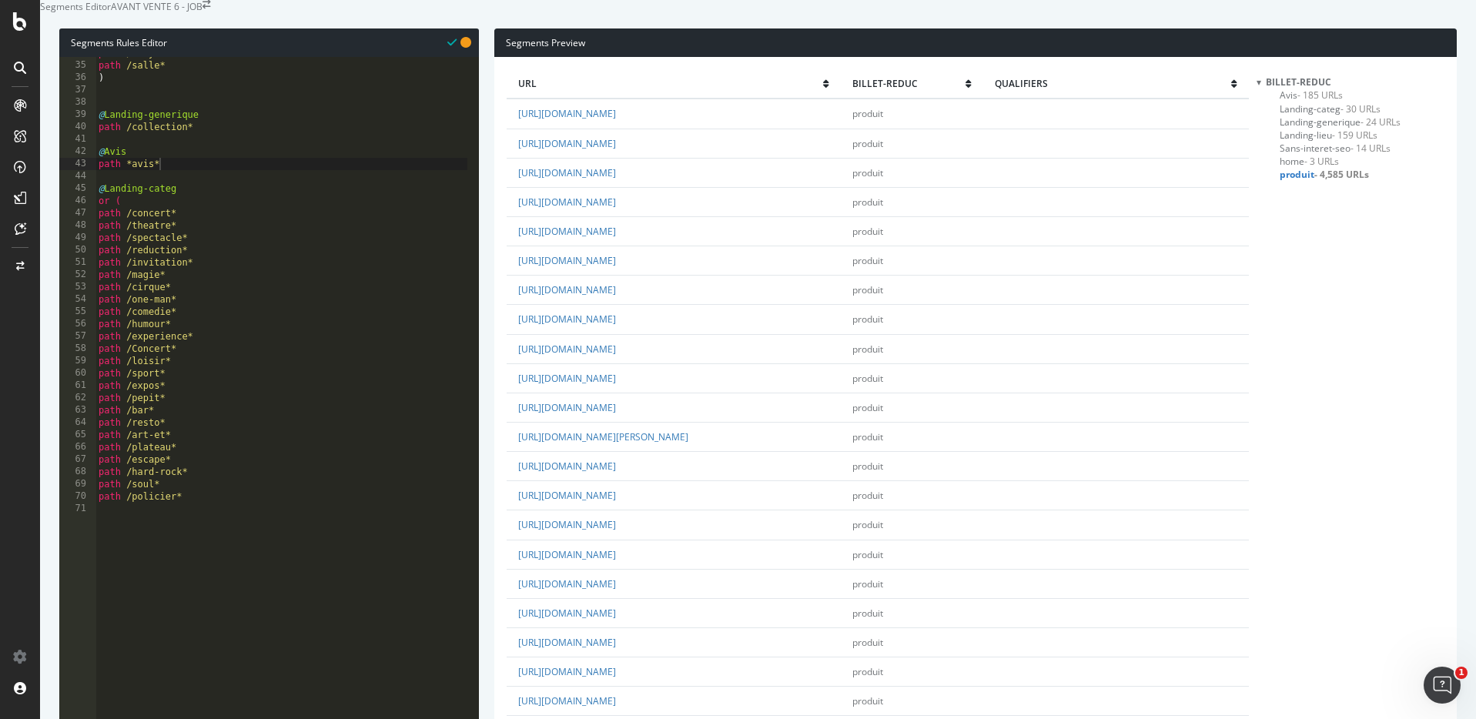
scroll to position [2520, 0]
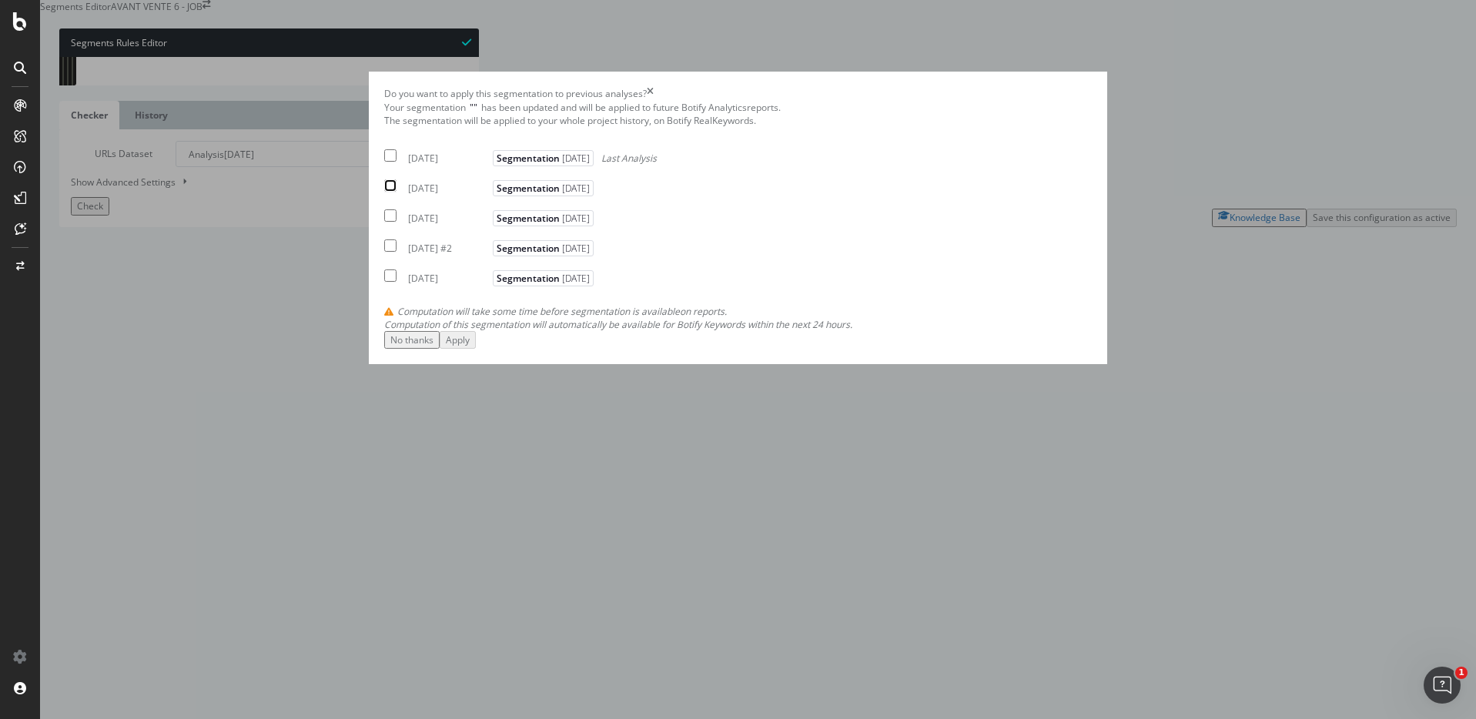
click at [396, 192] on input "modal" at bounding box center [390, 185] width 12 height 12
checkbox input "true"
click at [470, 346] on div "Apply" at bounding box center [458, 339] width 24 height 13
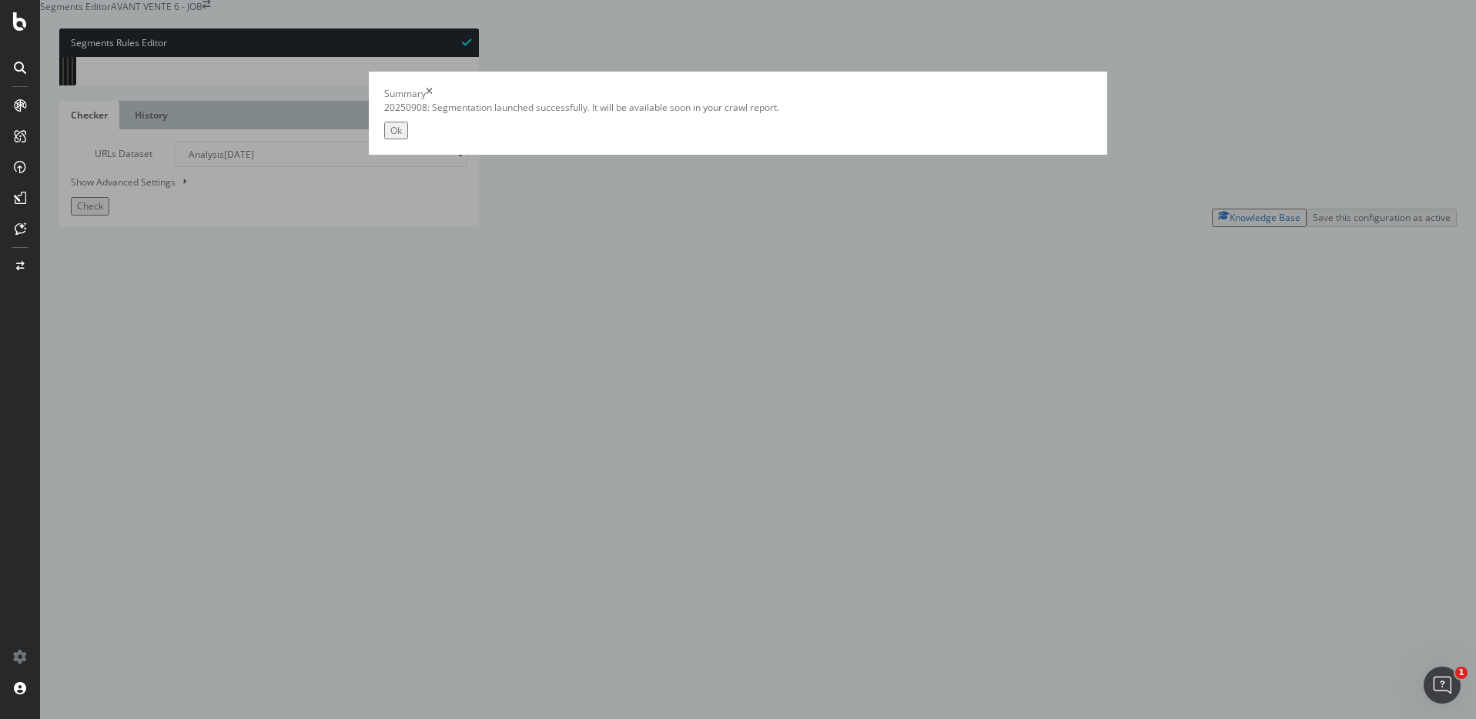
click at [402, 137] on div "Ok" at bounding box center [396, 130] width 12 height 13
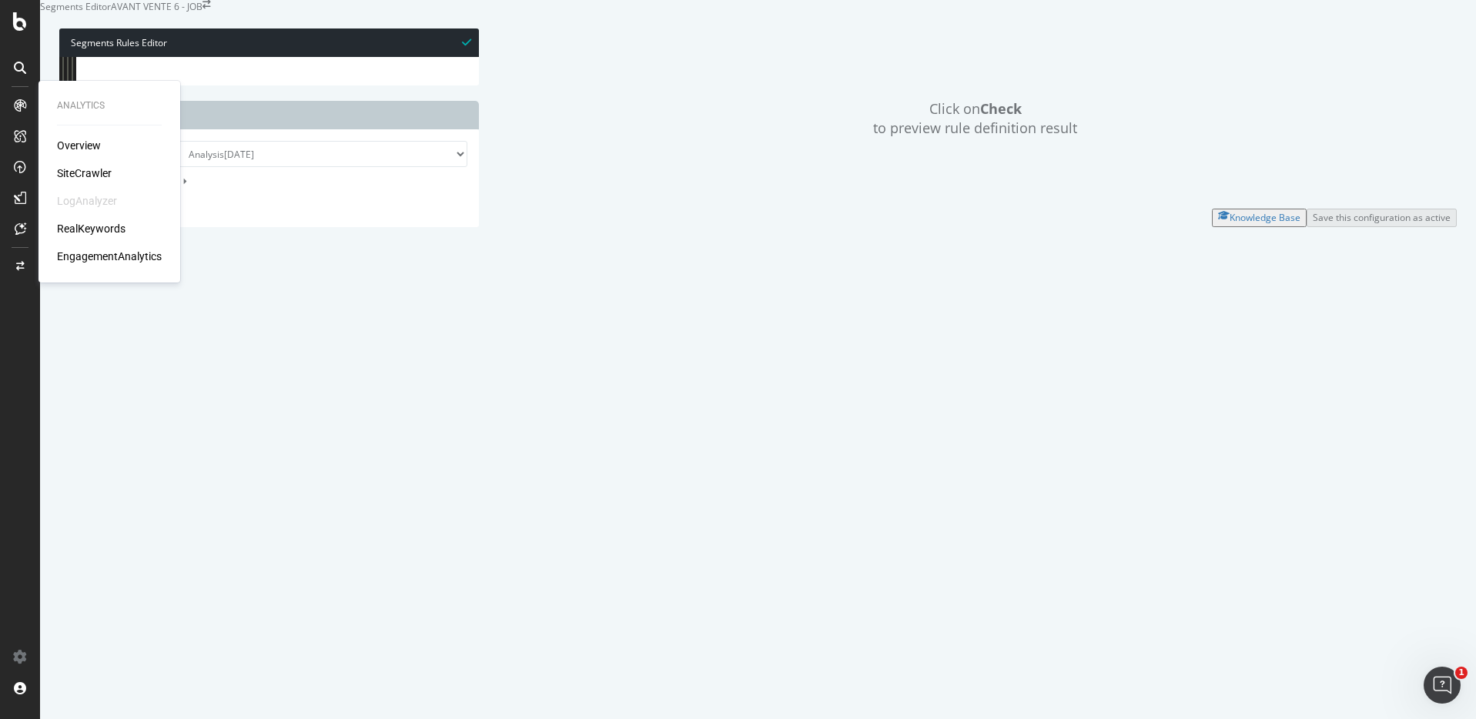
click at [81, 176] on div "SiteCrawler" at bounding box center [84, 173] width 55 height 15
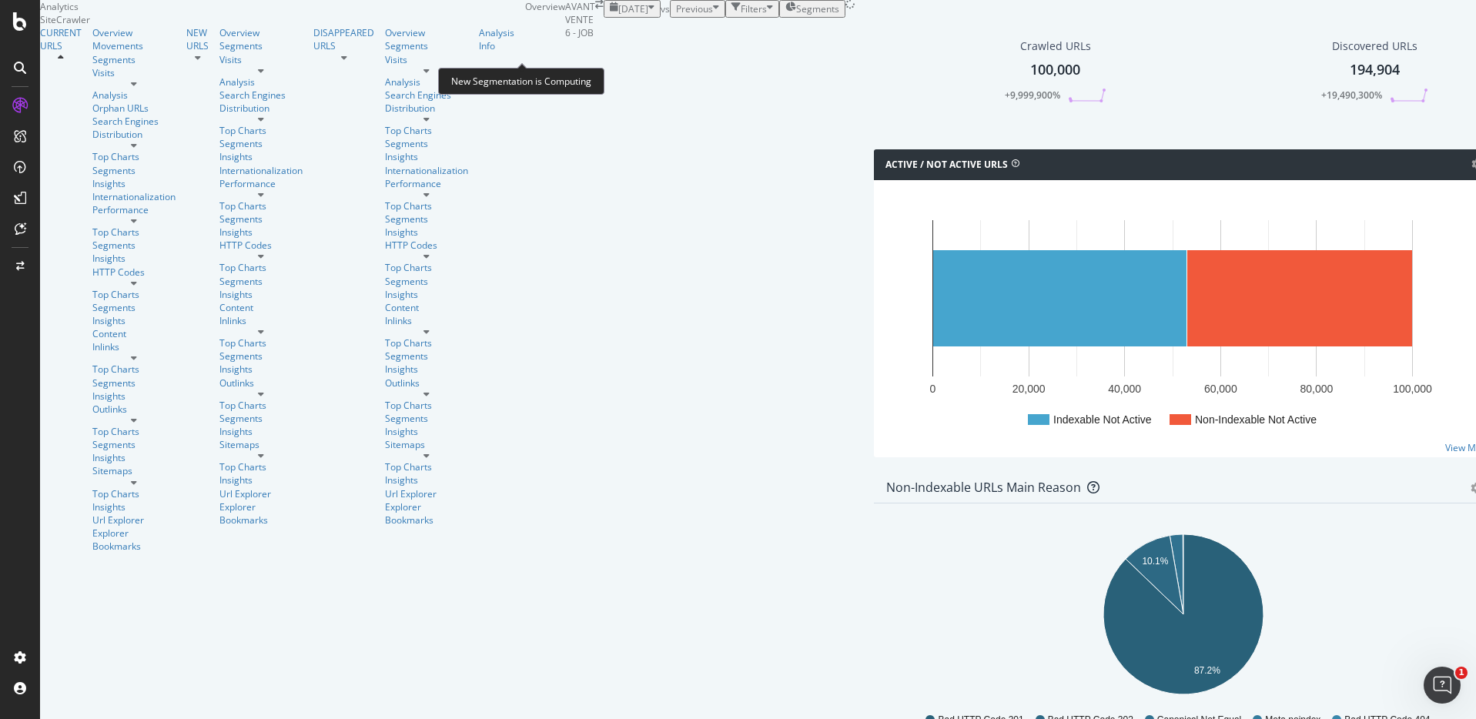
click at [844, 11] on icon at bounding box center [850, 4] width 12 height 12
click at [796, 15] on span "Segments" at bounding box center [817, 8] width 43 height 13
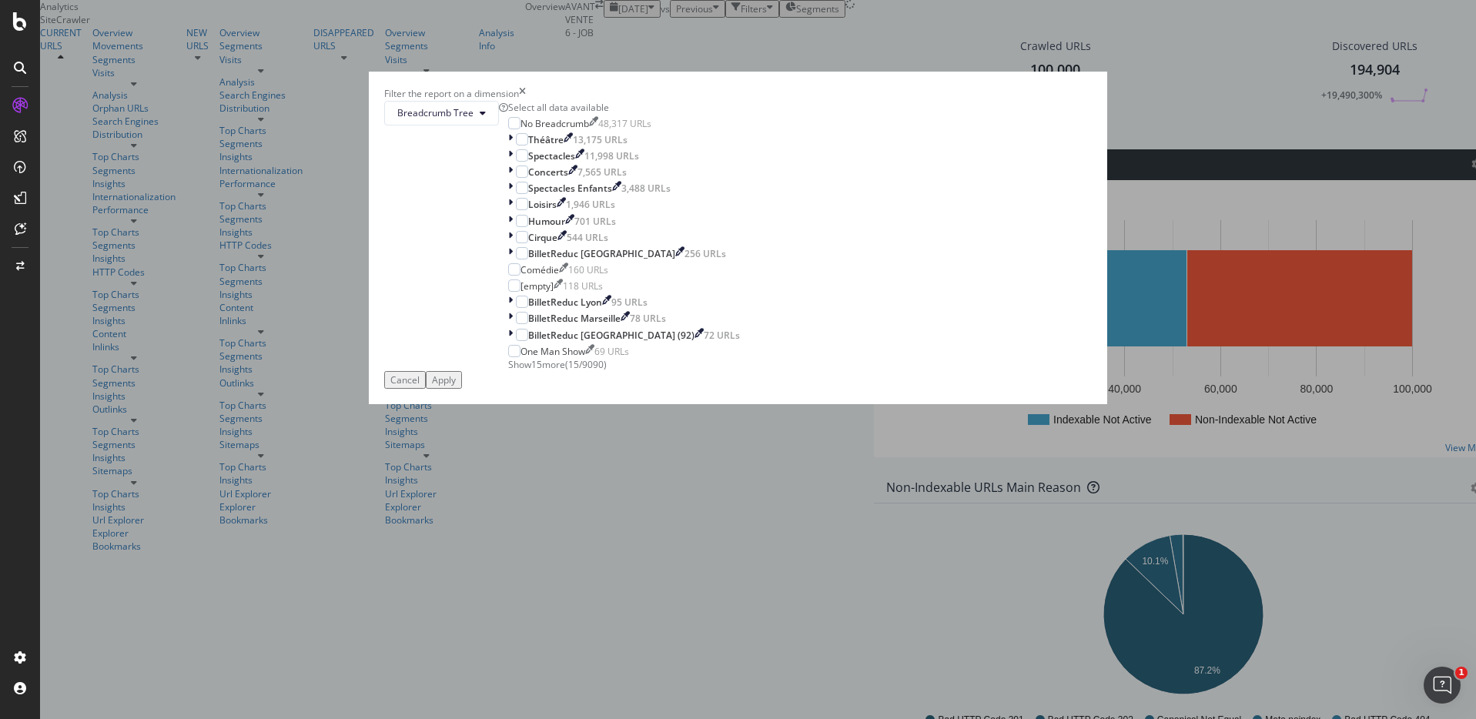
click at [526, 100] on icon "times" at bounding box center [522, 93] width 7 height 13
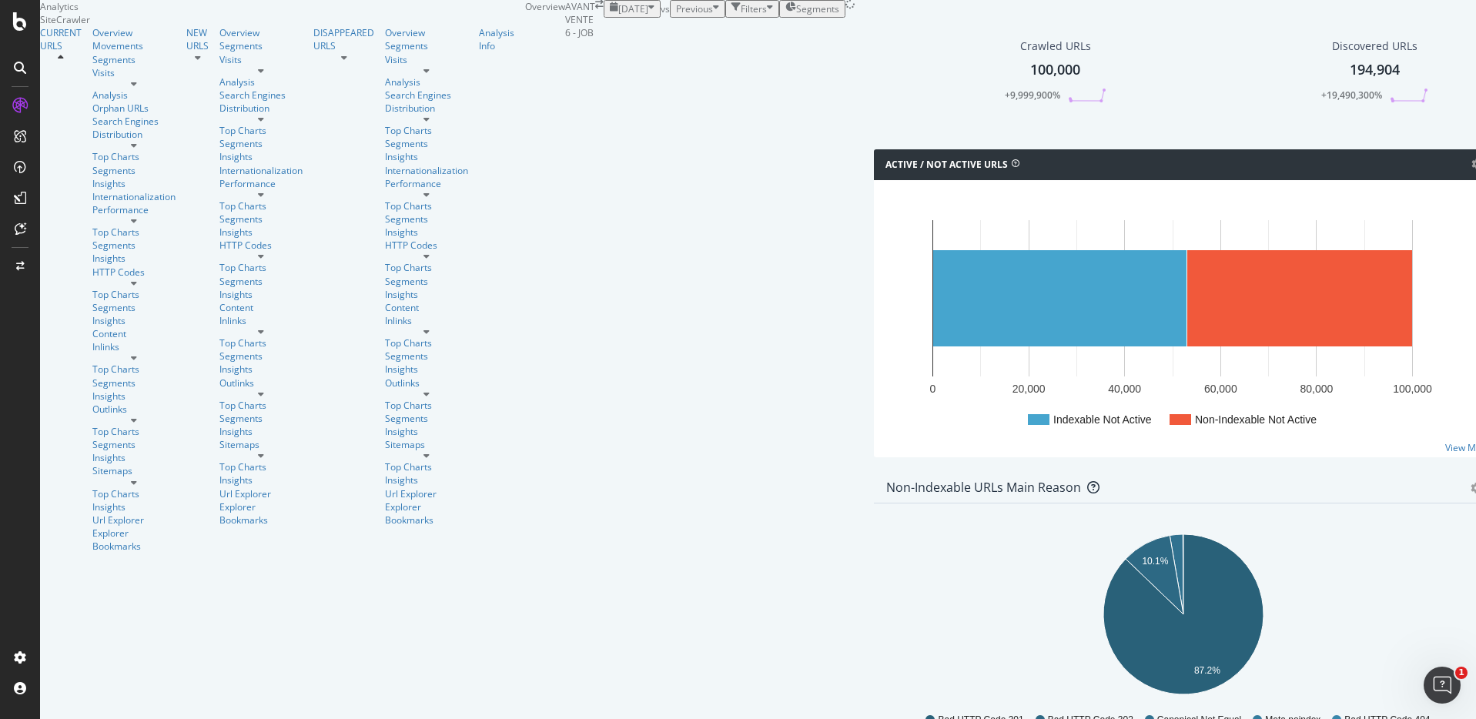
click at [866, 250] on div "Active / Not Active URLs Chart (by Value) Chart (by Percentage) Table Expand Ex…" at bounding box center [1183, 310] width 635 height 323
click at [785, 15] on div "Segments" at bounding box center [812, 8] width 54 height 13
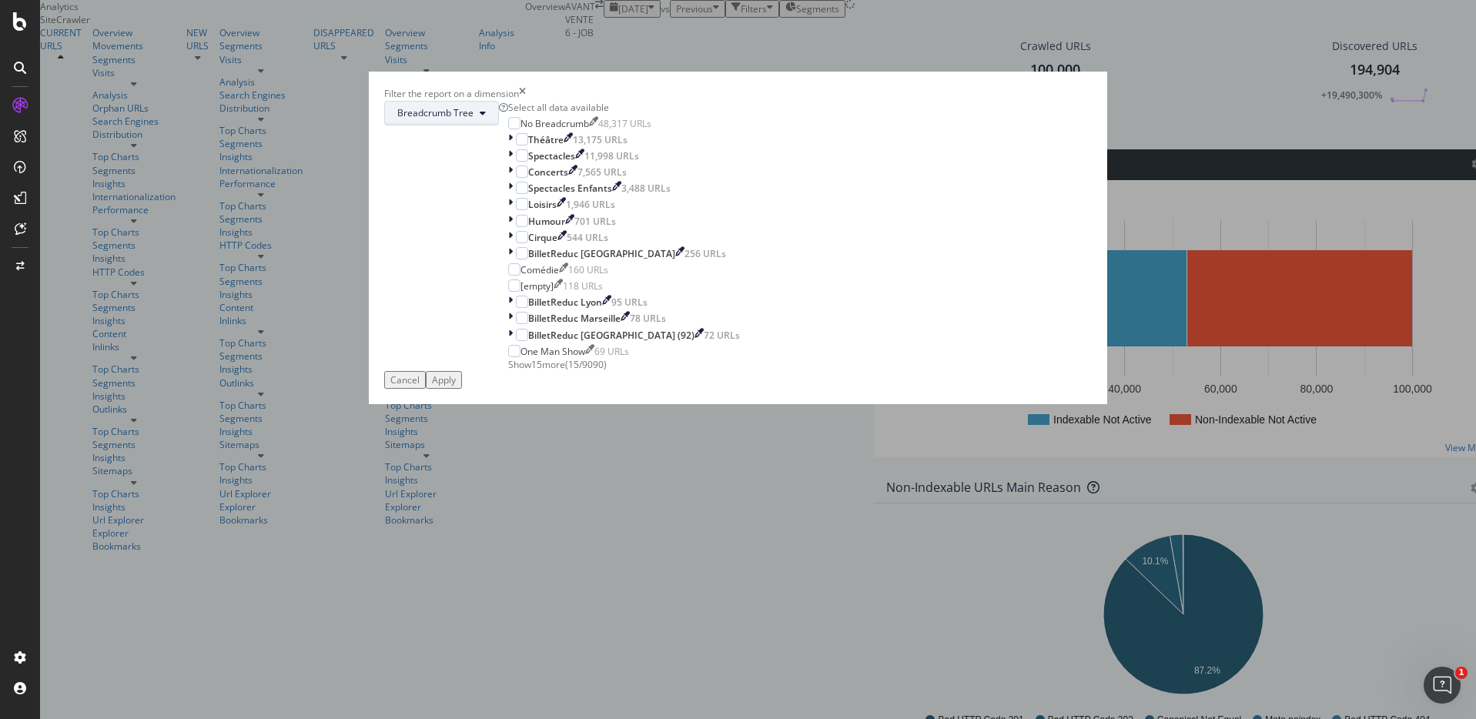
click at [499, 125] on button "Breadcrumb Tree" at bounding box center [441, 113] width 115 height 25
click at [630, 286] on span "Billet-reduc" at bounding box center [649, 290] width 99 height 14
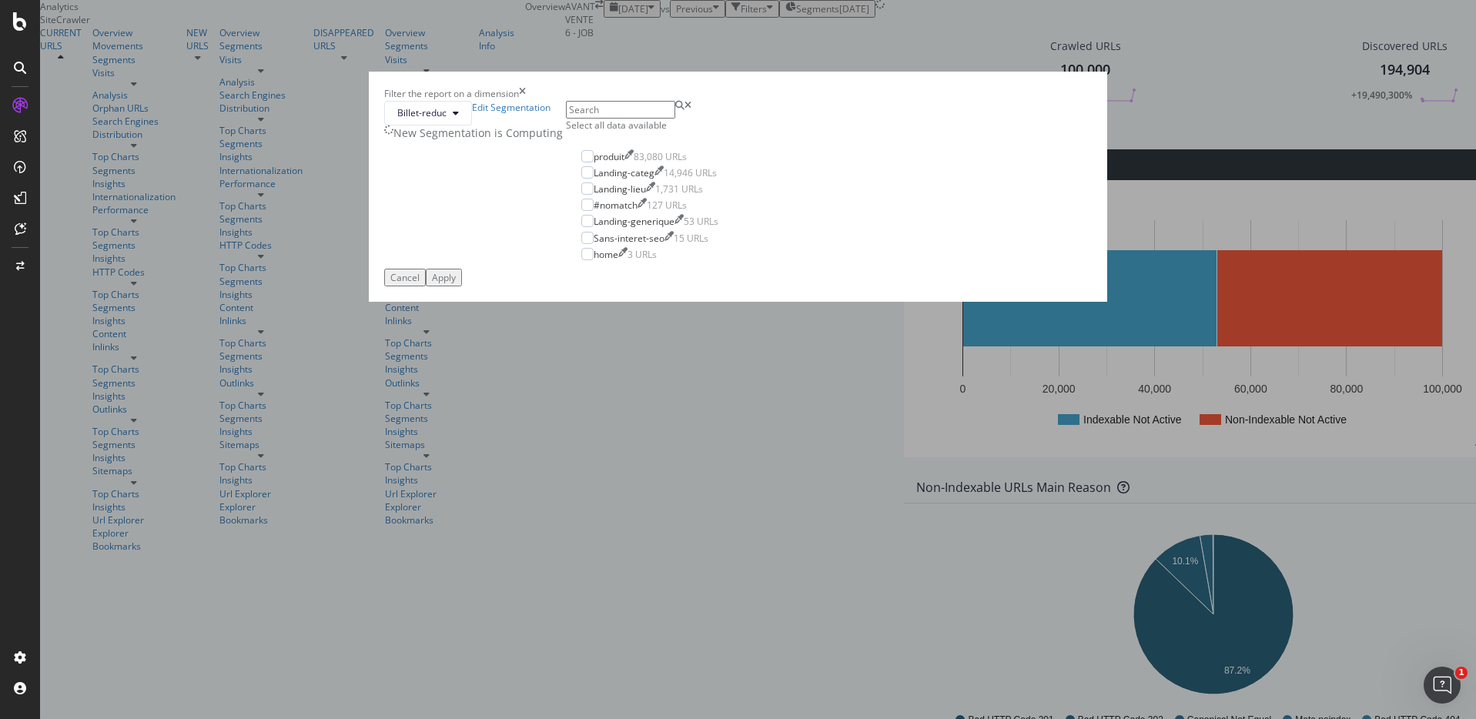
click at [526, 100] on icon "times" at bounding box center [522, 93] width 7 height 13
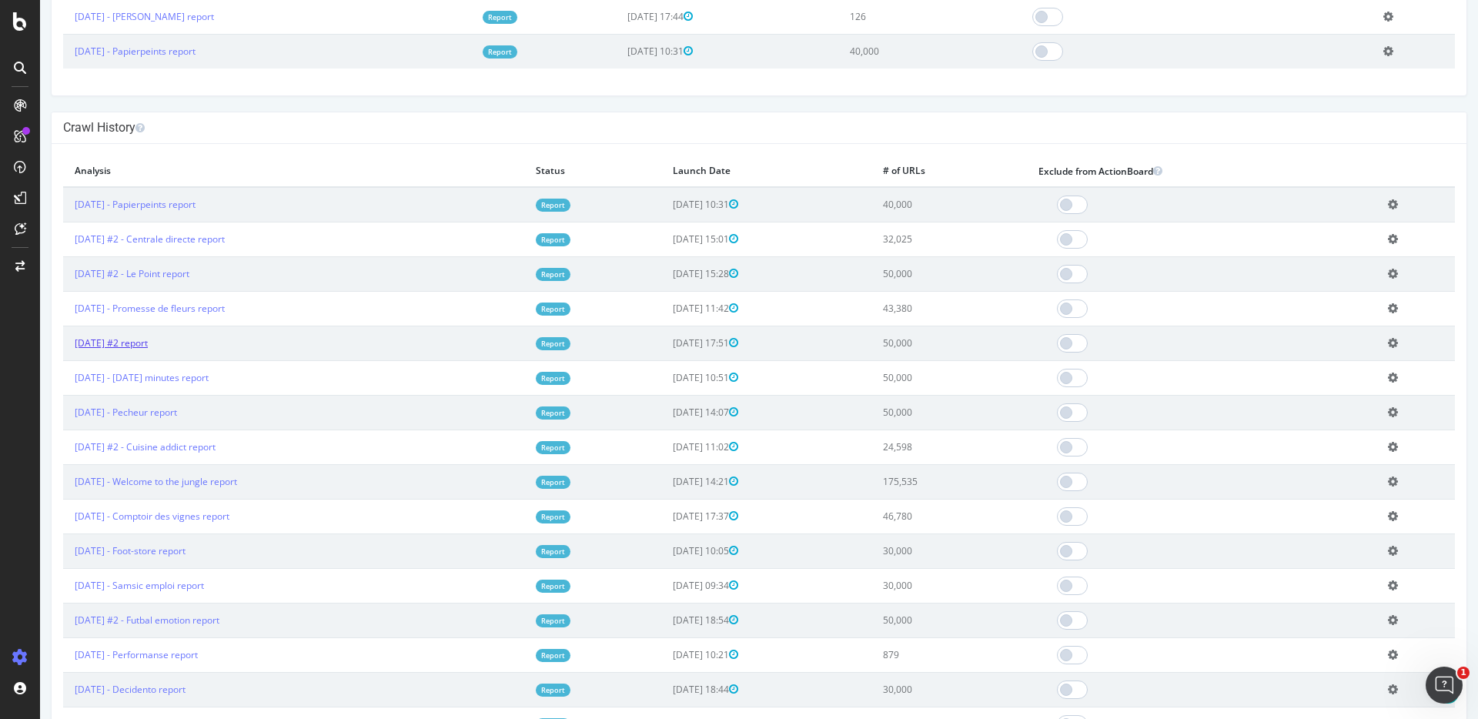
scroll to position [674, 0]
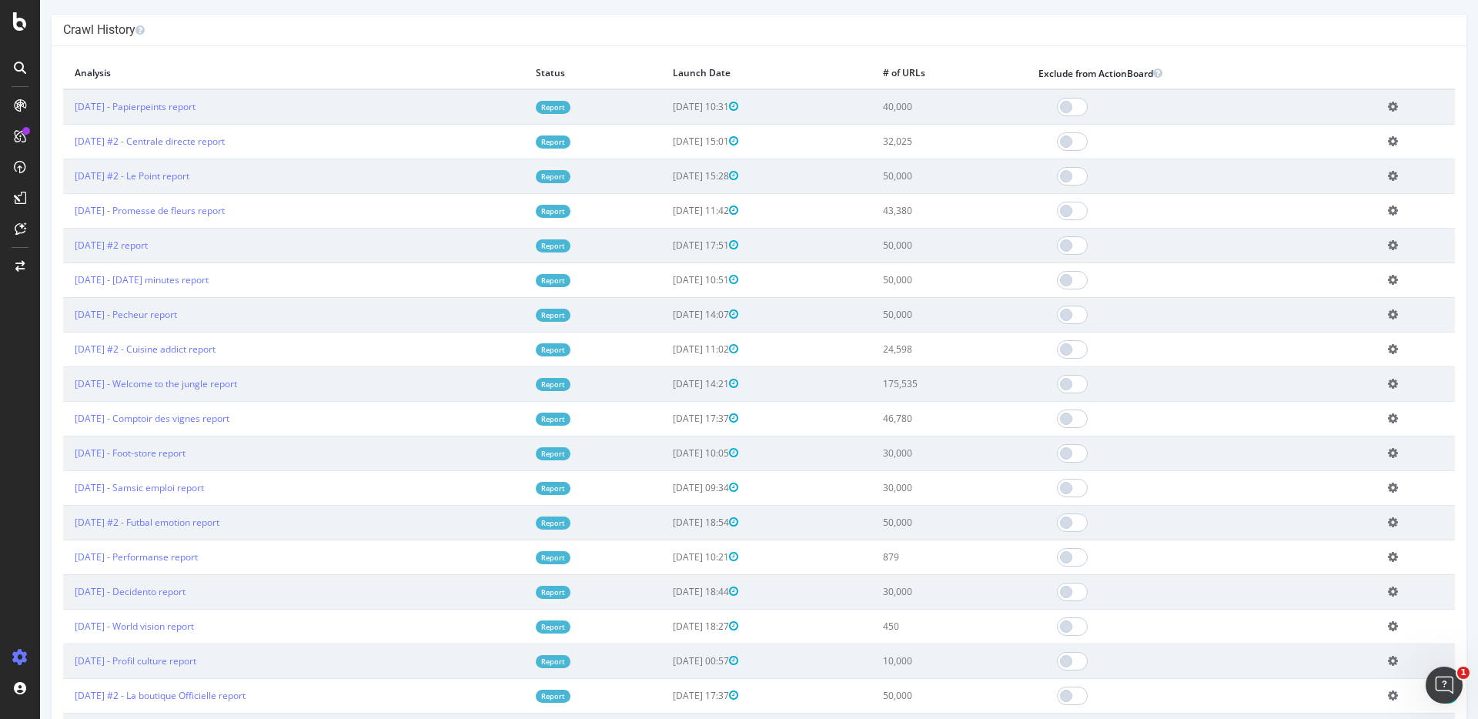
click at [1391, 346] on icon at bounding box center [1393, 349] width 10 height 12
click at [1323, 386] on link "Delete analysis" at bounding box center [1336, 393] width 123 height 21
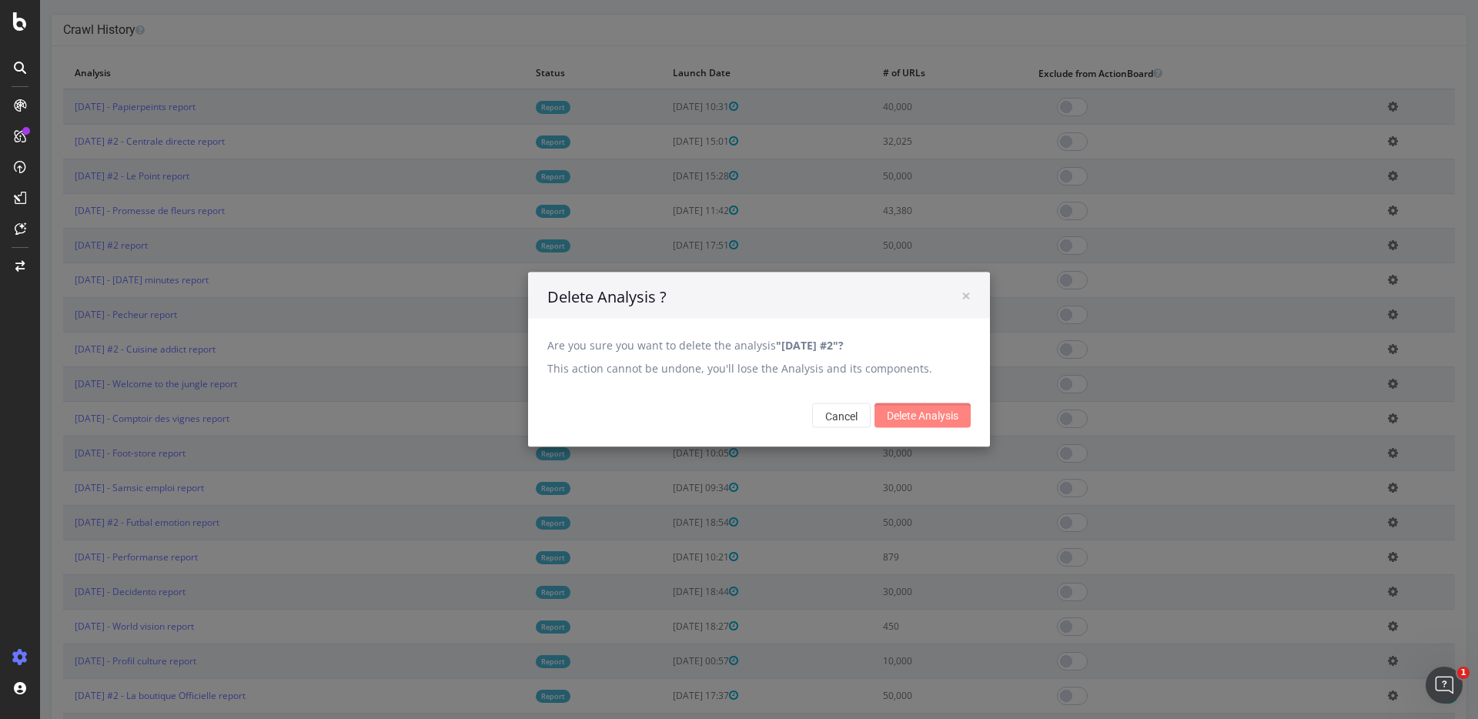
click at [911, 417] on input "Delete Analysis" at bounding box center [923, 415] width 96 height 25
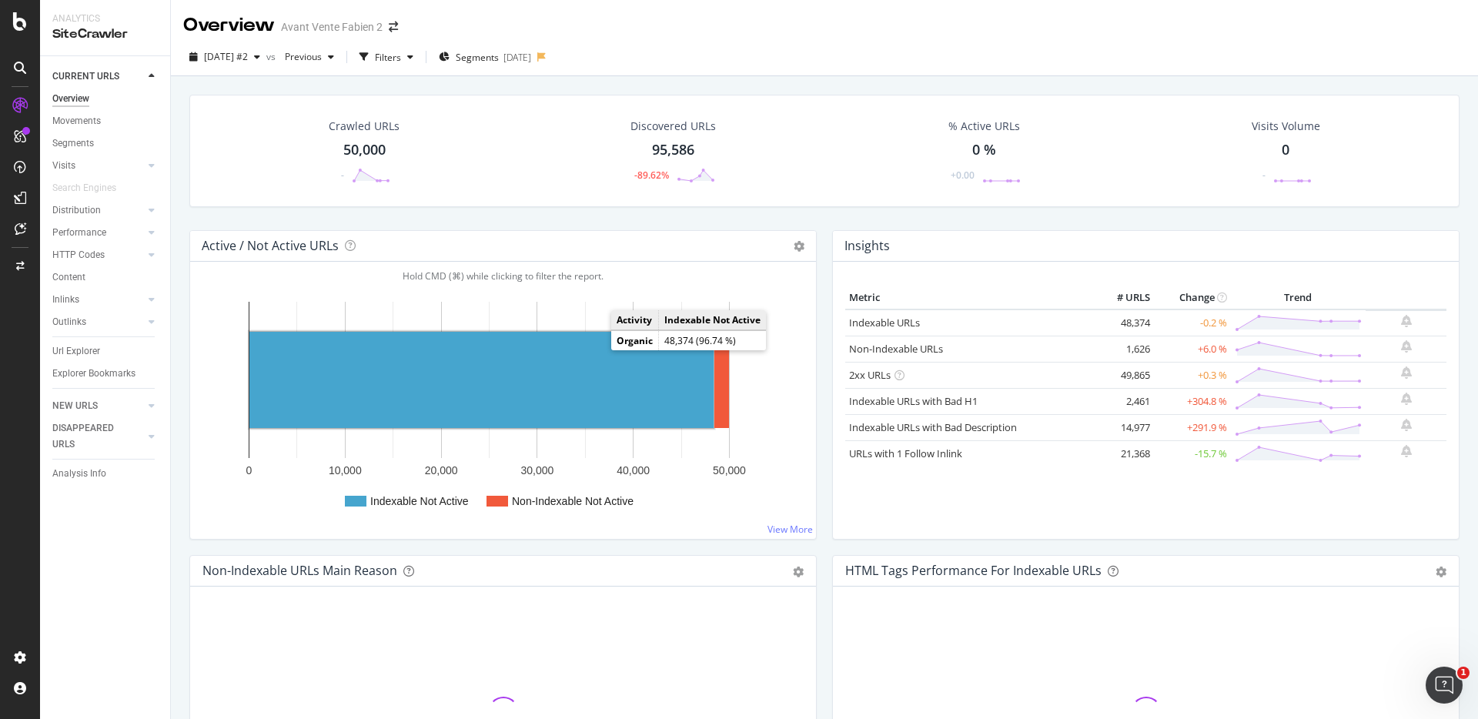
click at [584, 367] on rect "A chart." at bounding box center [481, 380] width 464 height 96
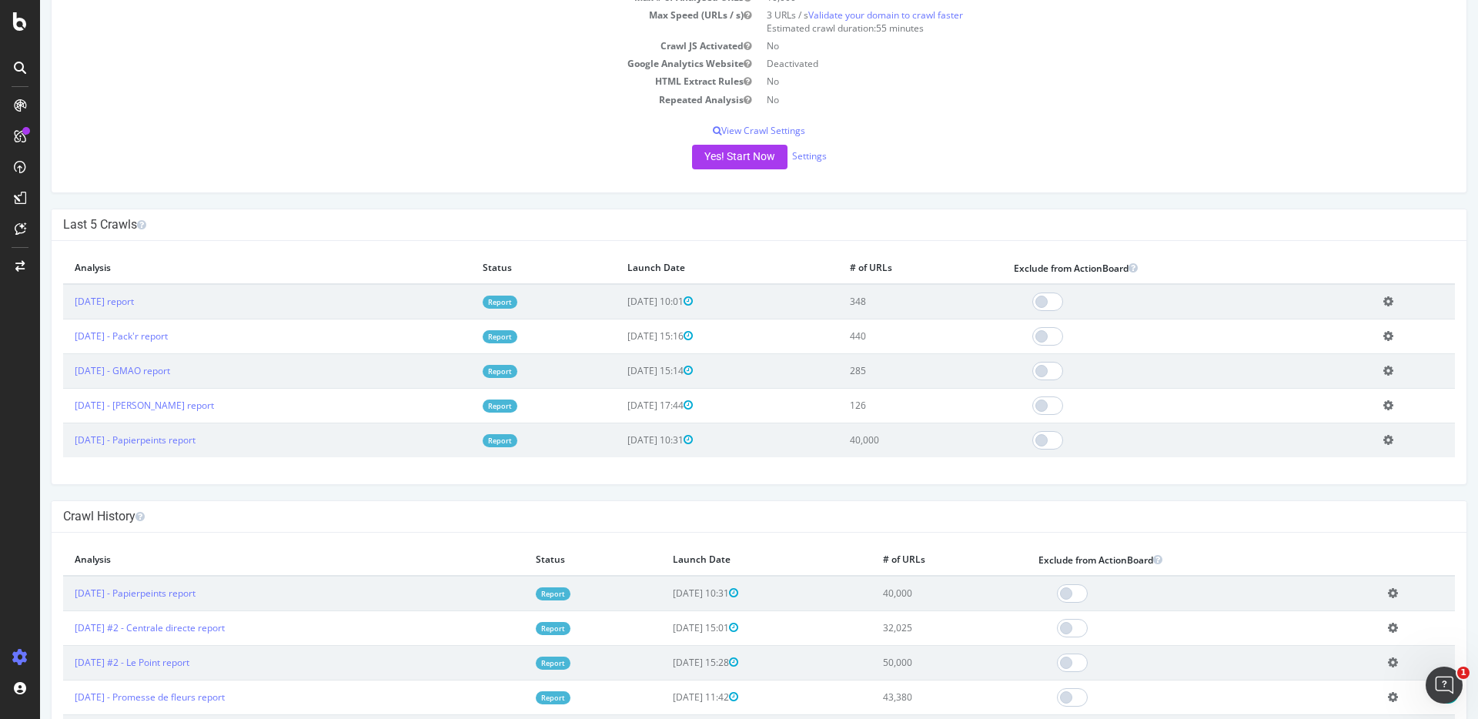
scroll to position [239, 0]
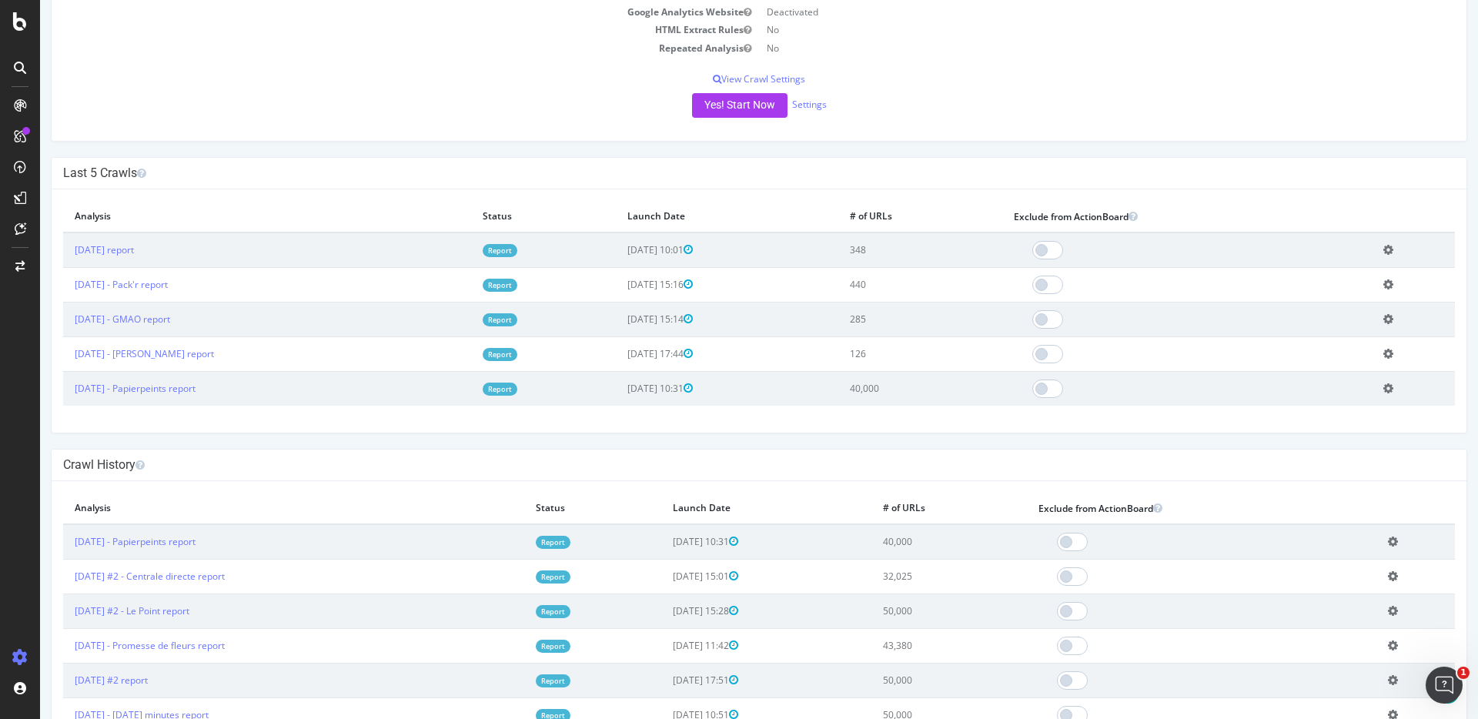
click at [1383, 250] on icon at bounding box center [1388, 250] width 10 height 12
click at [1329, 268] on link "Add name" at bounding box center [1331, 273] width 123 height 21
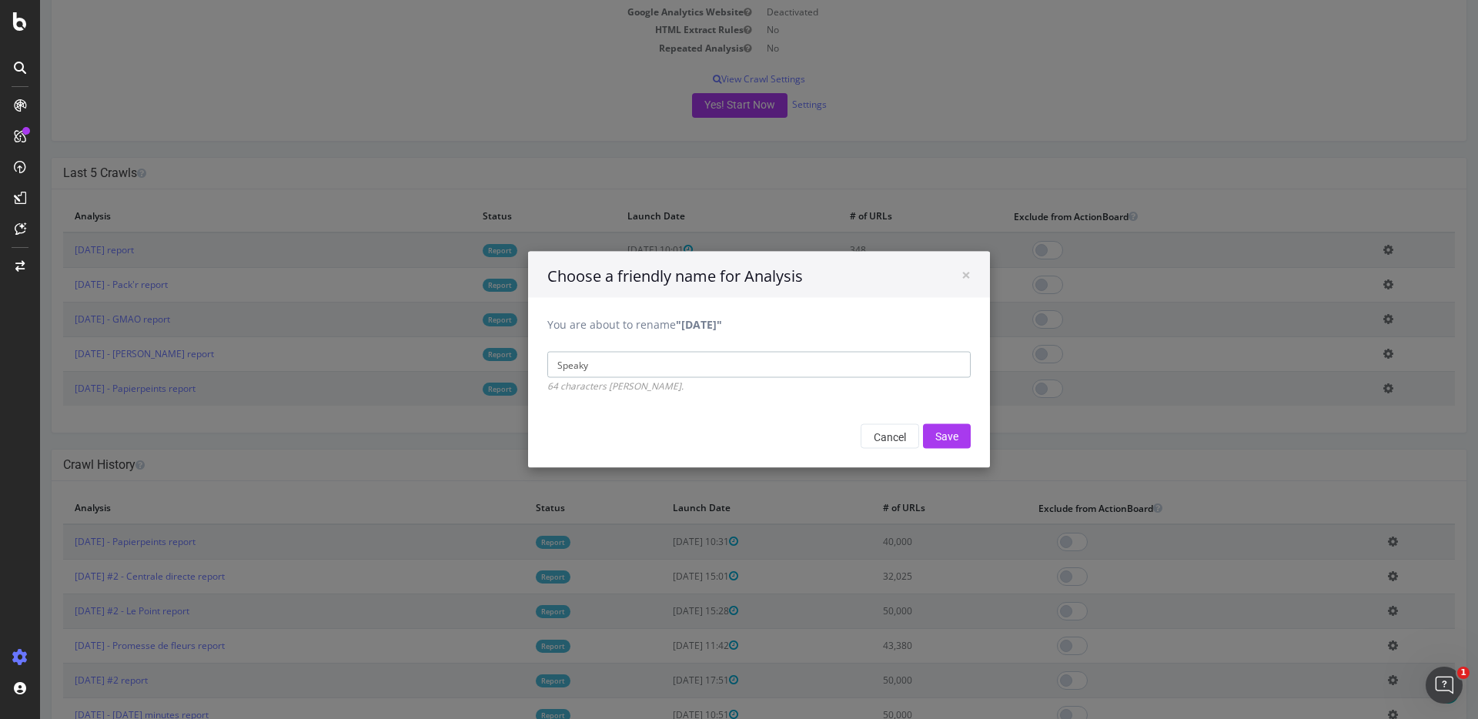
type input "Speaky"
click at [923, 424] on input "Save" at bounding box center [947, 436] width 48 height 25
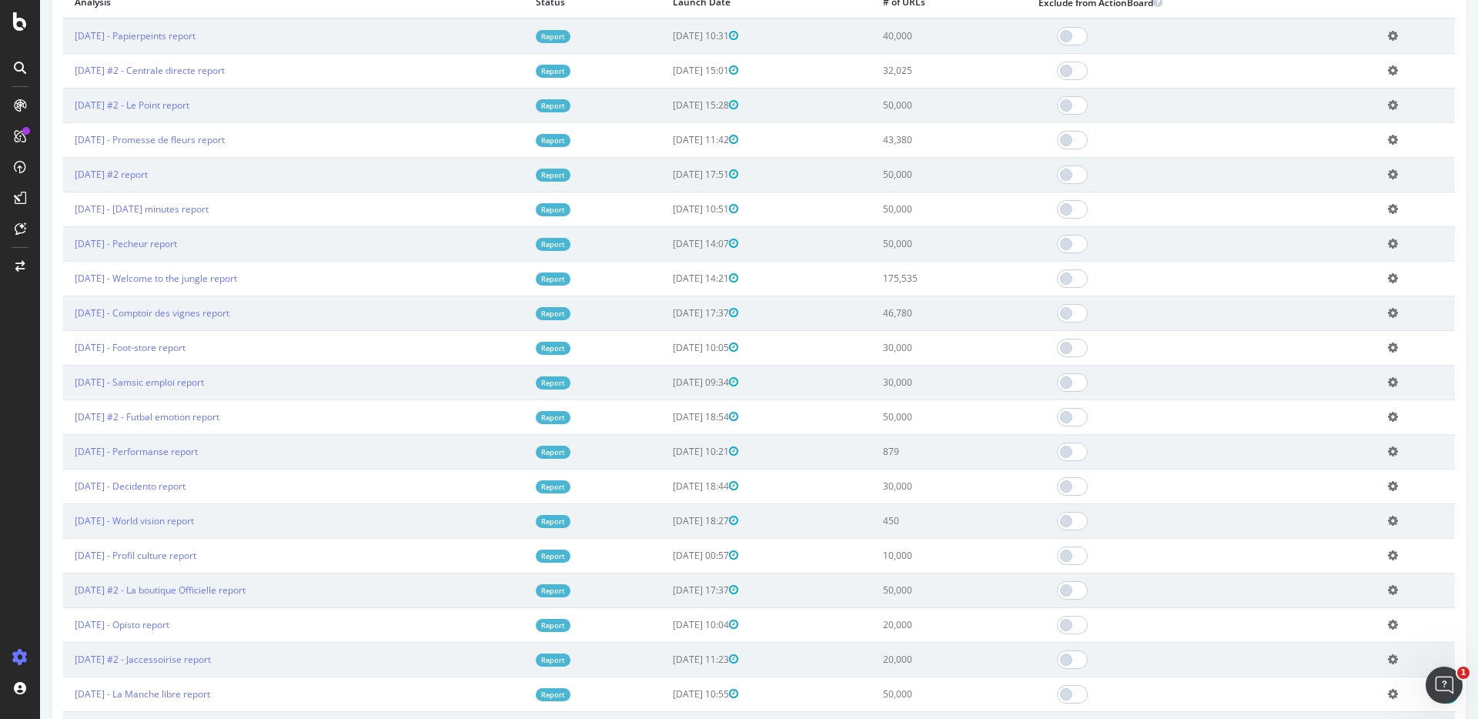
scroll to position [0, 0]
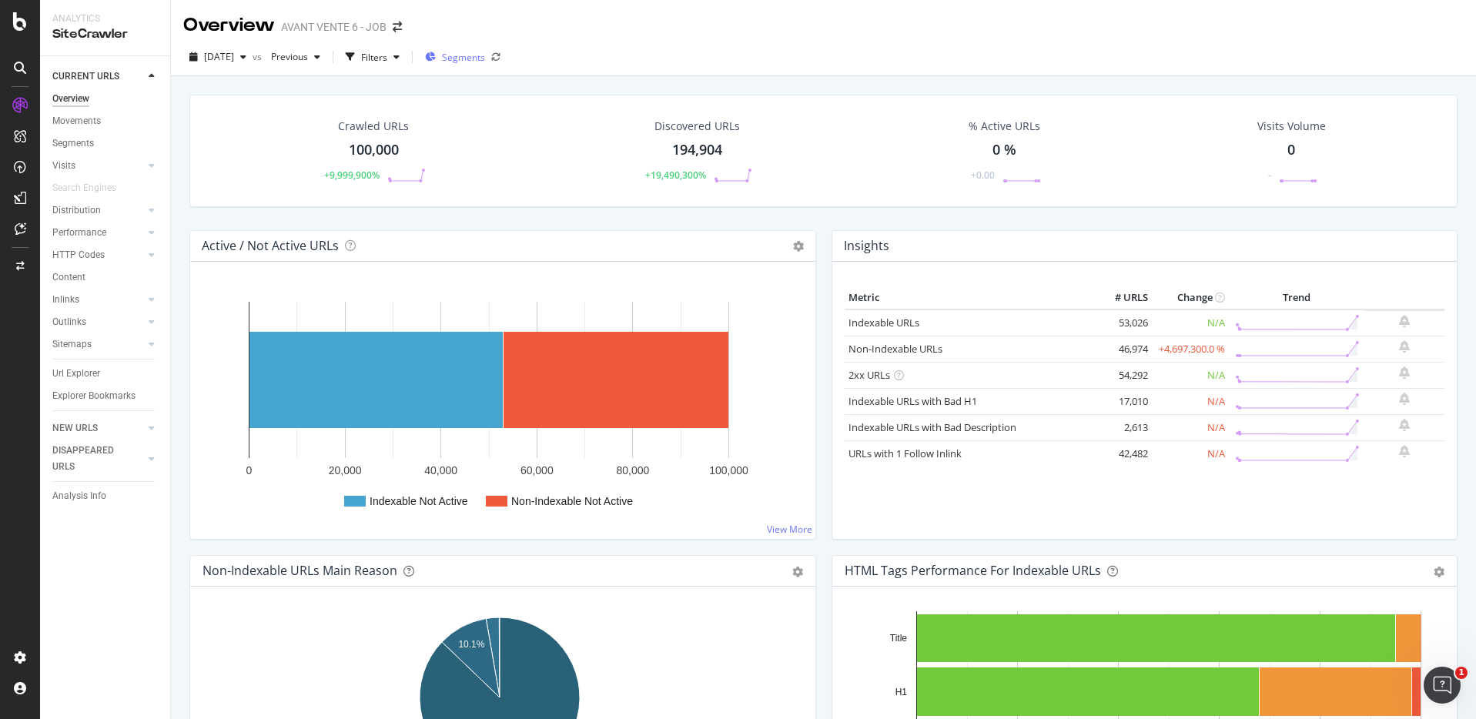
click at [485, 62] on span "Segments" at bounding box center [463, 57] width 43 height 13
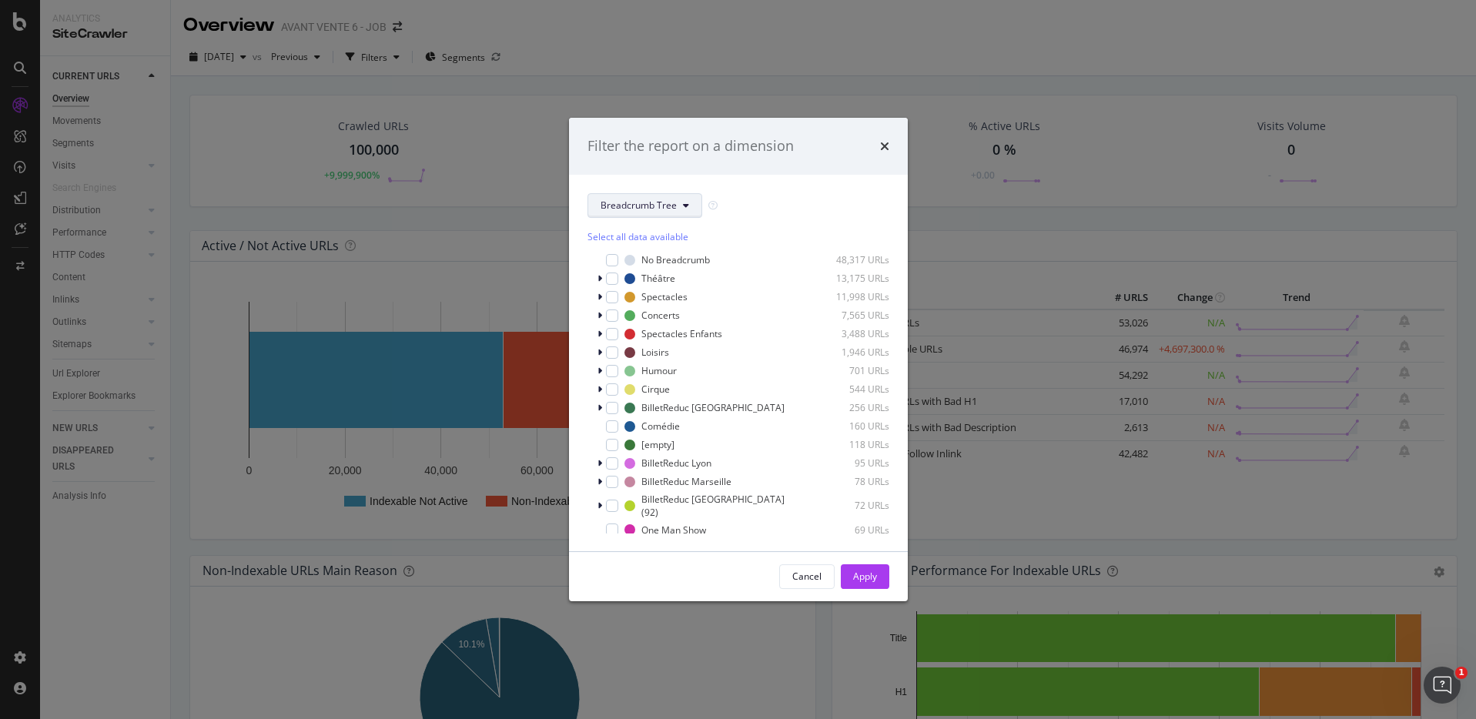
click at [690, 206] on button "Breadcrumb Tree" at bounding box center [644, 205] width 115 height 25
click at [649, 289] on span "Billet-reduc" at bounding box center [649, 290] width 99 height 14
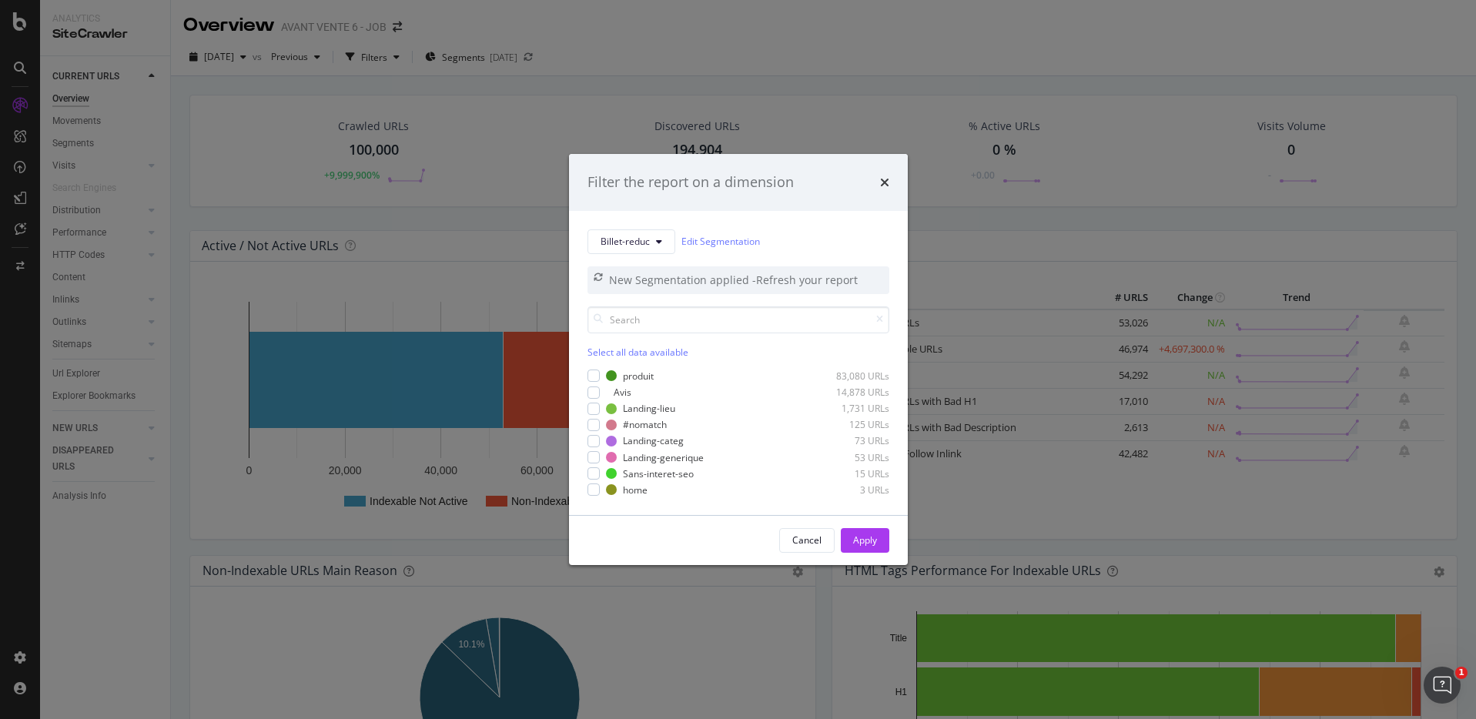
click at [609, 346] on div "Select all data available" at bounding box center [738, 352] width 302 height 13
click at [863, 538] on div "Apply" at bounding box center [865, 539] width 24 height 13
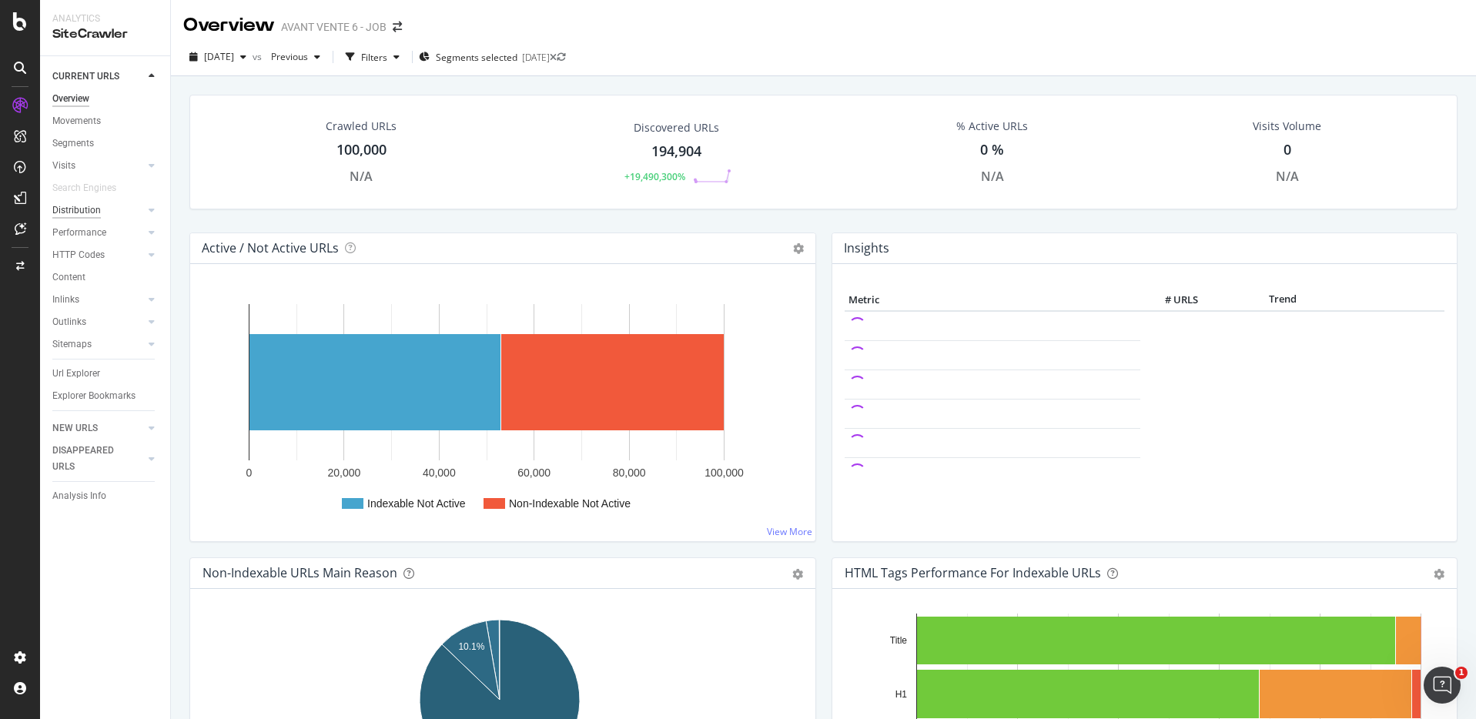
click at [77, 202] on div "Distribution" at bounding box center [76, 210] width 48 height 16
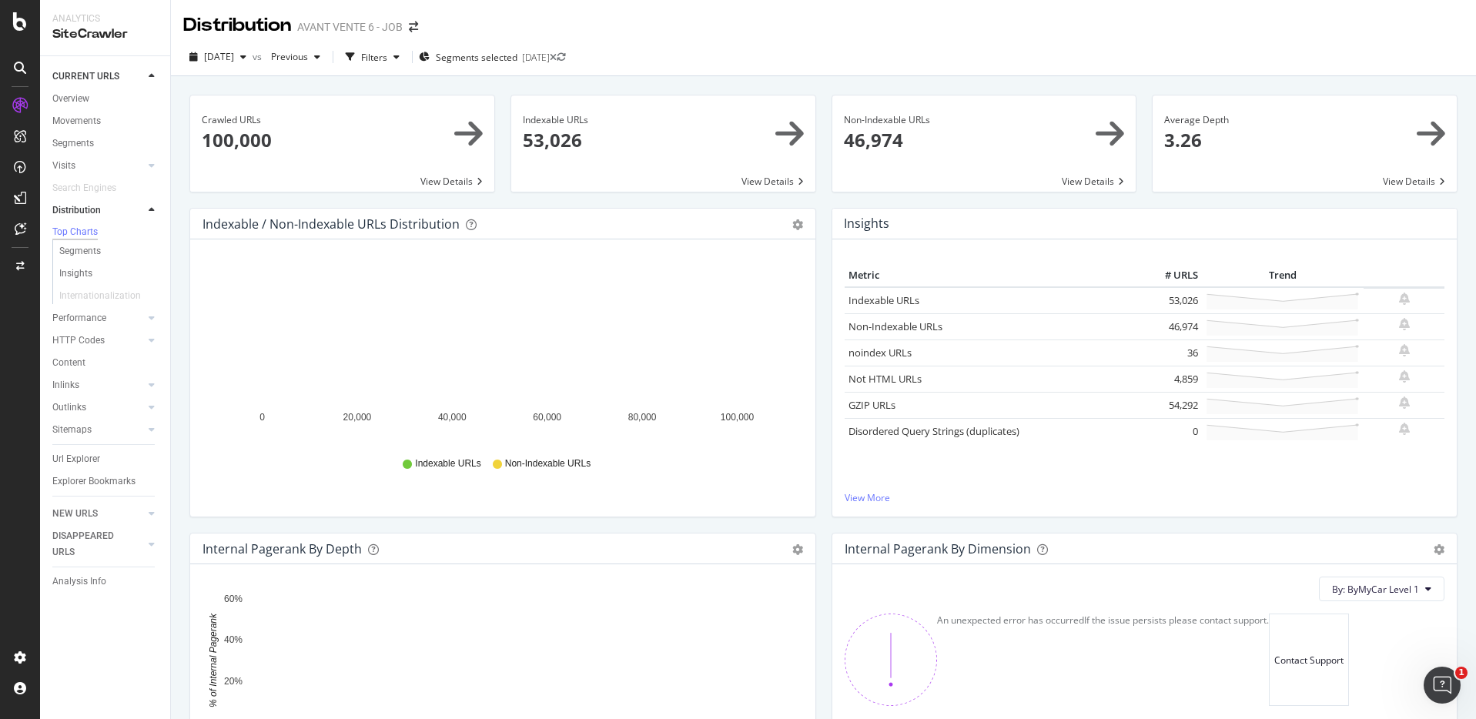
scroll to position [336, 0]
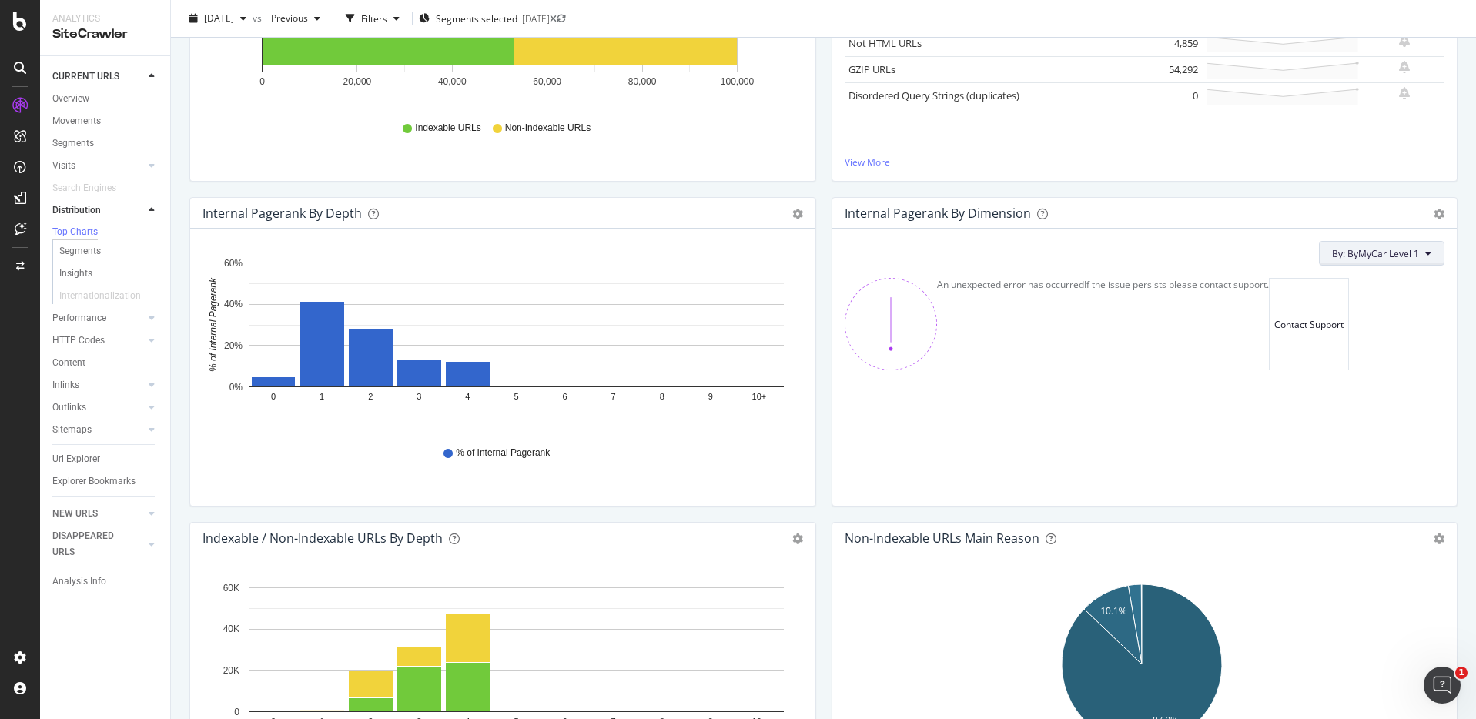
click at [1425, 253] on icon at bounding box center [1428, 253] width 6 height 9
click at [1202, 196] on div "Insights Metric # URLS Trend Indexable URLs 53,026 Non-Indexable URLs 46,974" at bounding box center [1145, 34] width 642 height 325
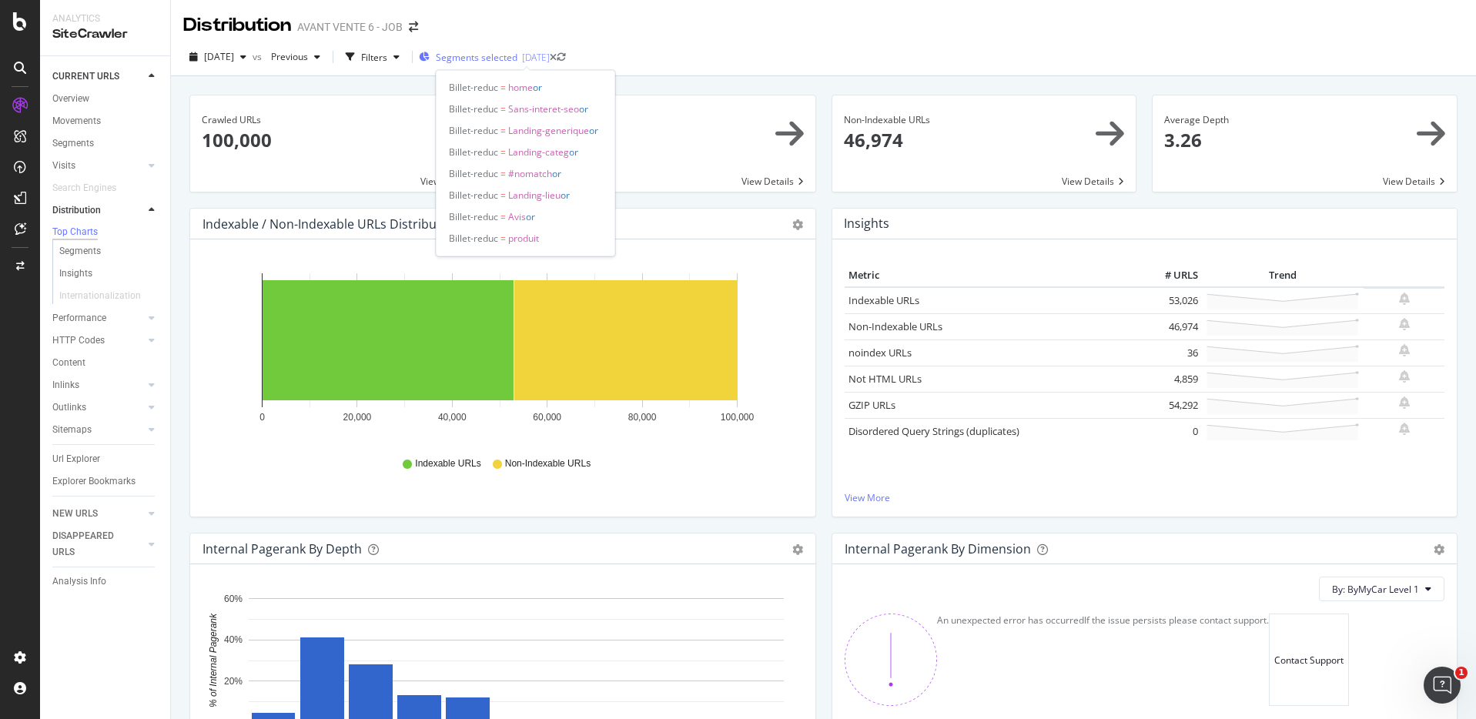
click at [550, 62] on div "[DATE]" at bounding box center [536, 57] width 28 height 13
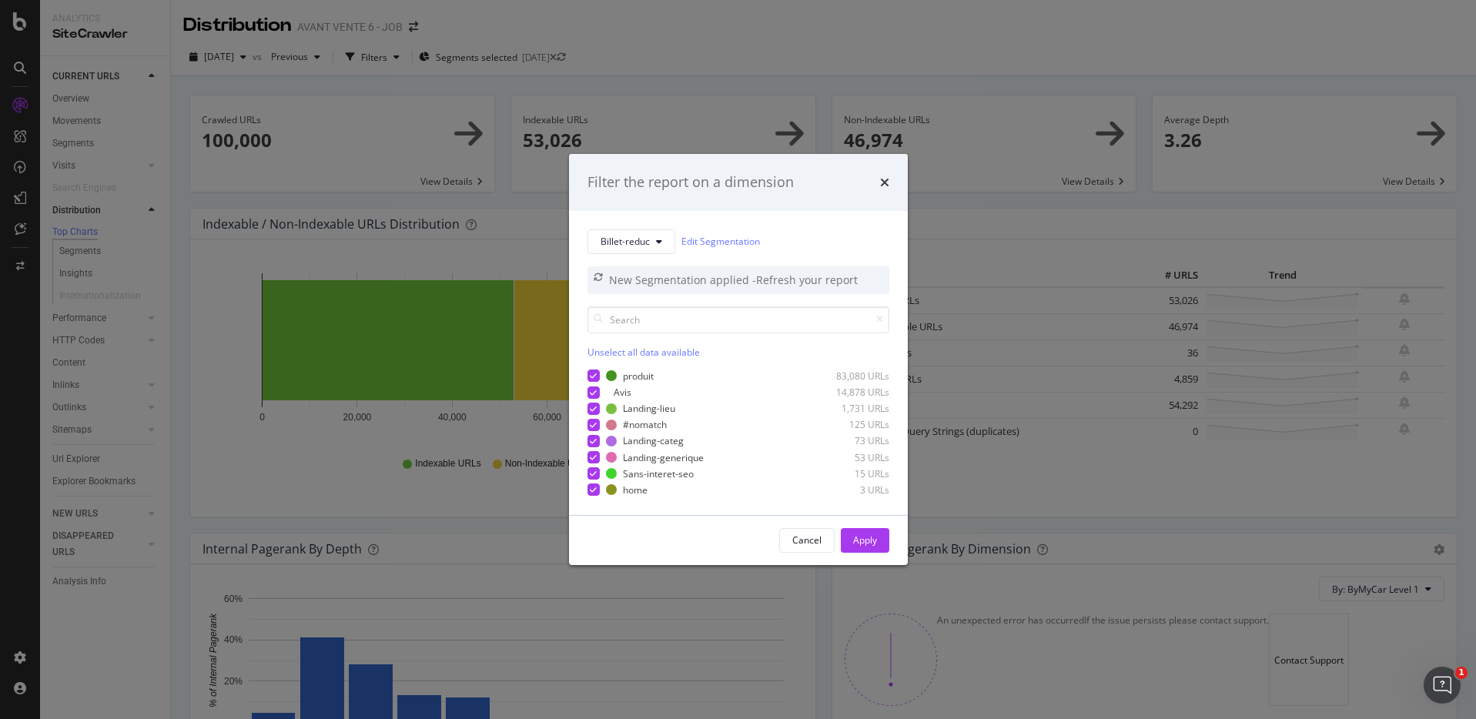
click at [779, 279] on div "- Refresh your report" at bounding box center [804, 280] width 105 height 15
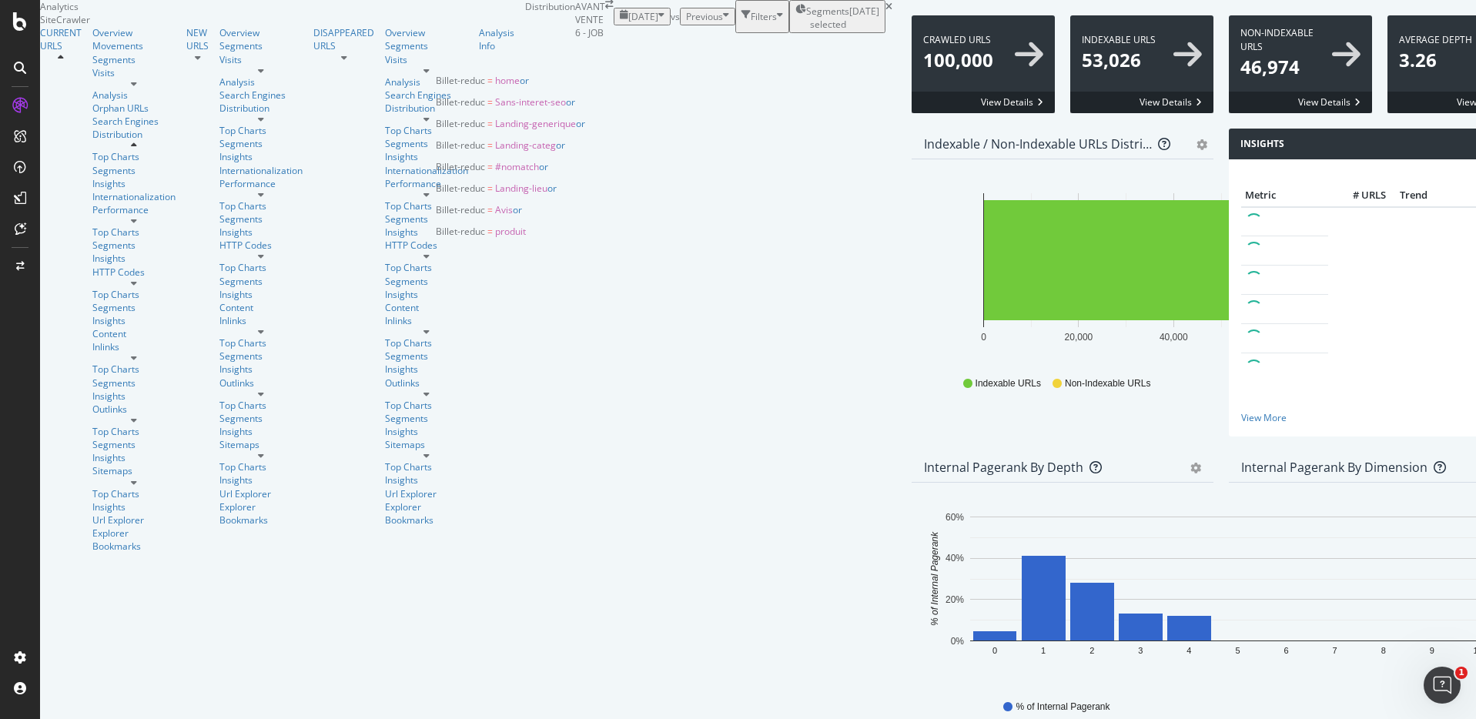
click at [806, 31] on span "Segments selected" at bounding box center [827, 18] width 43 height 26
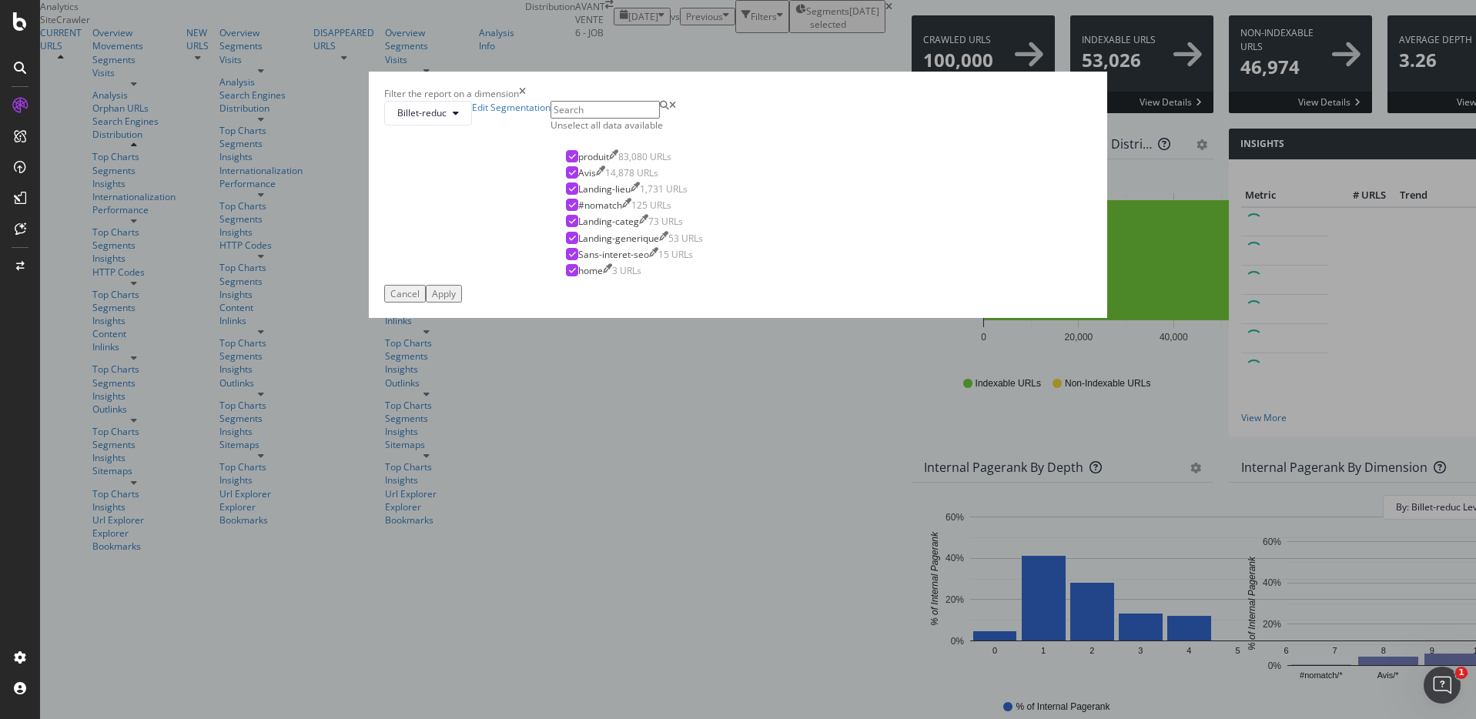
click at [742, 32] on div "Filter the report on a dimension Billet-reduc Edit Segmentation Unselect all da…" at bounding box center [738, 359] width 1476 height 719
